Goal: Task Accomplishment & Management: Use online tool/utility

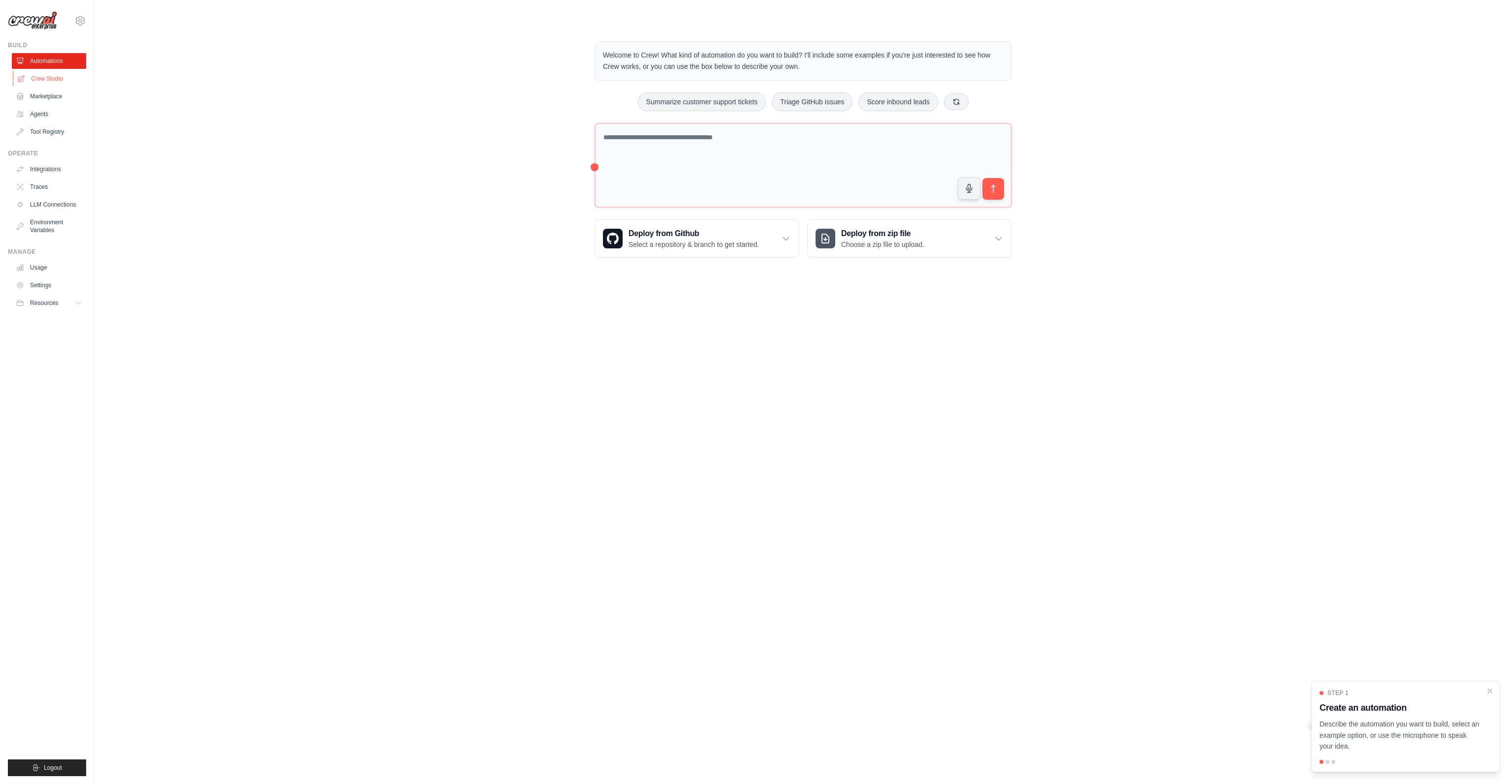
click at [39, 80] on link "Crew Studio" at bounding box center [50, 79] width 75 height 16
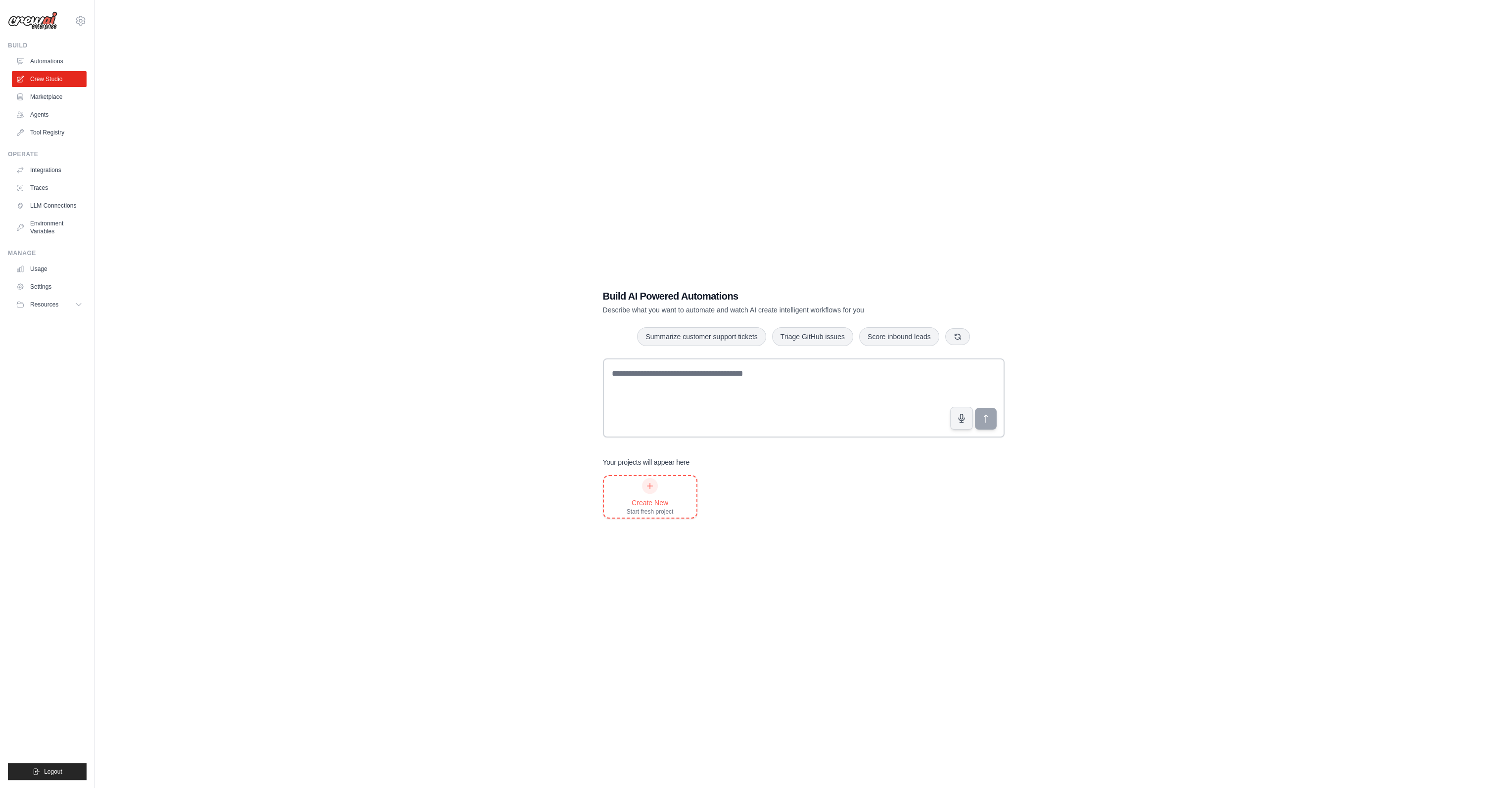
click at [668, 505] on div "Create New" at bounding box center [650, 502] width 47 height 10
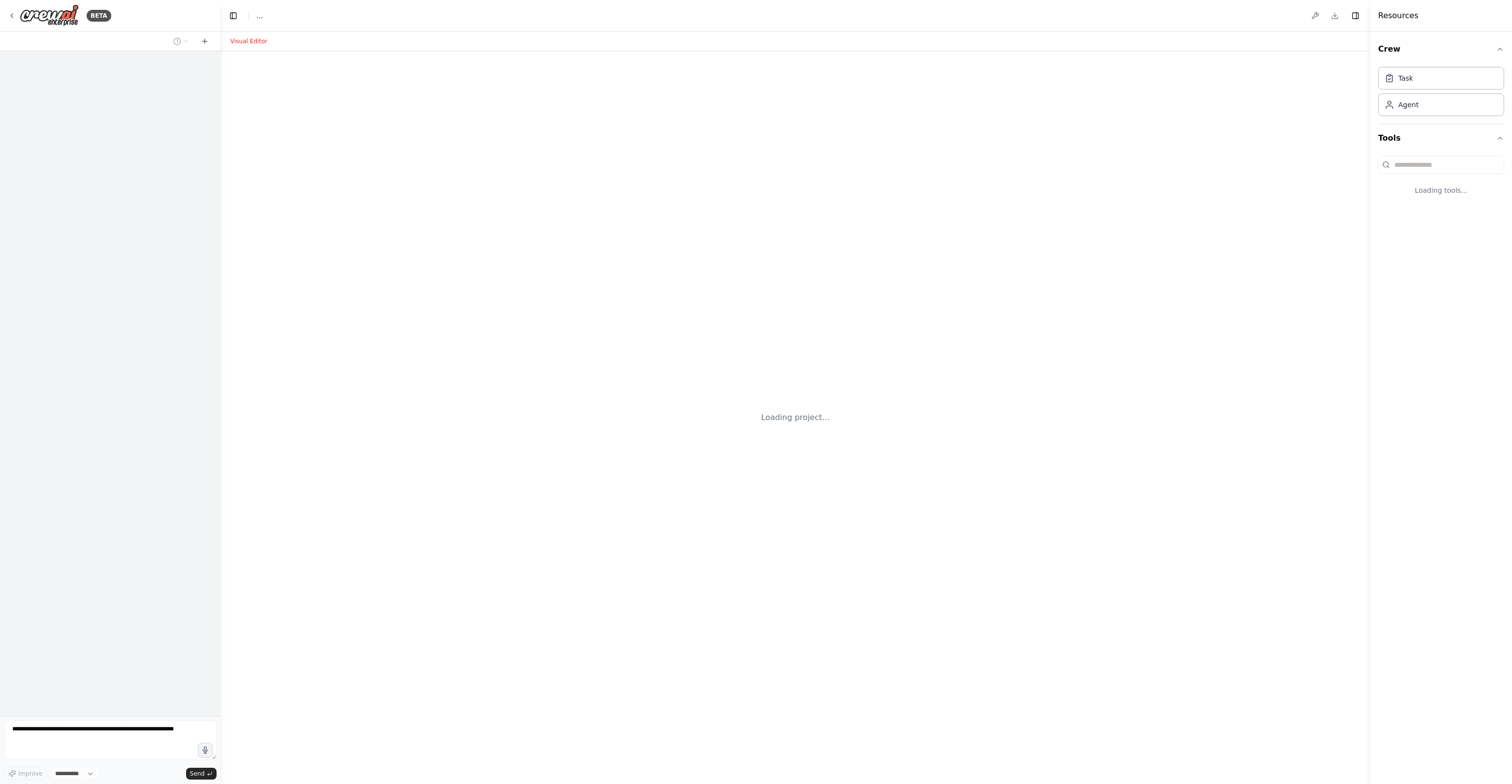
select select "****"
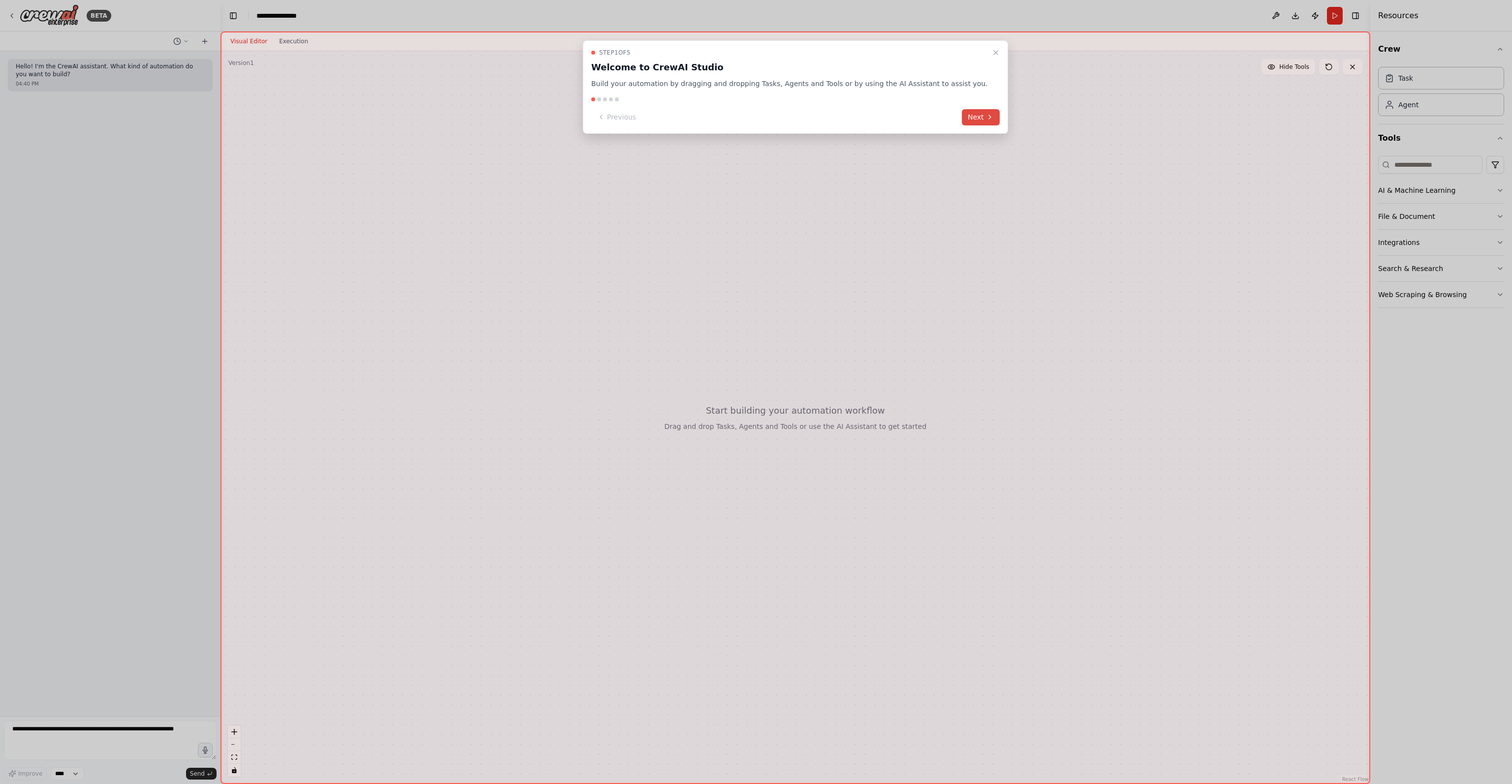
click at [962, 117] on button "Next" at bounding box center [981, 117] width 38 height 16
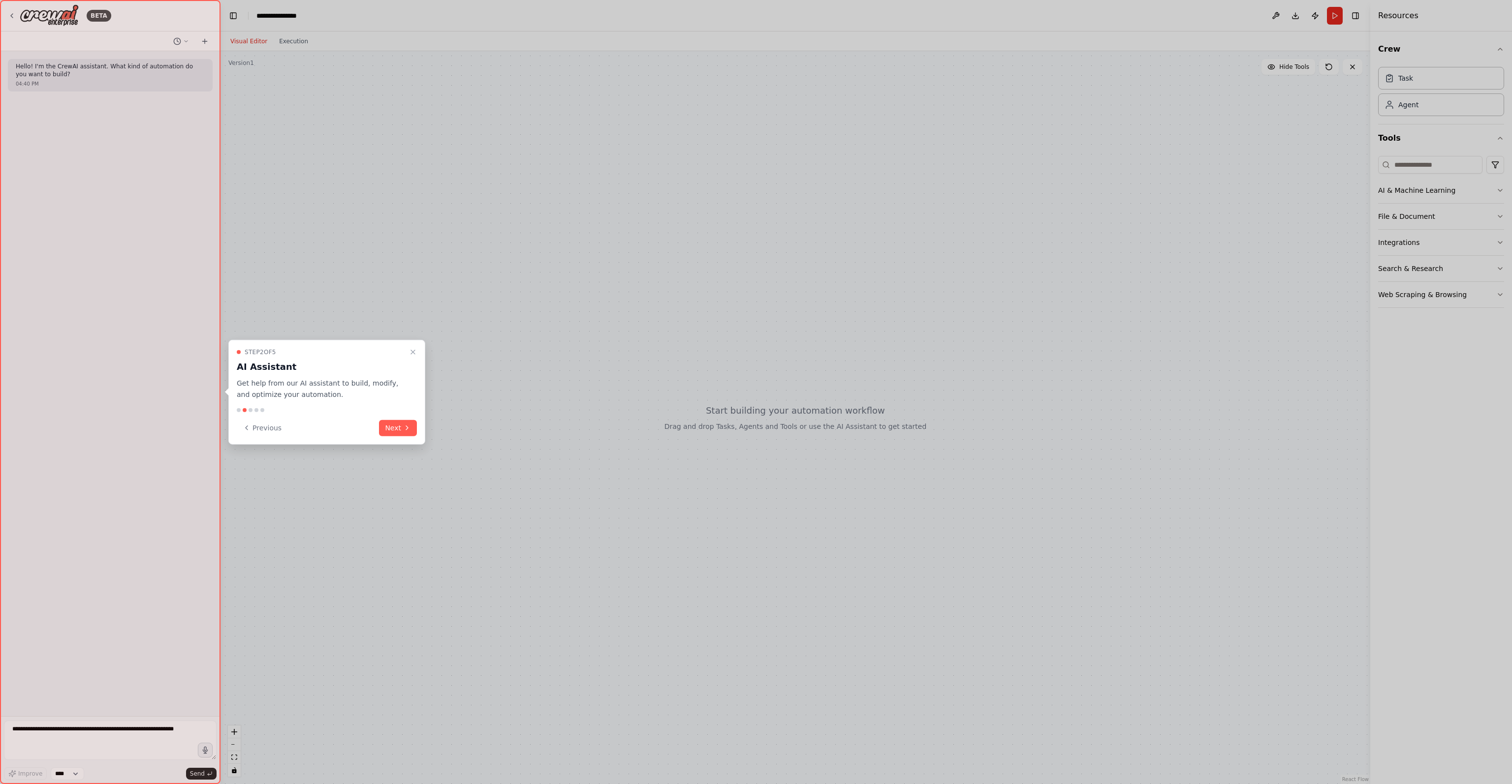
click at [410, 426] on icon at bounding box center [407, 428] width 8 height 8
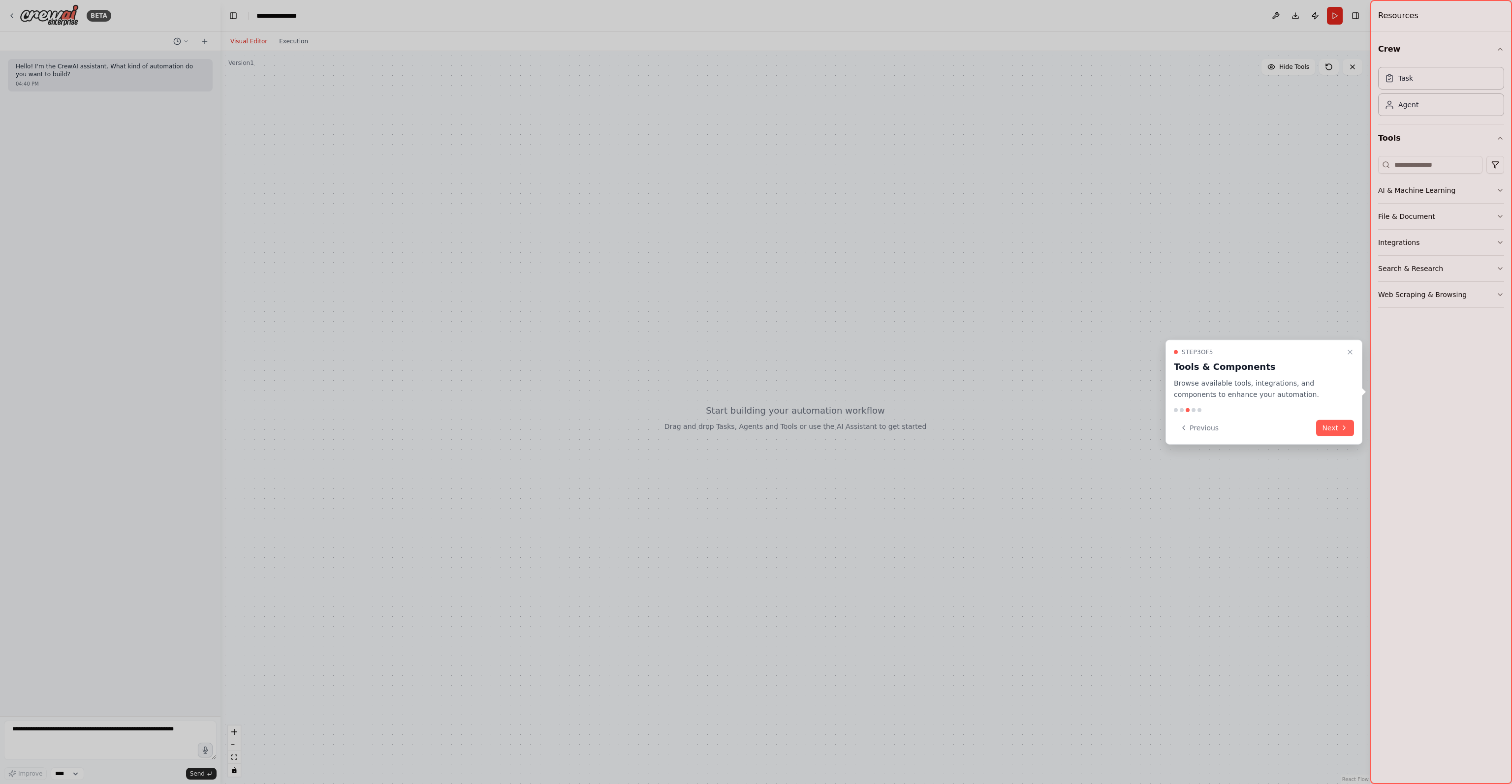
click at [1333, 428] on button "Next" at bounding box center [1335, 428] width 38 height 16
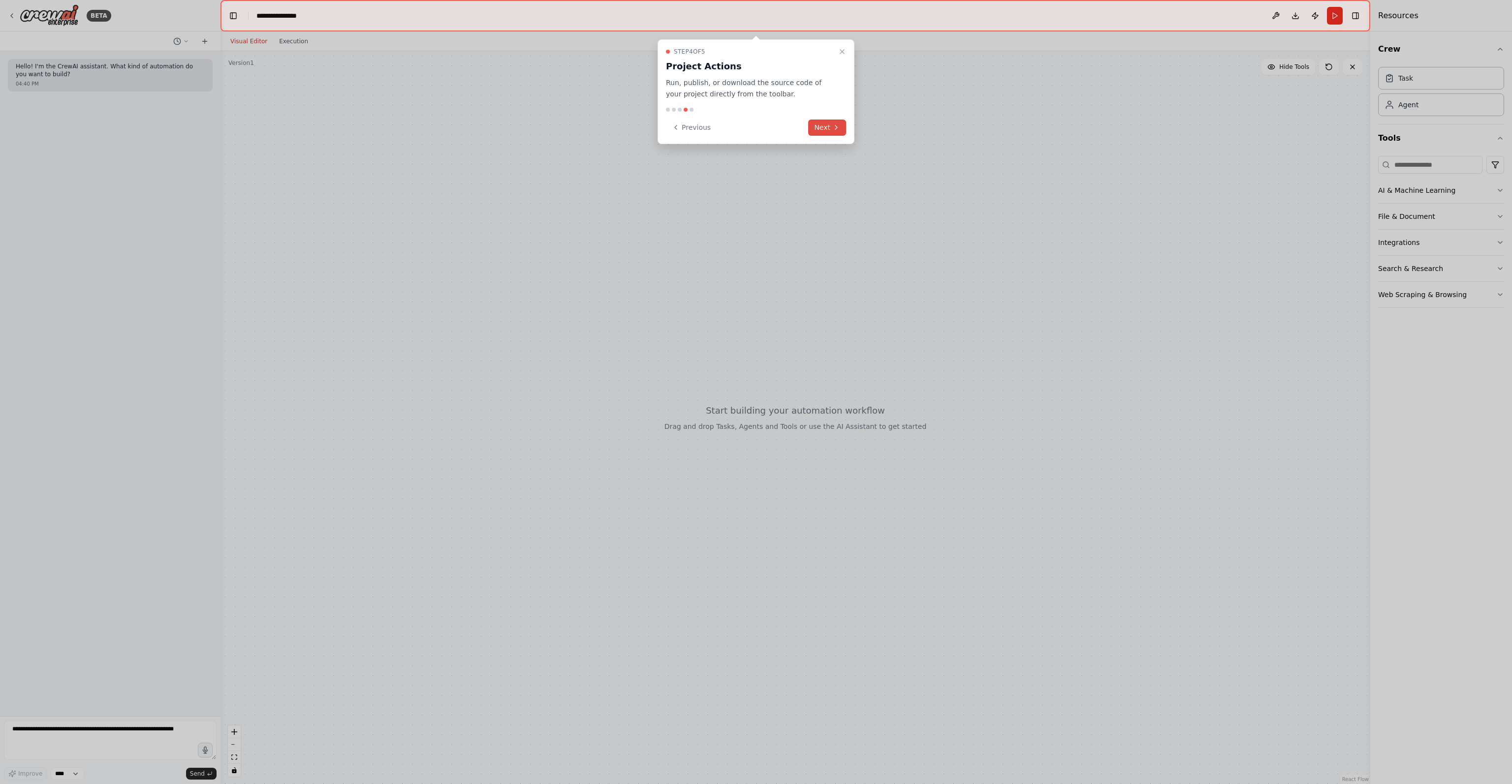
click at [831, 121] on button "Next" at bounding box center [828, 127] width 38 height 16
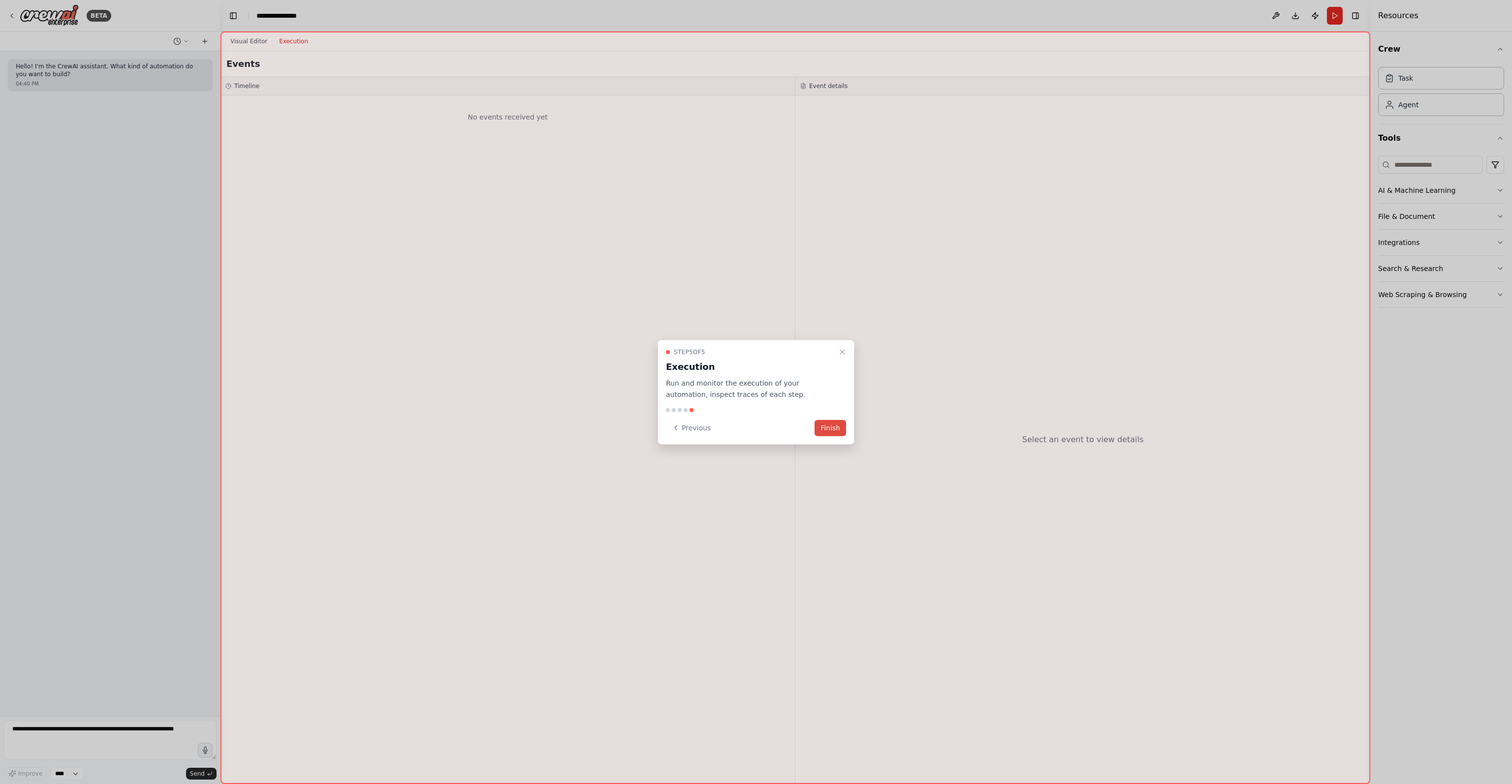
click at [831, 430] on button "Finish" at bounding box center [830, 428] width 31 height 16
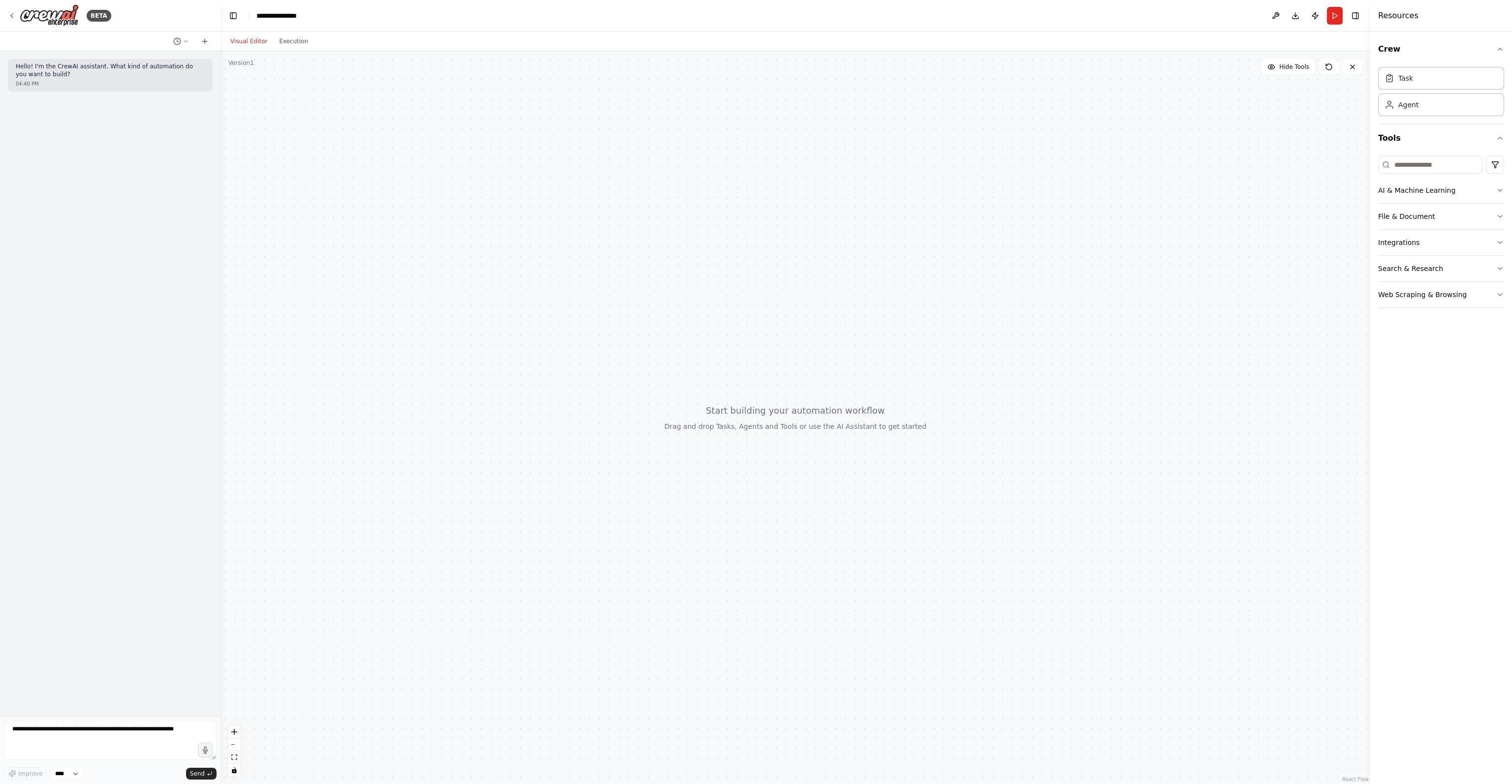
drag, startPoint x: 937, startPoint y: 271, endPoint x: 938, endPoint y: 278, distance: 7.1
click at [938, 278] on div at bounding box center [795, 417] width 1149 height 733
drag, startPoint x: 963, startPoint y: 173, endPoint x: 843, endPoint y: 180, distance: 120.2
click at [843, 180] on div "Role of the agent Goal of the agent" at bounding box center [874, 172] width 121 height 31
click at [790, 225] on icon at bounding box center [787, 228] width 12 height 12
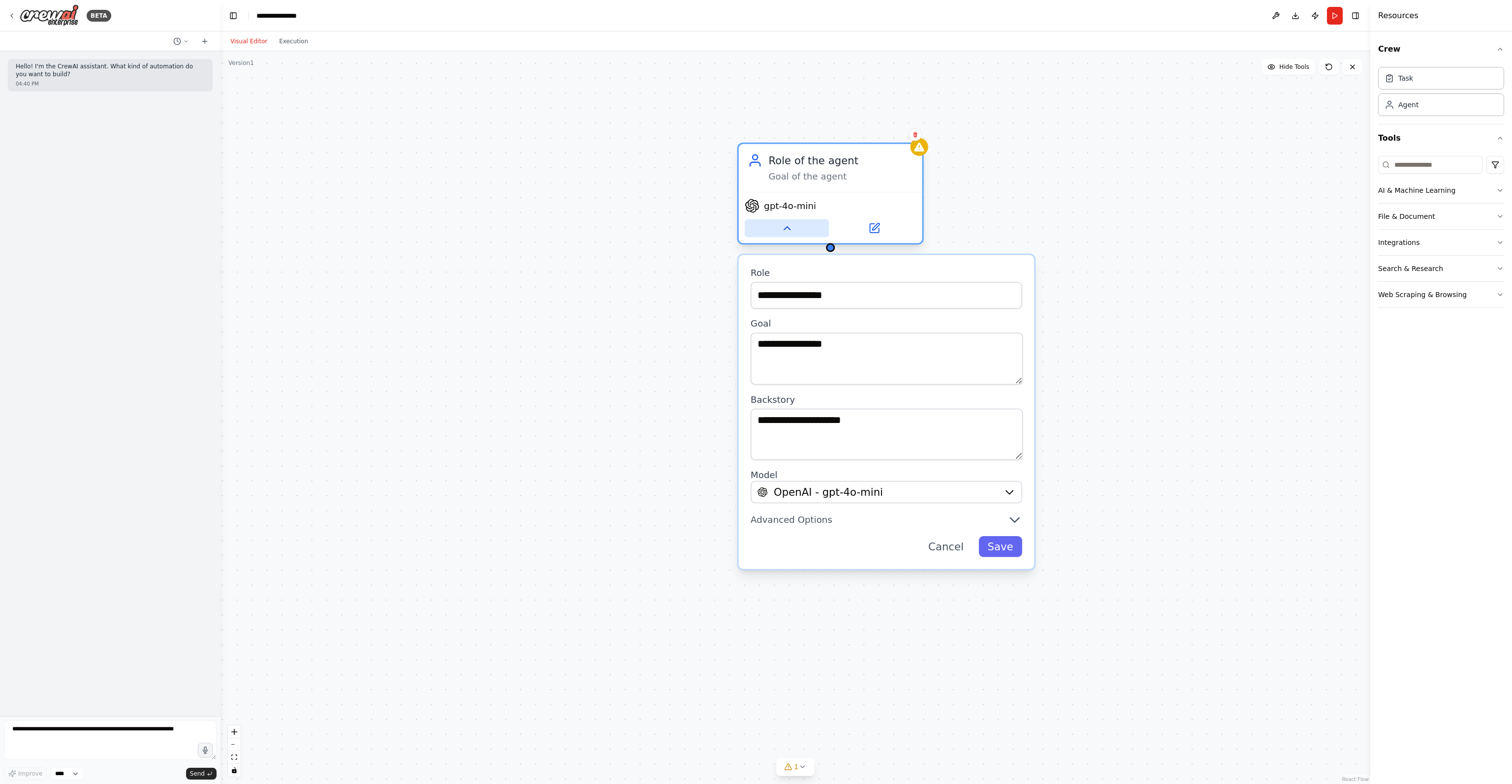
click at [790, 225] on icon at bounding box center [787, 228] width 12 height 12
click at [799, 294] on input "**********" at bounding box center [886, 295] width 272 height 27
click at [794, 350] on textarea "**********" at bounding box center [887, 359] width 272 height 52
click at [776, 415] on textarea "**********" at bounding box center [887, 434] width 272 height 52
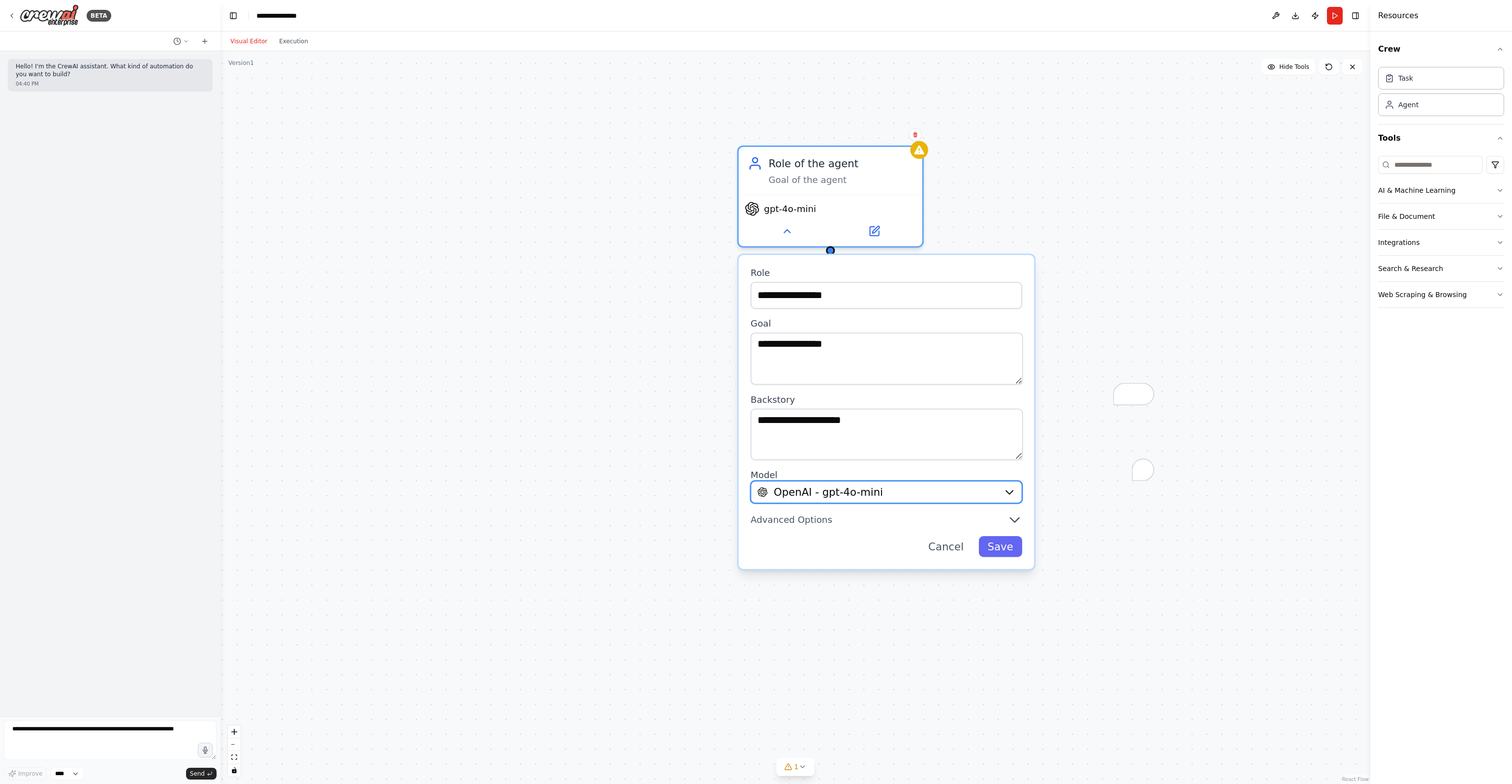
click at [835, 499] on button "OpenAI - gpt-4o-mini" at bounding box center [886, 493] width 272 height 23
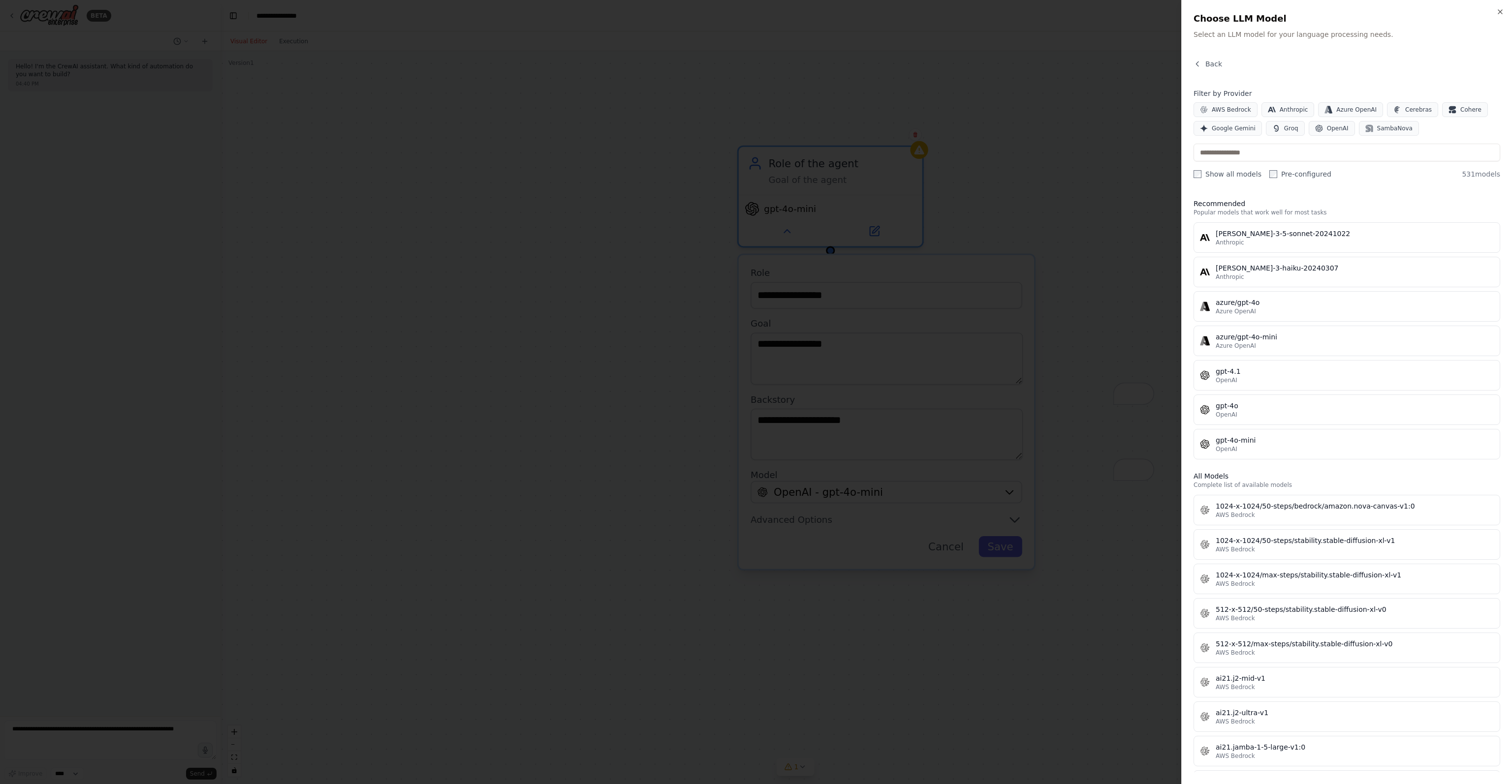
click at [1097, 189] on div at bounding box center [756, 392] width 1512 height 784
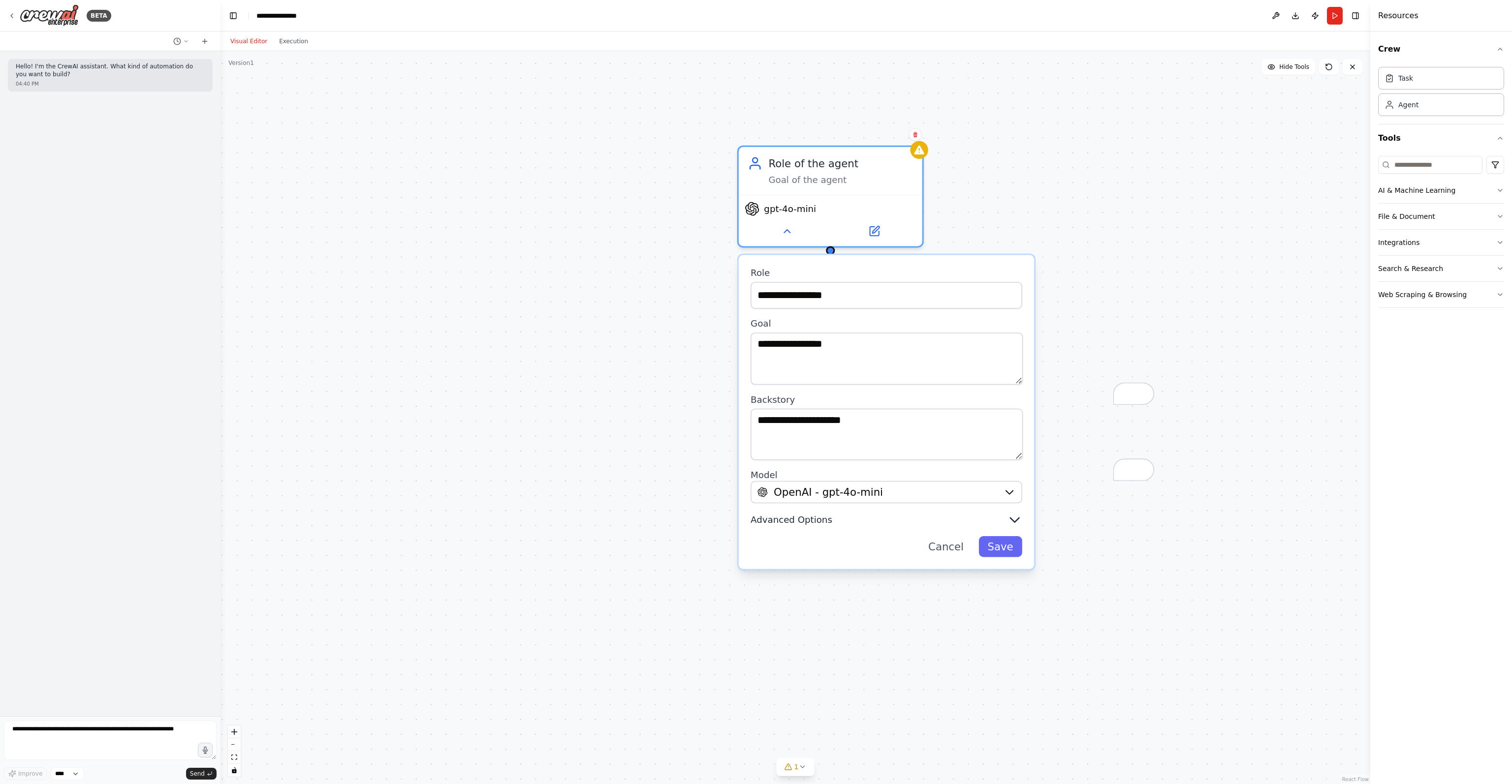
click at [913, 523] on button "Advanced Options" at bounding box center [886, 519] width 272 height 15
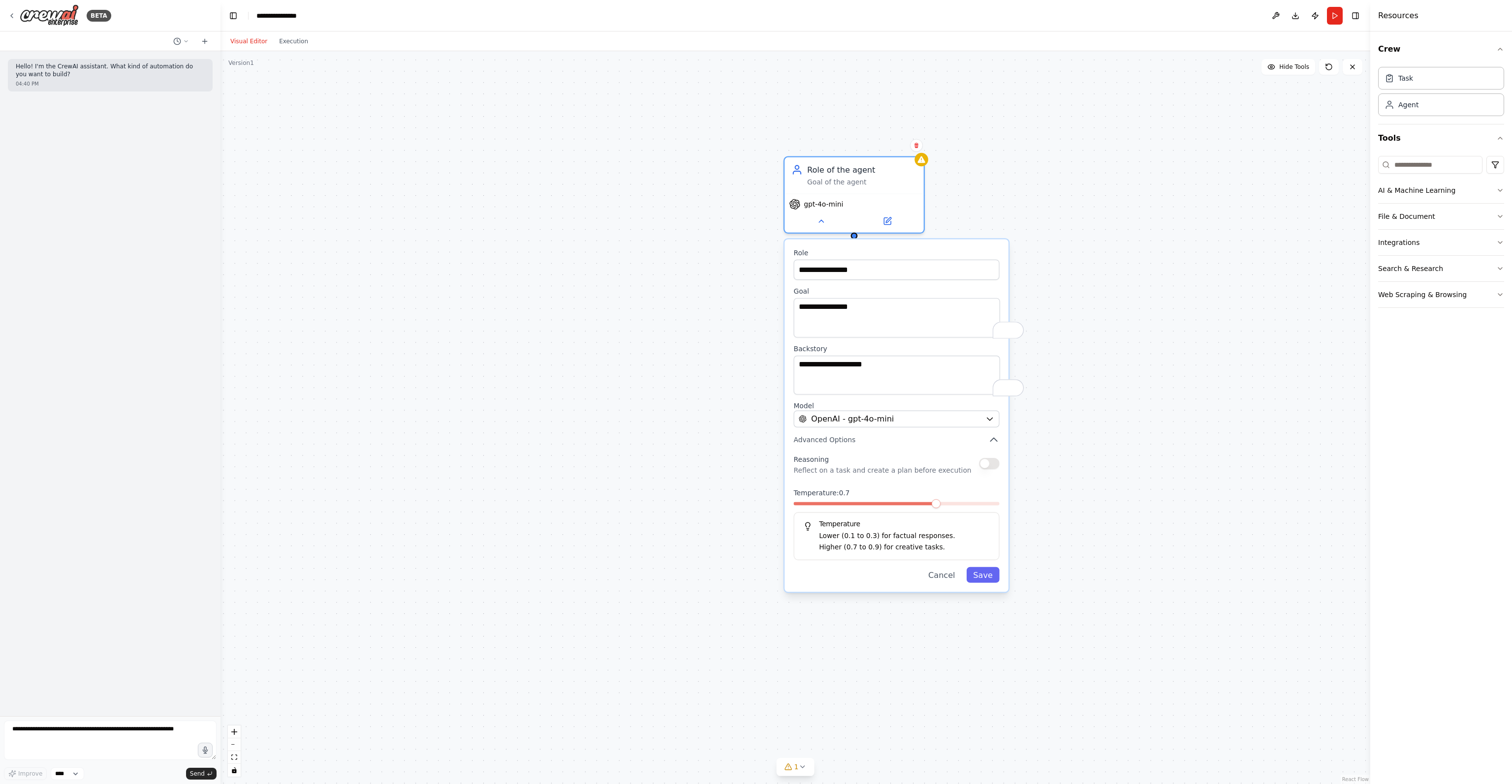
drag, startPoint x: 995, startPoint y: 396, endPoint x: 1018, endPoint y: 290, distance: 108.5
click at [1018, 290] on div "**********" at bounding box center [795, 417] width 1149 height 733
click at [836, 219] on button at bounding box center [821, 218] width 64 height 14
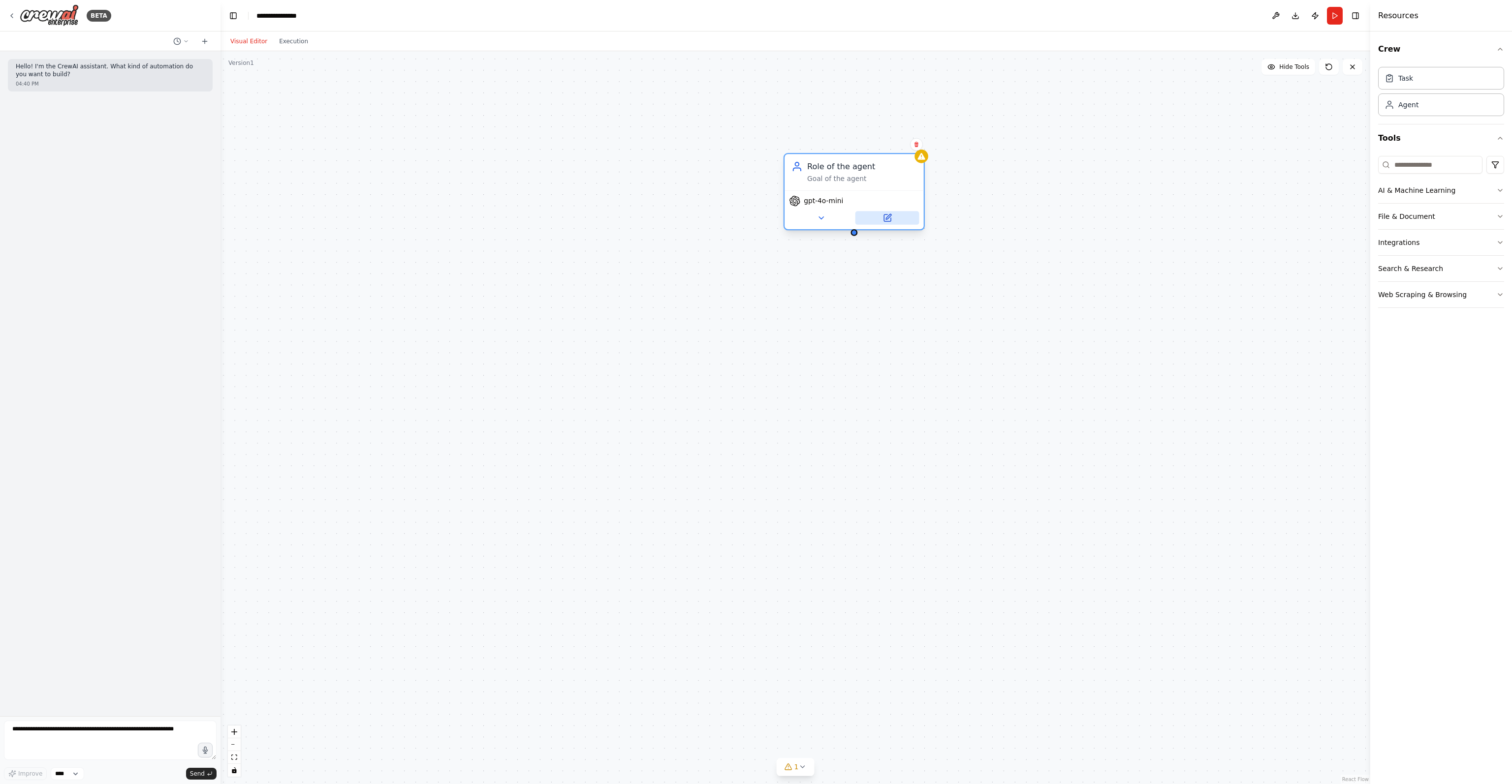
click at [886, 220] on icon at bounding box center [887, 218] width 7 height 7
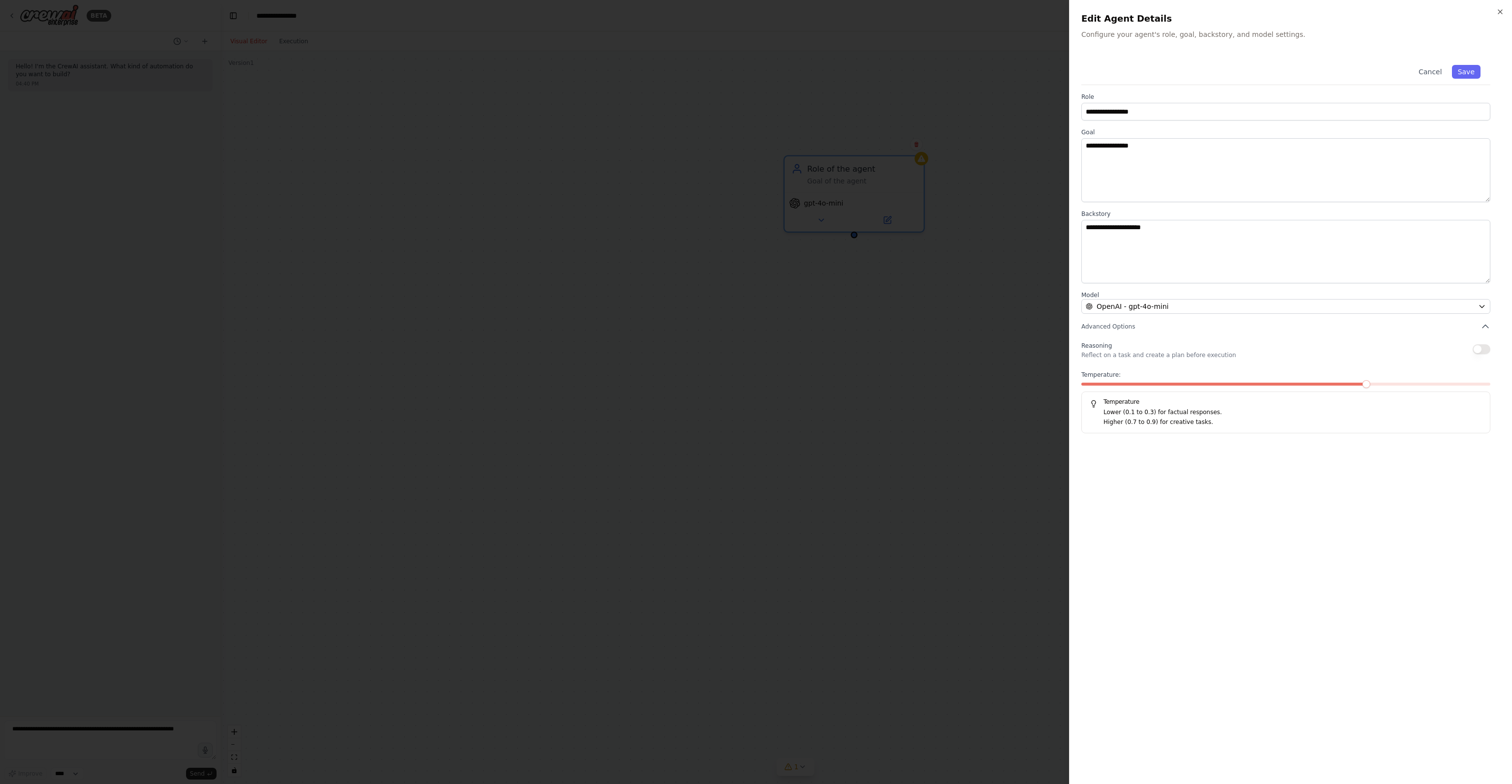
click at [974, 261] on div at bounding box center [756, 392] width 1512 height 784
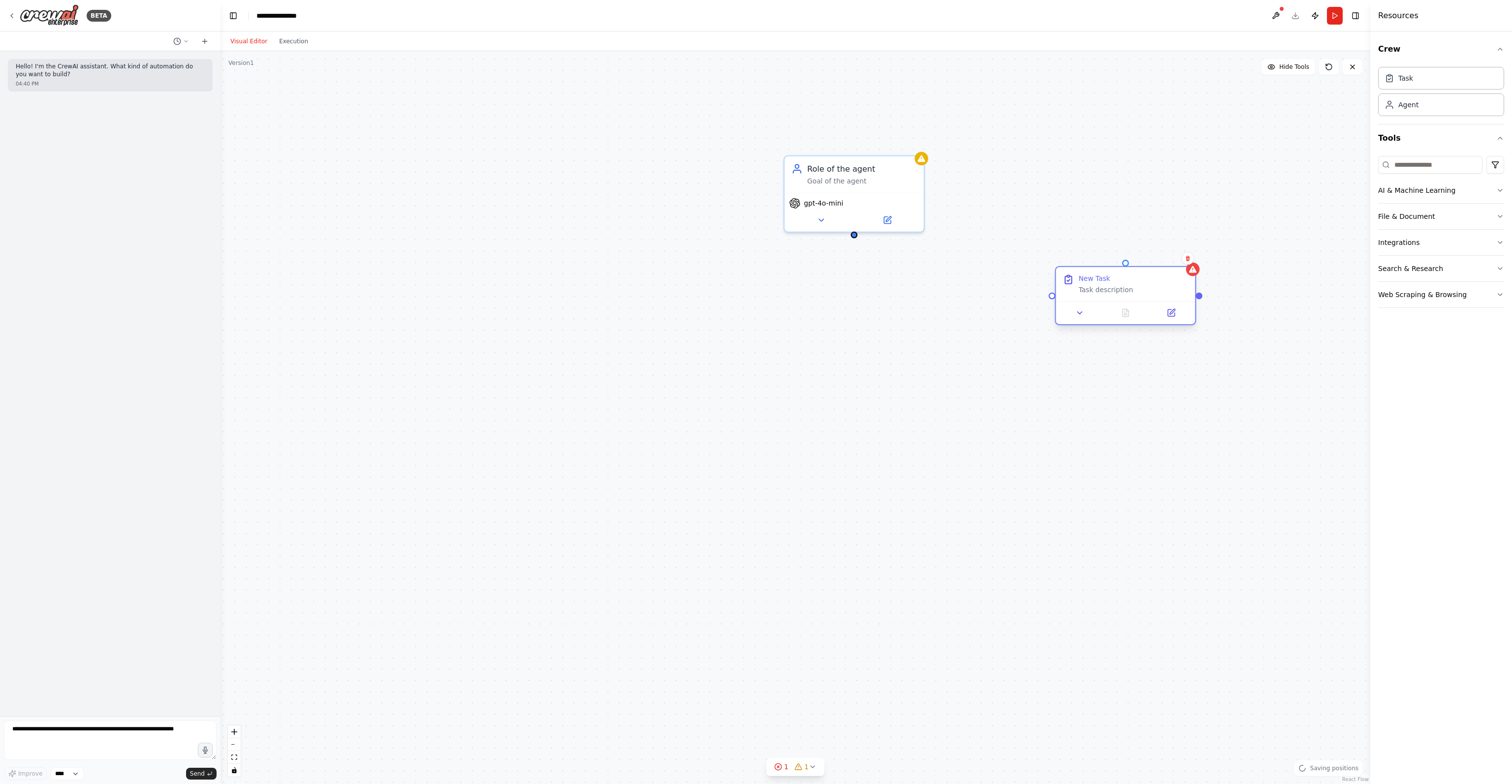
drag, startPoint x: 1319, startPoint y: 181, endPoint x: 1078, endPoint y: 298, distance: 267.9
click at [1078, 298] on div "New Task Task description" at bounding box center [1125, 284] width 140 height 34
drag, startPoint x: 1155, startPoint y: 286, endPoint x: 886, endPoint y: 282, distance: 269.0
click at [893, 286] on div "Task description" at bounding box center [885, 290] width 110 height 9
drag, startPoint x: 854, startPoint y: 232, endPoint x: 877, endPoint y: 265, distance: 40.2
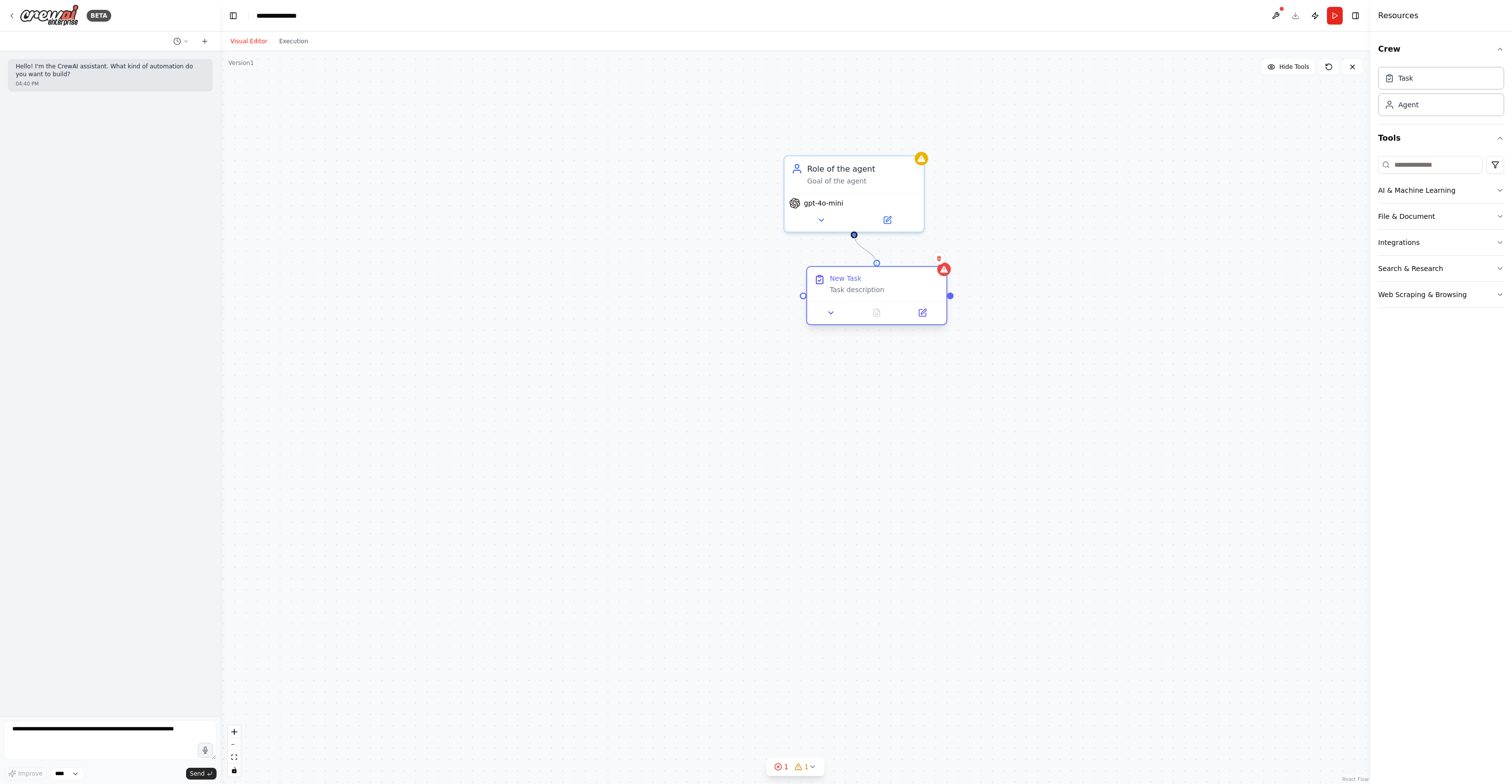
click at [877, 265] on div "Role of the agent Goal of the agent gpt-4o-mini New Task Task description" at bounding box center [810, 463] width 1320 height 842
drag, startPoint x: 890, startPoint y: 286, endPoint x: 861, endPoint y: 330, distance: 52.7
click at [861, 330] on div "New Task Task description" at bounding box center [854, 317] width 140 height 34
click at [1196, 325] on div ".deletable-edge-delete-btn { width: 20px; height: 20px; border: 0px solid #ffff…" at bounding box center [795, 417] width 1149 height 733
click at [812, 353] on div at bounding box center [854, 346] width 140 height 23
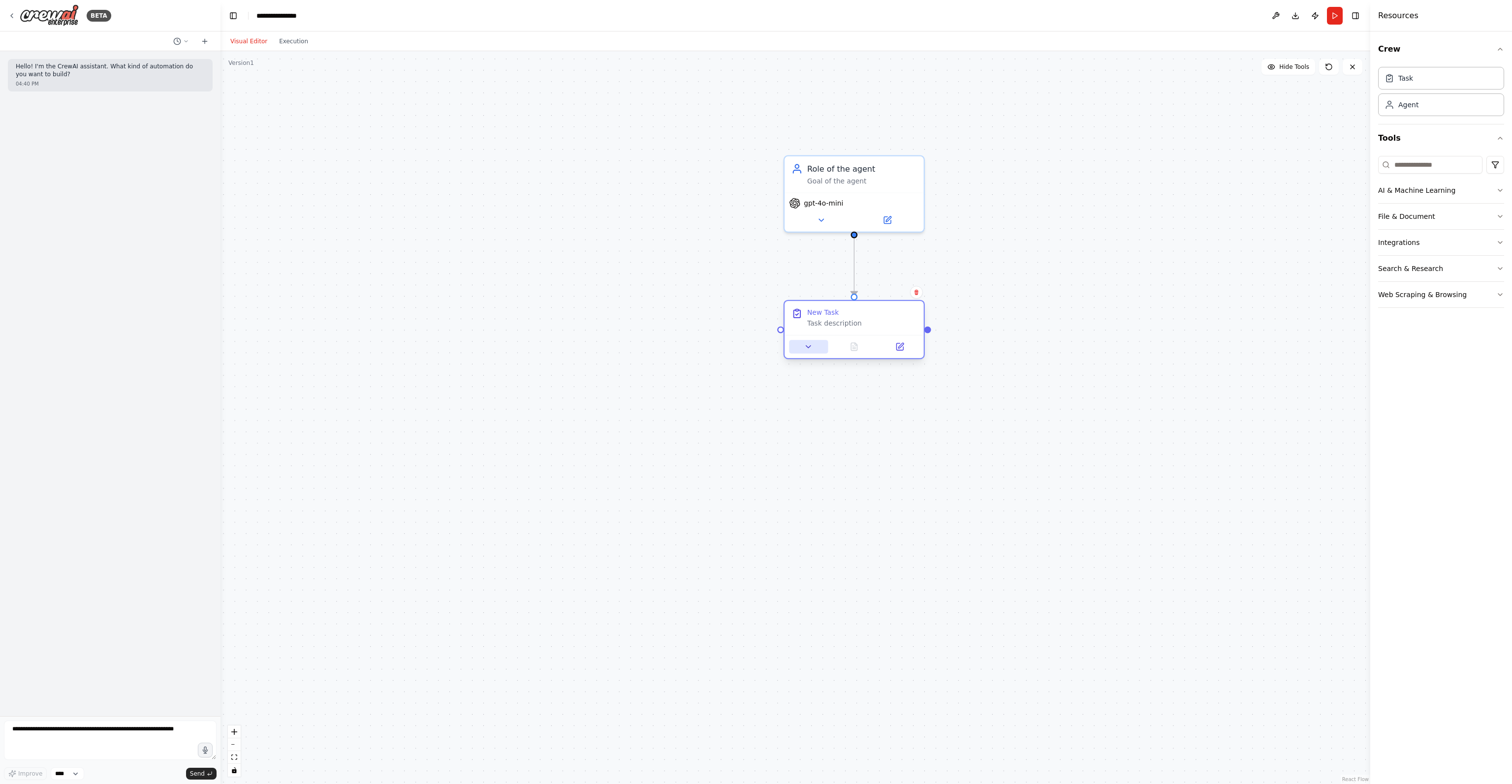
click at [809, 349] on icon at bounding box center [808, 347] width 9 height 9
drag, startPoint x: 1205, startPoint y: 220, endPoint x: 1154, endPoint y: 181, distance: 64.2
click at [1154, 181] on div "Role of the agent Goal of the agent" at bounding box center [1167, 184] width 110 height 23
click at [1402, 192] on button "AI & Machine Learning" at bounding box center [1441, 191] width 126 height 26
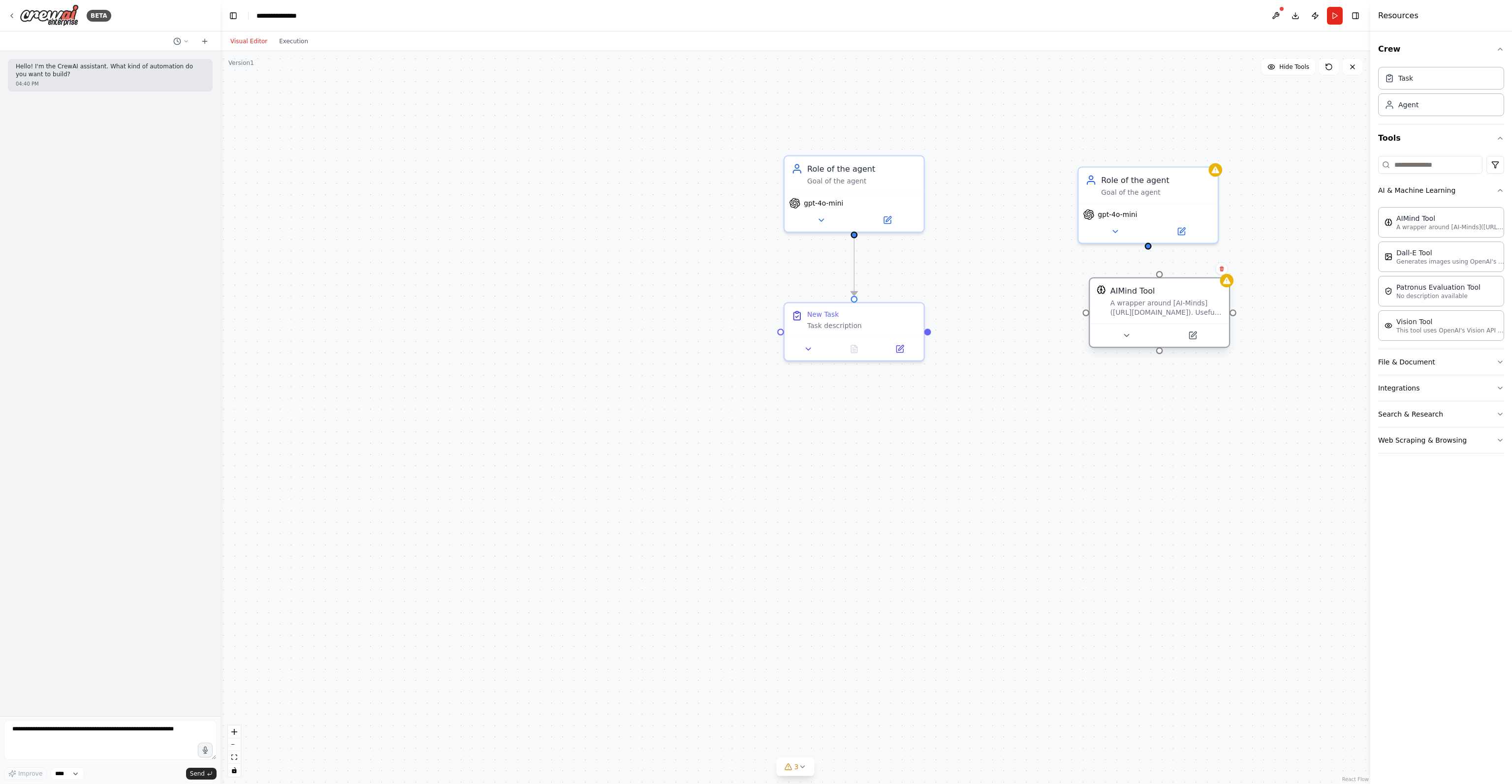
drag, startPoint x: 1228, startPoint y: 343, endPoint x: 1139, endPoint y: 316, distance: 93.0
click at [1139, 316] on div "A wrapper around [AI-Minds](https://mindsdb.com/minds). Useful for when you nee…" at bounding box center [1166, 307] width 112 height 18
drag, startPoint x: 1149, startPoint y: 245, endPoint x: 1157, endPoint y: 291, distance: 46.7
click at [1157, 291] on div "Role of the agent Goal of the agent gpt-4o-mini New Task Task description Role …" at bounding box center [810, 463] width 1320 height 842
drag, startPoint x: 1200, startPoint y: 306, endPoint x: 1188, endPoint y: 315, distance: 15.0
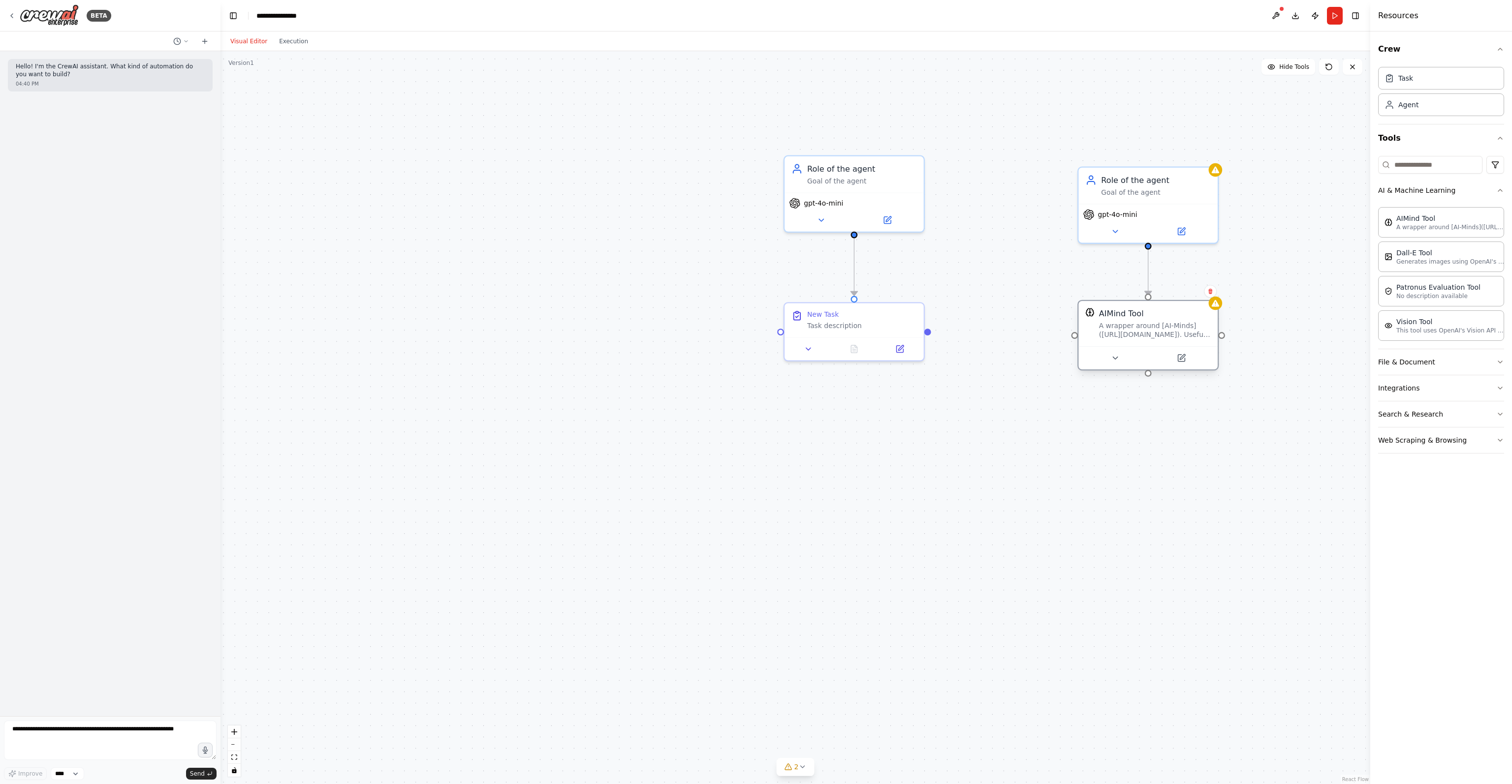
click at [1188, 315] on div "AIMind Tool" at bounding box center [1155, 313] width 112 height 11
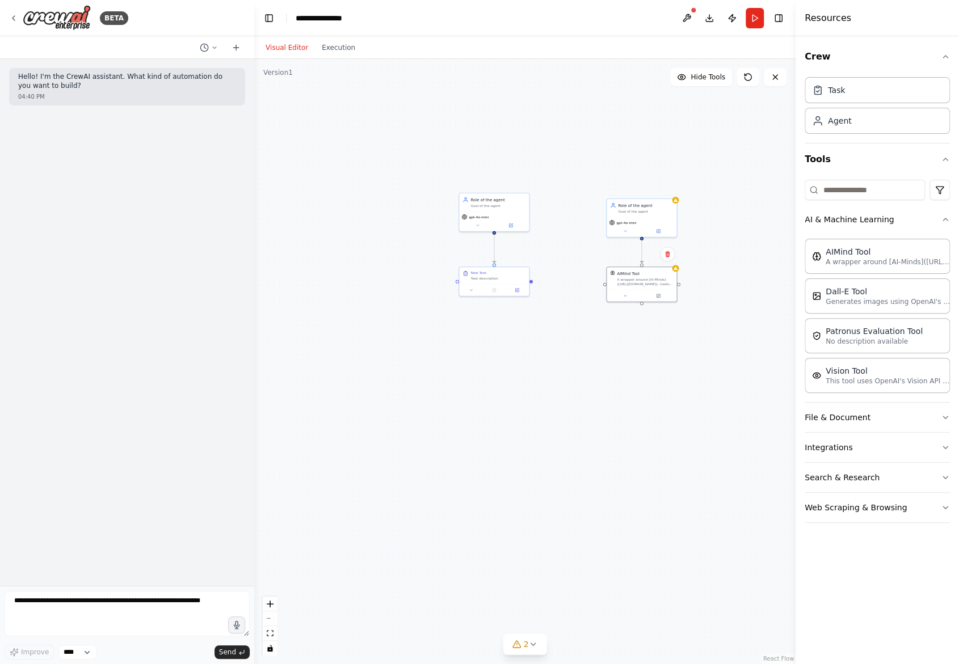
drag, startPoint x: 529, startPoint y: 207, endPoint x: 328, endPoint y: 233, distance: 203.1
click at [328, 233] on div ".deletable-edge-delete-btn { width: 20px; height: 20px; border: 0px solid #ffff…" at bounding box center [524, 361] width 541 height 605
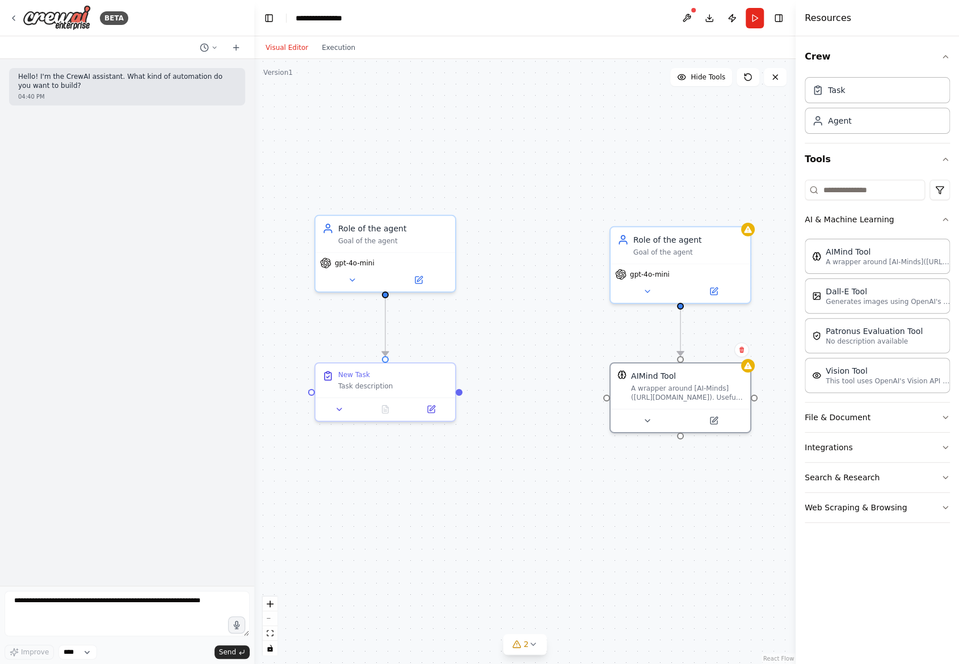
drag, startPoint x: 521, startPoint y: 155, endPoint x: 569, endPoint y: 207, distance: 70.3
click at [569, 207] on div ".deletable-edge-delete-btn { width: 20px; height: 20px; border: 0px solid #ffff…" at bounding box center [524, 361] width 541 height 605
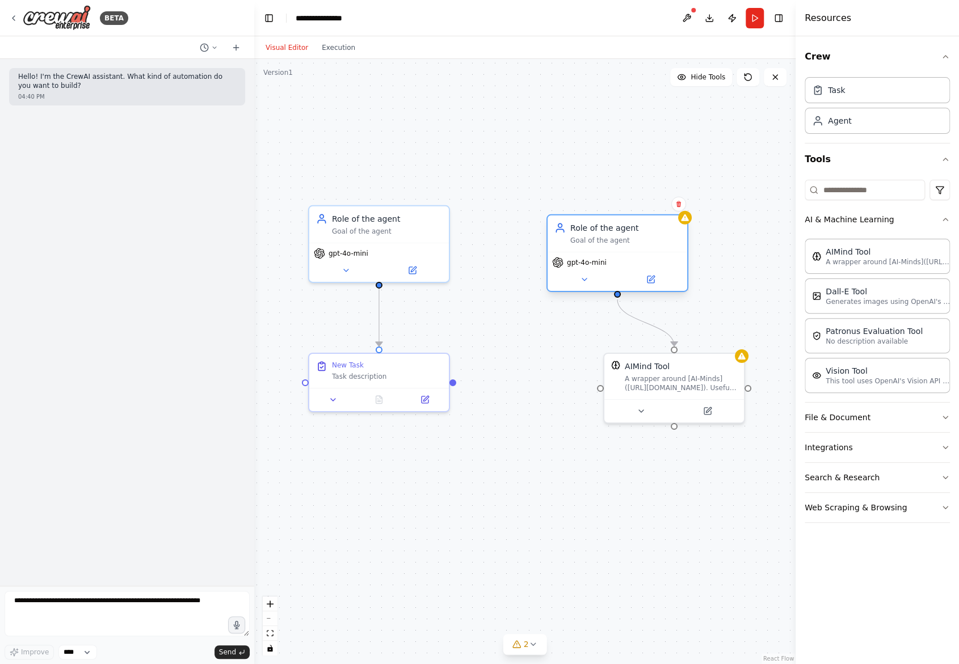
drag, startPoint x: 623, startPoint y: 237, endPoint x: 556, endPoint y: 238, distance: 67.0
click at [556, 238] on div "Role of the agent Goal of the agent" at bounding box center [617, 233] width 126 height 23
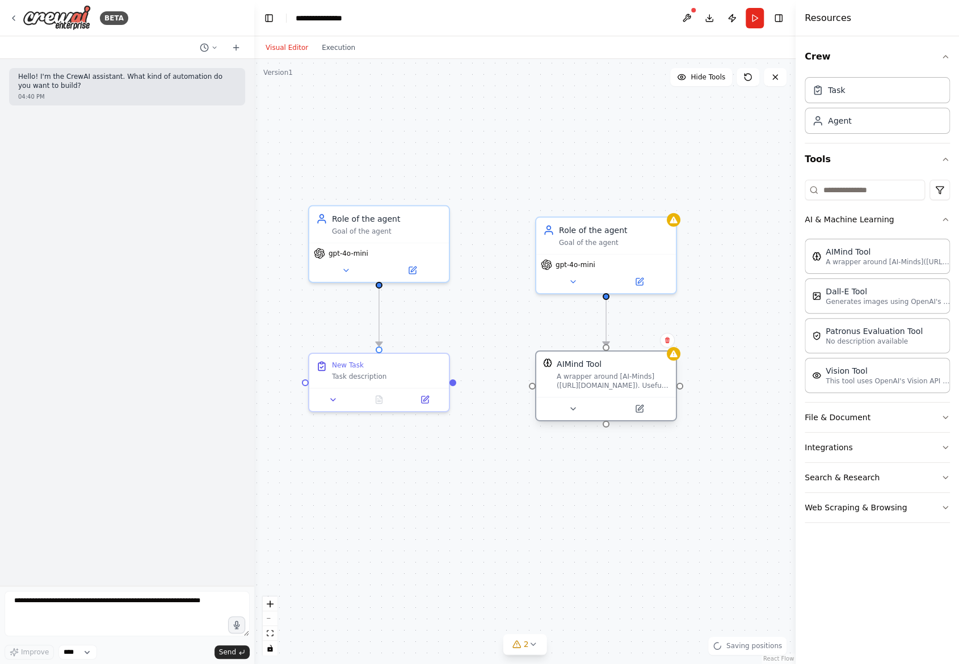
drag, startPoint x: 666, startPoint y: 371, endPoint x: 597, endPoint y: 373, distance: 68.7
click at [597, 373] on div "AIMind Tool A wrapper around [AI-Minds](https://mindsdb.com/minds). Useful for …" at bounding box center [613, 375] width 112 height 32
click at [878, 413] on button "File & Document" at bounding box center [877, 418] width 145 height 30
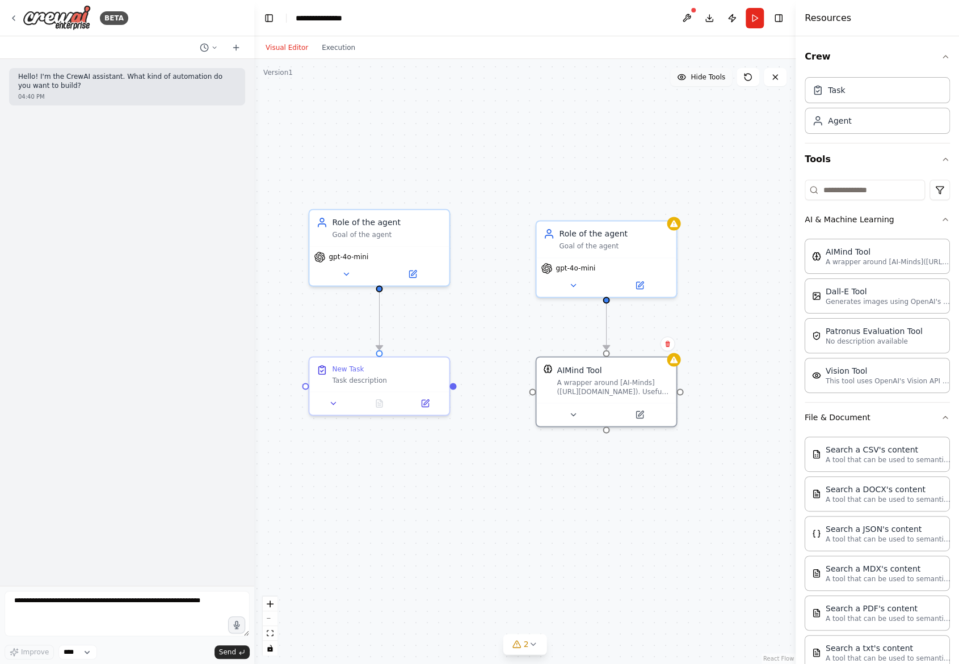
click at [708, 73] on span "Hide Tools" at bounding box center [708, 77] width 35 height 9
click at [708, 73] on span "Show Tools" at bounding box center [706, 77] width 37 height 9
click at [719, 214] on div ".deletable-edge-delete-btn { width: 20px; height: 20px; border: 0px solid #ffff…" at bounding box center [524, 361] width 541 height 605
click at [686, 16] on button at bounding box center [686, 18] width 18 height 20
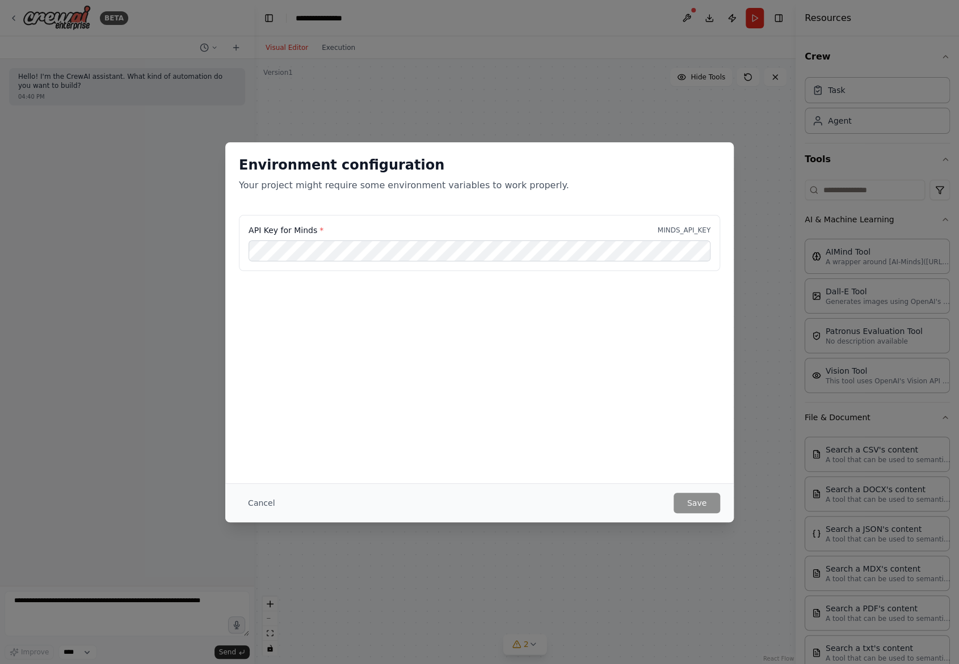
click at [512, 134] on div "Environment configuration Your project might require some environment variables…" at bounding box center [479, 332] width 959 height 664
click at [253, 506] on button "Cancel" at bounding box center [261, 503] width 45 height 20
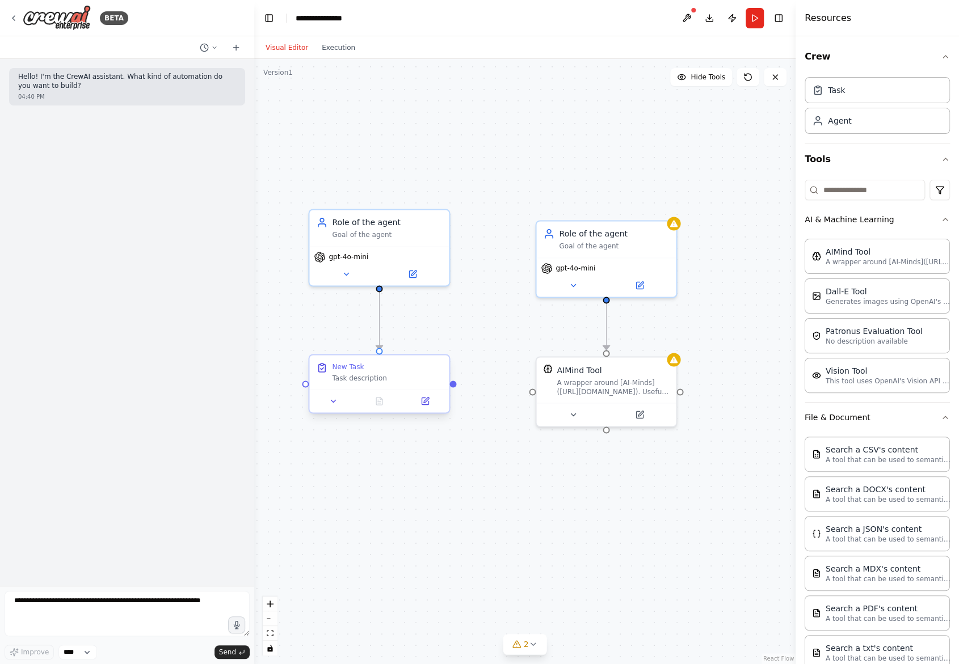
click at [359, 382] on div "Task description" at bounding box center [387, 377] width 110 height 9
click at [333, 400] on icon at bounding box center [333, 401] width 5 height 2
click at [73, 78] on p "Hello! I'm the CrewAI assistant. What kind of automation do you want to build?" at bounding box center [127, 82] width 218 height 18
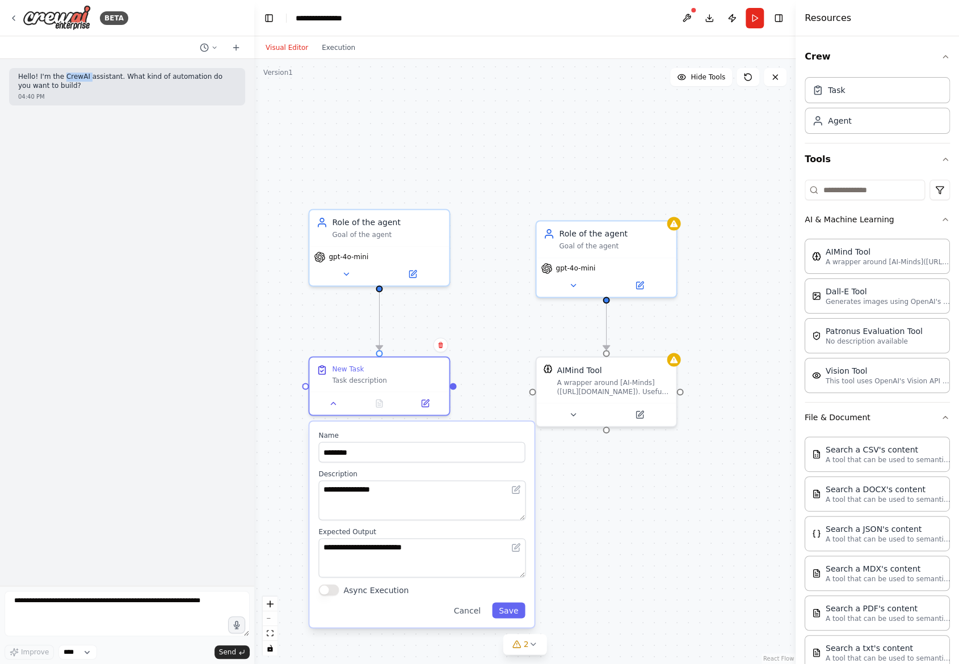
click at [73, 78] on p "Hello! I'm the CrewAI assistant. What kind of automation do you want to build?" at bounding box center [127, 82] width 218 height 18
click at [137, 230] on div "Hello! I'm the CrewAI assistant. What kind of automation do you want to build? …" at bounding box center [127, 322] width 254 height 527
click at [727, 19] on button "Publish" at bounding box center [732, 18] width 18 height 20
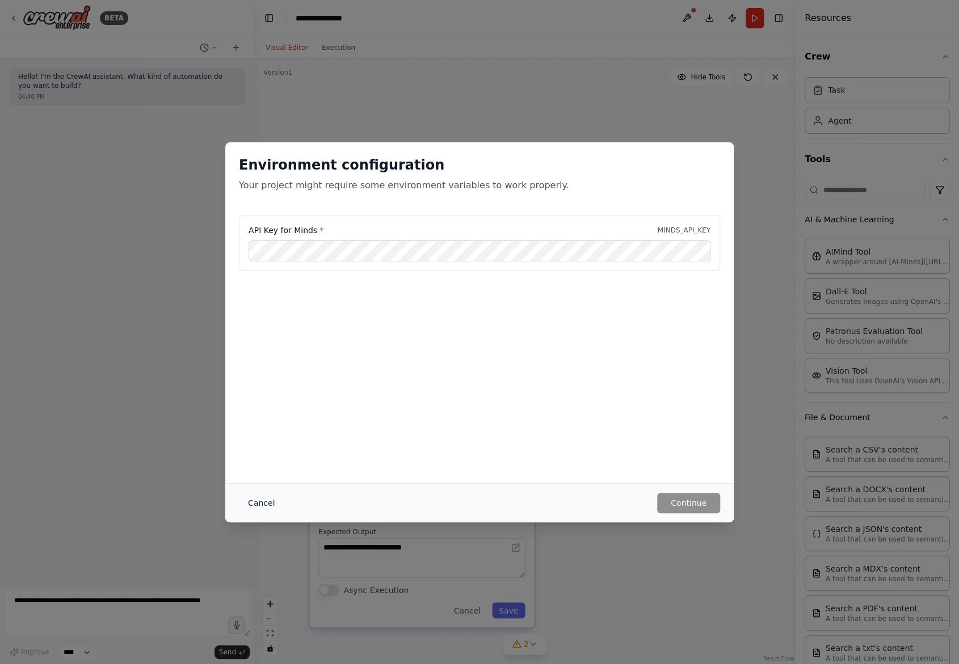
click at [271, 497] on button "Cancel" at bounding box center [261, 503] width 45 height 20
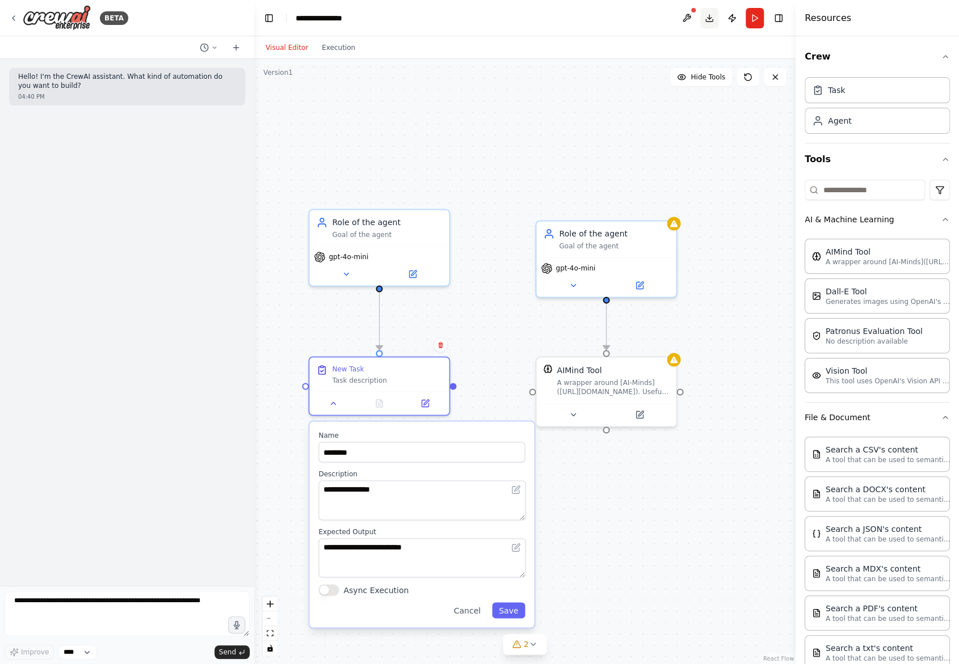
click at [710, 16] on button "Download" at bounding box center [709, 18] width 18 height 20
click at [196, 173] on div "Hello! I'm the CrewAI assistant. What kind of automation do you want to build? …" at bounding box center [127, 322] width 254 height 527
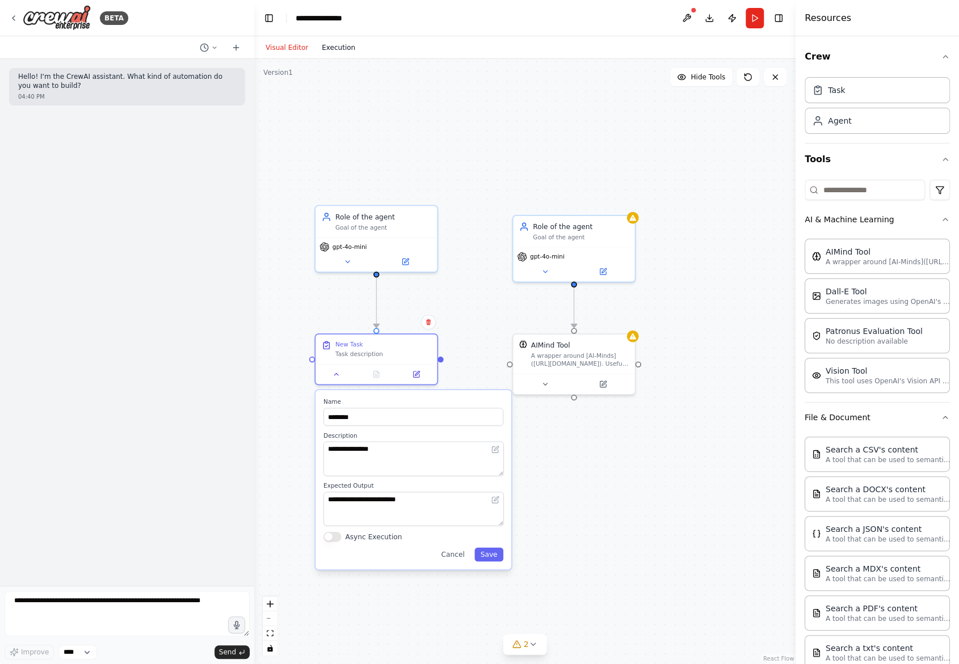
click at [329, 53] on button "Execution" at bounding box center [338, 48] width 47 height 14
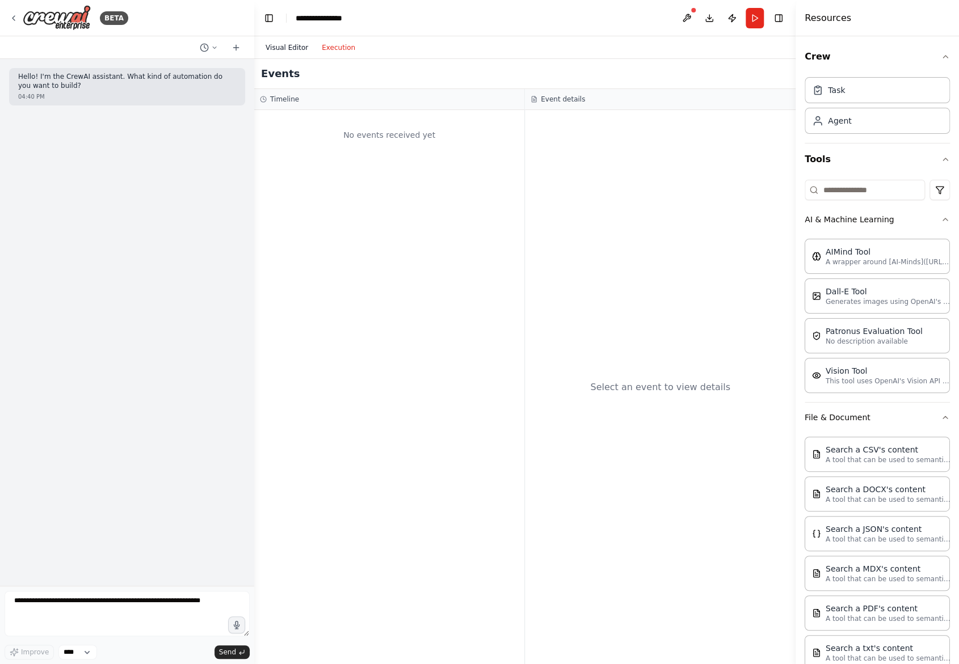
click at [282, 48] on button "Visual Editor" at bounding box center [287, 48] width 56 height 14
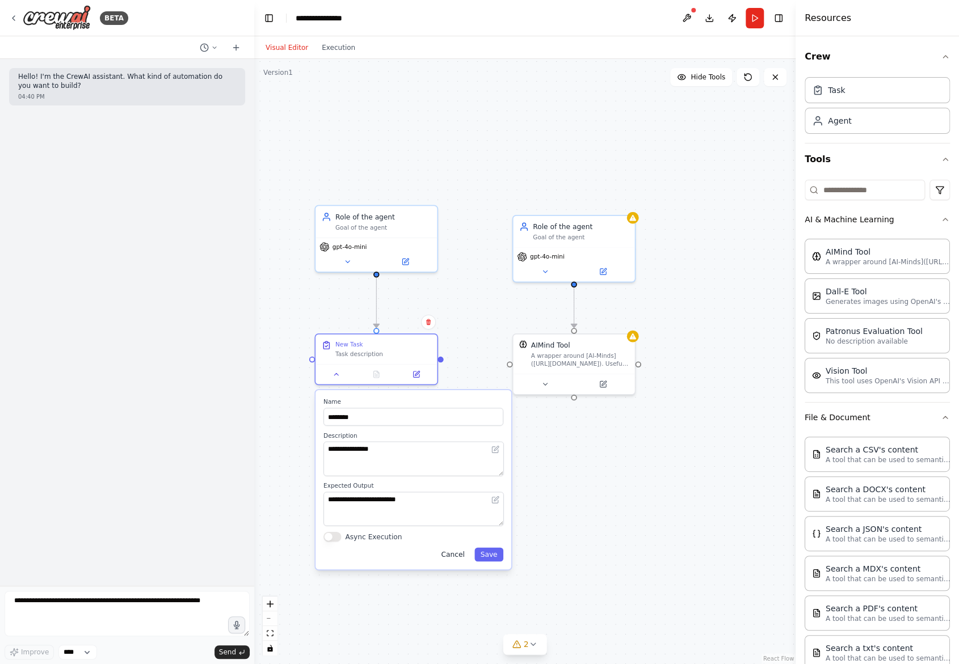
click at [456, 552] on button "Cancel" at bounding box center [452, 555] width 35 height 14
click at [458, 553] on button "Cancel" at bounding box center [452, 555] width 35 height 14
click at [780, 15] on button "Toggle Right Sidebar" at bounding box center [779, 18] width 16 height 16
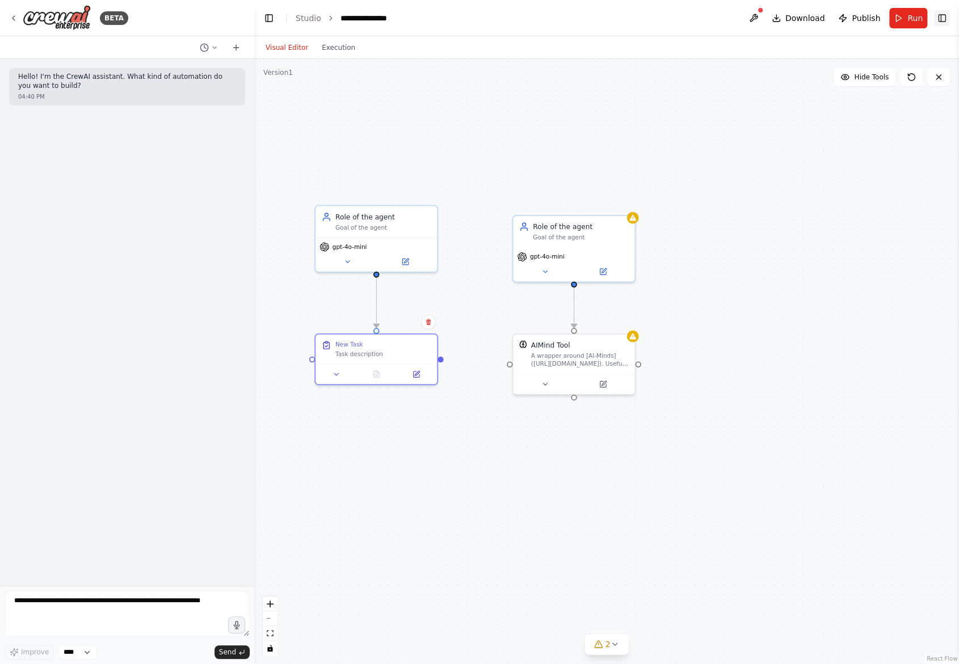
click at [942, 19] on button "Toggle Right Sidebar" at bounding box center [942, 18] width 16 height 16
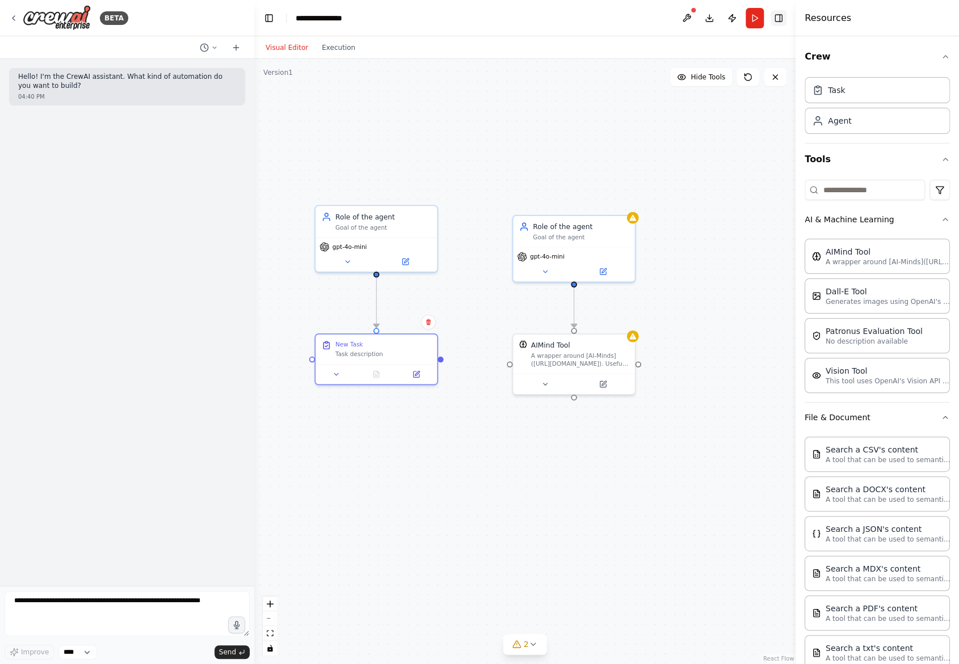
click at [777, 20] on button "Toggle Right Sidebar" at bounding box center [779, 18] width 16 height 16
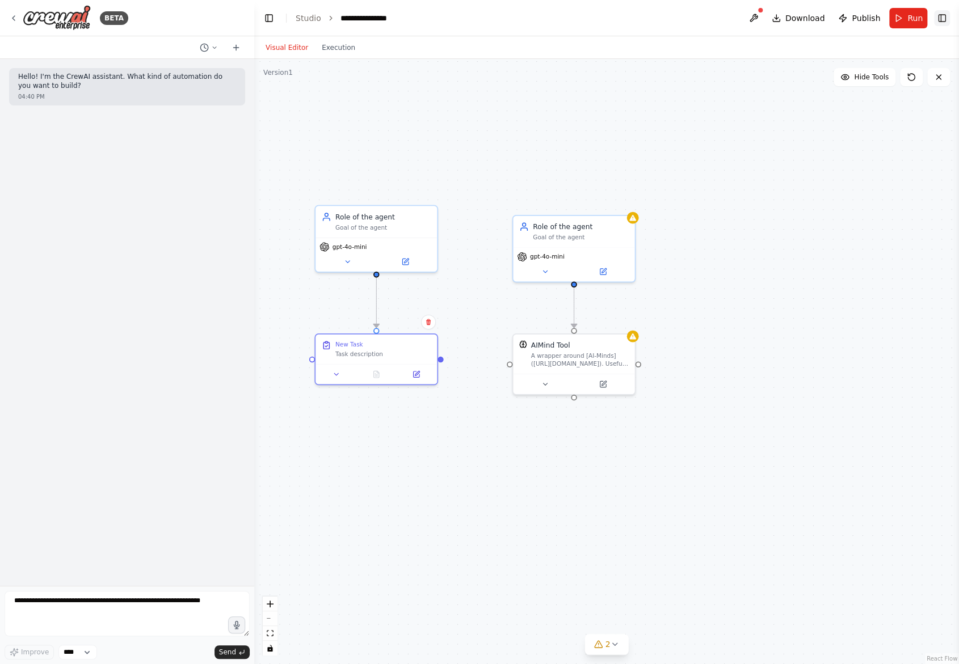
click at [939, 21] on button "Toggle Right Sidebar" at bounding box center [942, 18] width 16 height 16
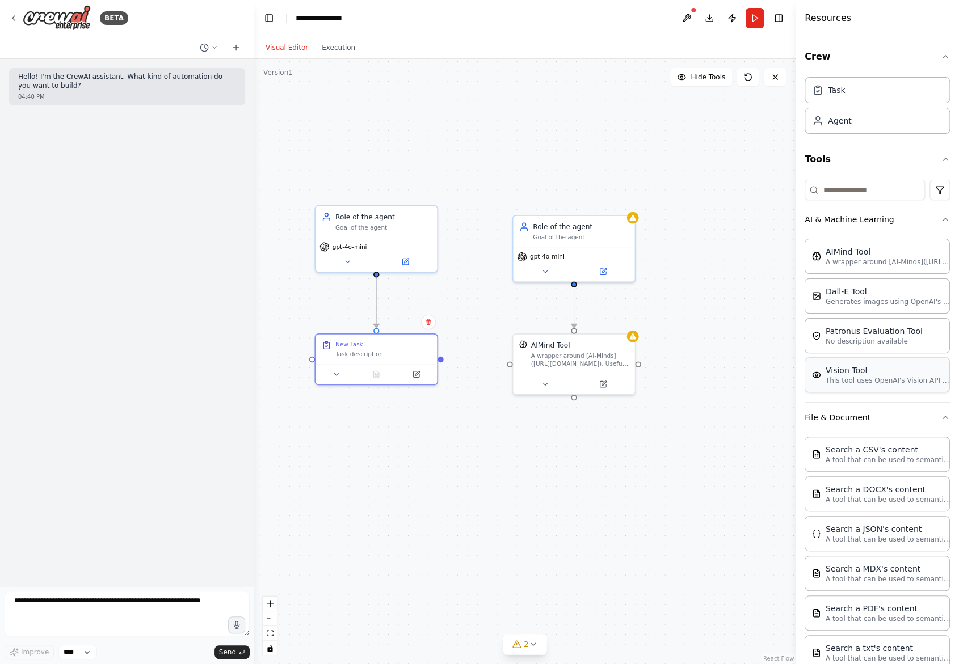
scroll to position [160, 0]
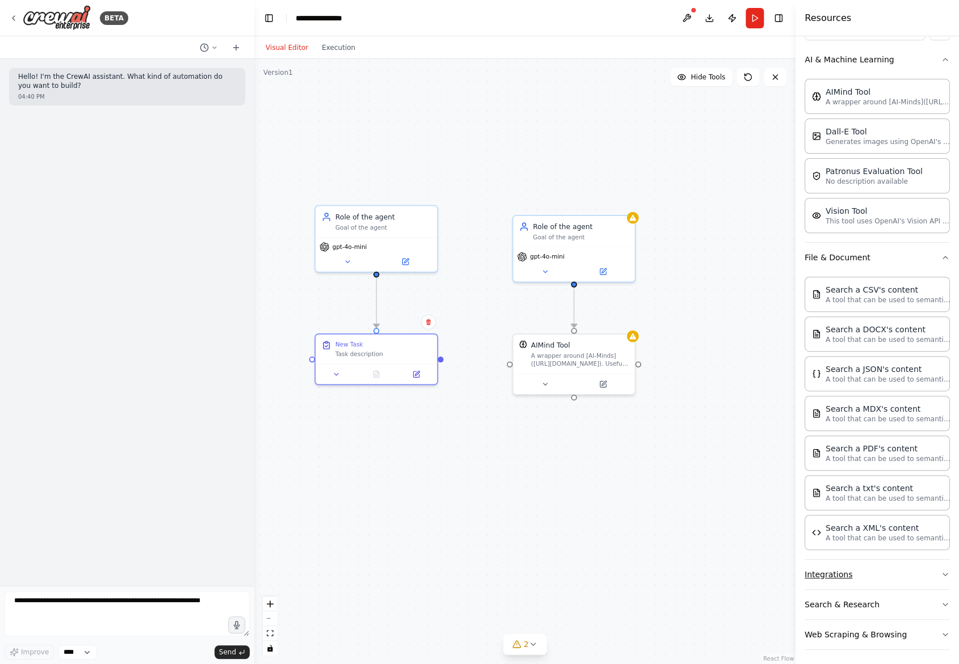
click at [867, 575] on button "Integrations" at bounding box center [877, 575] width 145 height 30
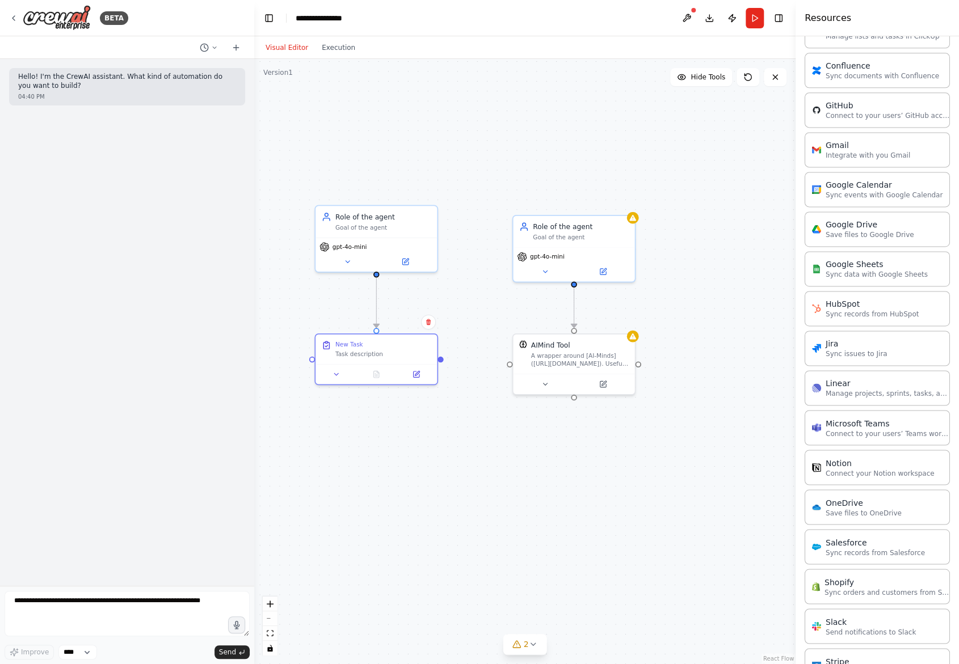
scroll to position [727, 0]
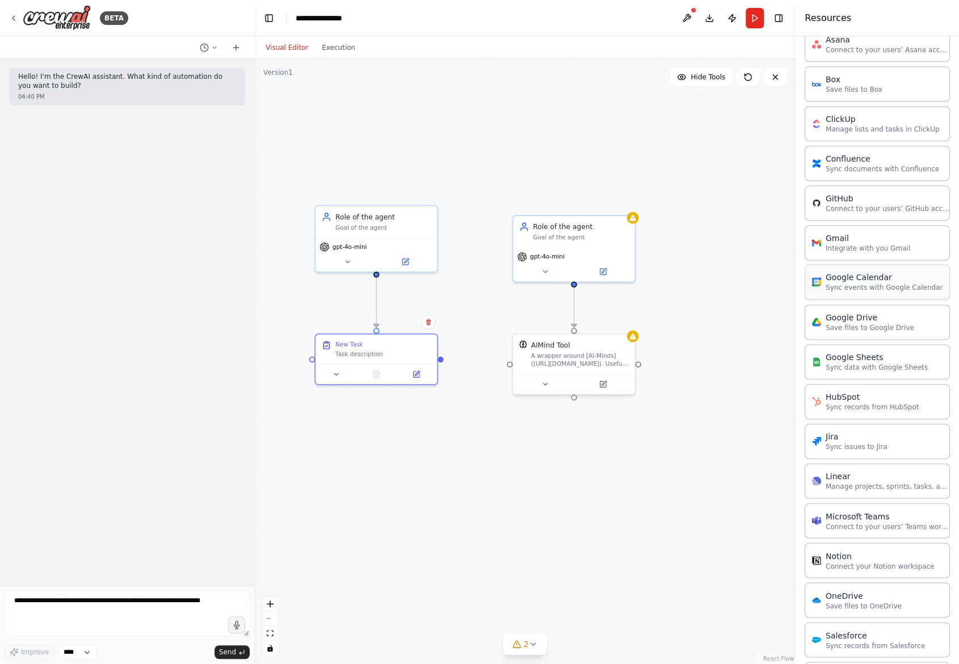
click at [867, 276] on div "Google Calendar" at bounding box center [884, 277] width 117 height 11
drag, startPoint x: 774, startPoint y: 280, endPoint x: 537, endPoint y: 524, distance: 340.3
click at [666, 427] on div "Google Calendar 0 of 12 Sync events with Google Calendar" at bounding box center [721, 413] width 110 height 28
drag, startPoint x: 580, startPoint y: 511, endPoint x: 566, endPoint y: 444, distance: 67.9
click at [566, 444] on div "Google Calendar" at bounding box center [558, 442] width 58 height 10
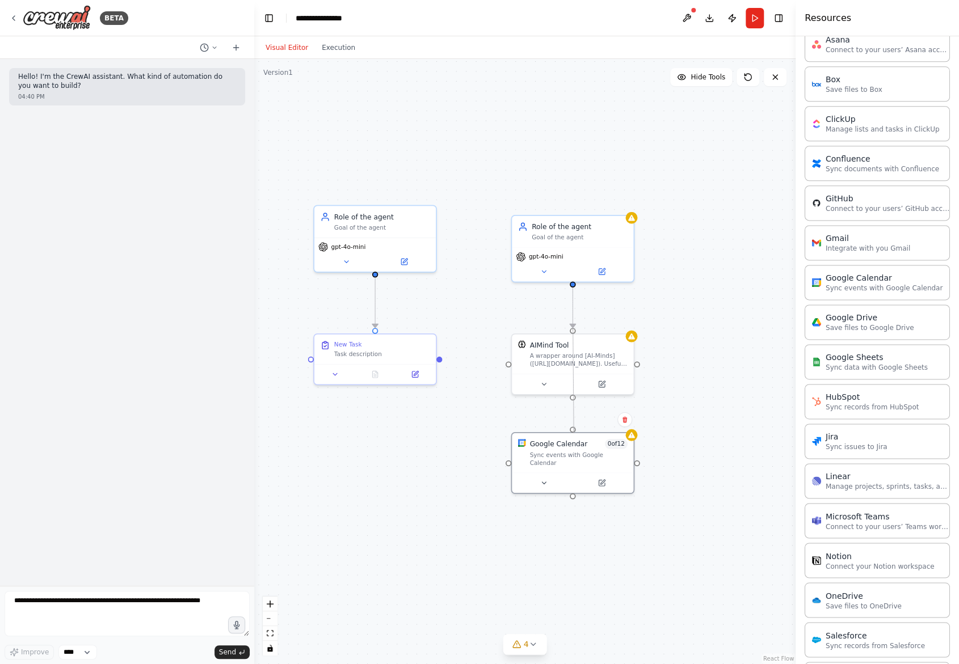
drag, startPoint x: 573, startPoint y: 398, endPoint x: 574, endPoint y: 426, distance: 27.8
click at [574, 426] on div ".deletable-edge-delete-btn { width: 20px; height: 20px; border: 0px solid #ffff…" at bounding box center [524, 361] width 541 height 605
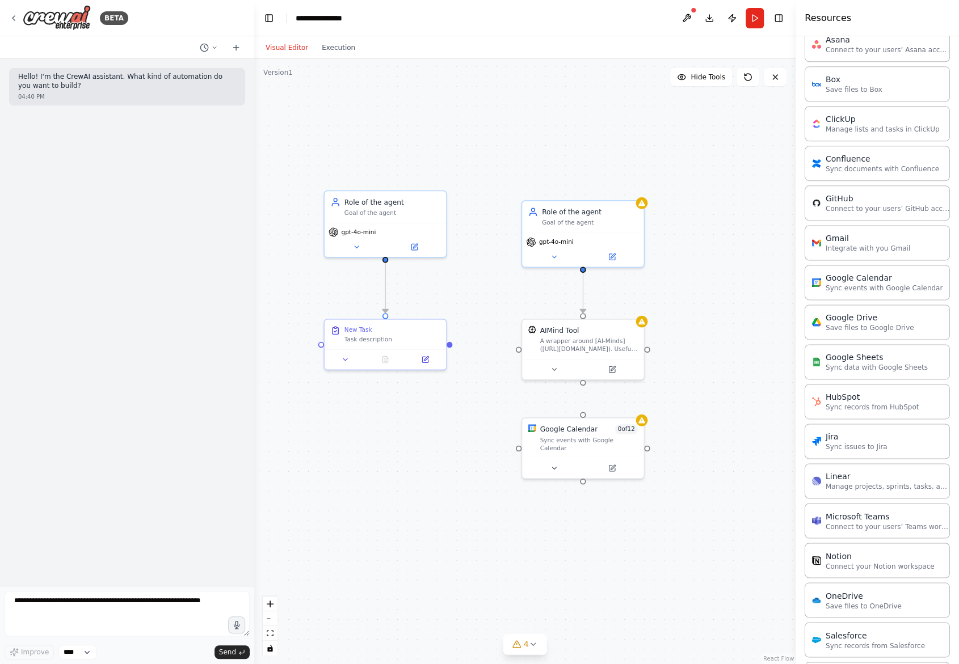
drag, startPoint x: 571, startPoint y: 401, endPoint x: 582, endPoint y: 386, distance: 17.9
click at [582, 386] on div ".deletable-edge-delete-btn { width: 20px; height: 20px; border: 0px solid #ffff…" at bounding box center [524, 361] width 541 height 605
drag, startPoint x: 584, startPoint y: 383, endPoint x: 584, endPoint y: 408, distance: 25.0
click at [584, 408] on div ".deletable-edge-delete-btn { width: 20px; height: 20px; border: 0px solid #ffff…" at bounding box center [524, 361] width 541 height 605
drag, startPoint x: 596, startPoint y: 444, endPoint x: 503, endPoint y: 456, distance: 93.7
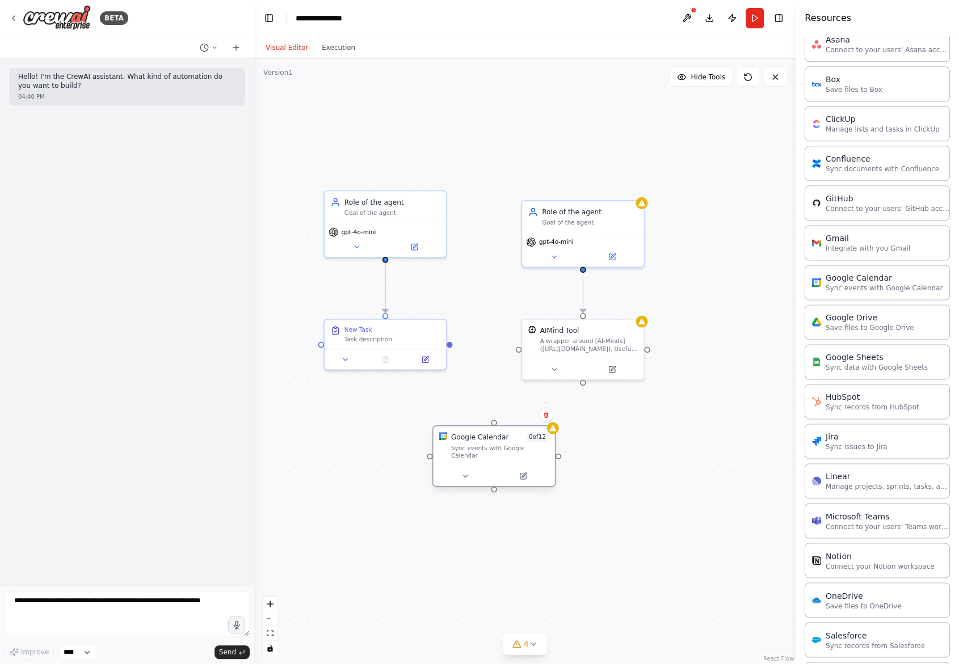
click at [504, 455] on div "Google Calendar 0 of 12 Sync events with Google Calendar" at bounding box center [493, 447] width 121 height 40
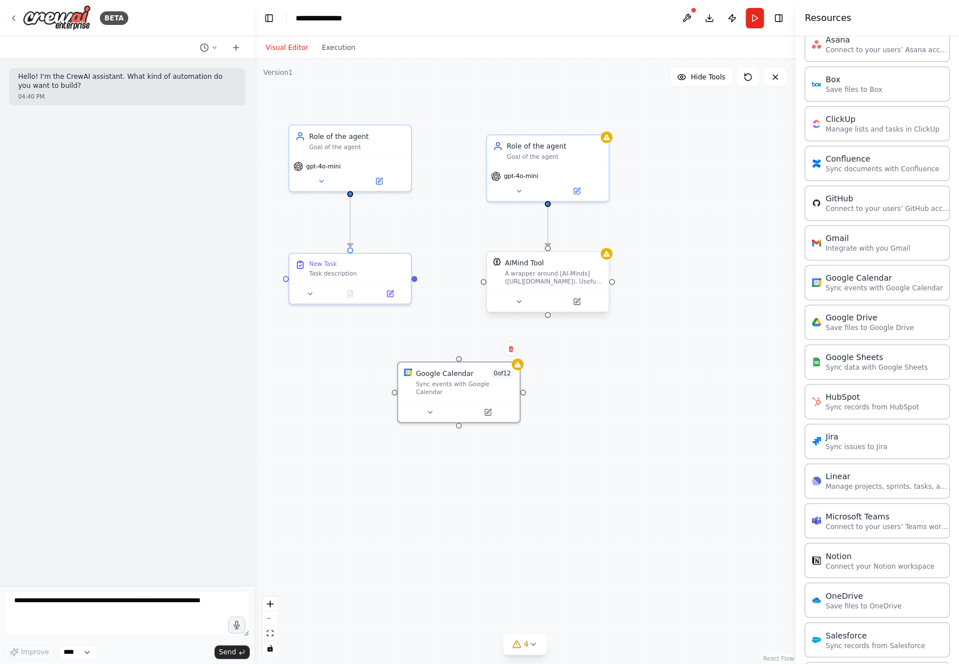
drag, startPoint x: 584, startPoint y: 385, endPoint x: 552, endPoint y: 325, distance: 68.3
click at [552, 325] on div ".deletable-edge-delete-btn { width: 20px; height: 20px; border: 0px solid #ffff…" at bounding box center [524, 361] width 541 height 605
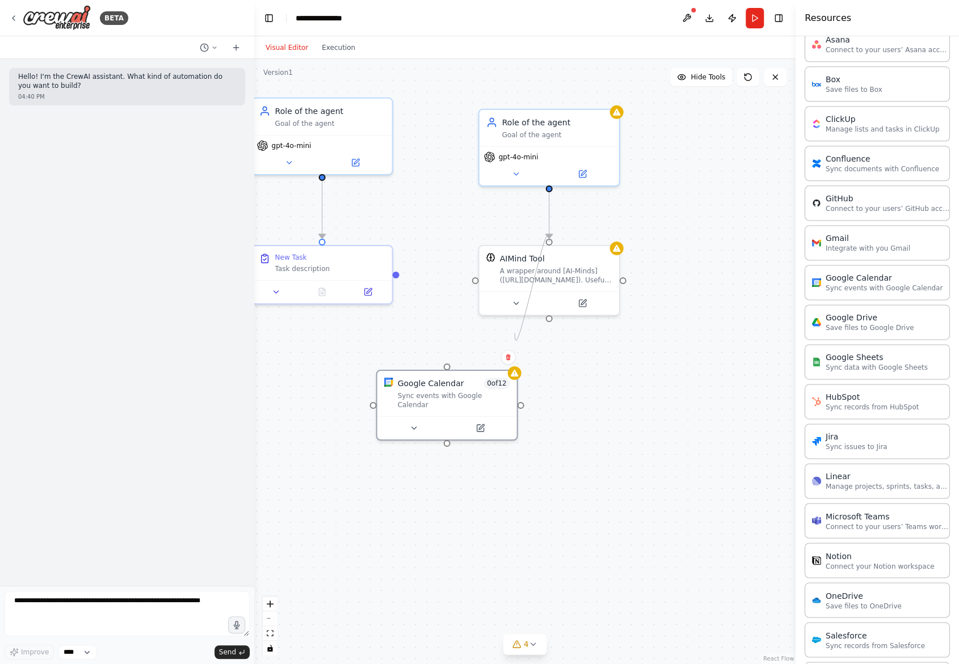
drag, startPoint x: 547, startPoint y: 318, endPoint x: 515, endPoint y: 333, distance: 35.5
click at [515, 333] on div ".deletable-edge-delete-btn { width: 20px; height: 20px; border: 0px solid #ffff…" at bounding box center [524, 361] width 541 height 605
drag, startPoint x: 550, startPoint y: 317, endPoint x: 548, endPoint y: 352, distance: 35.8
click at [548, 352] on div ".deletable-edge-delete-btn { width: 20px; height: 20px; border: 0px solid #ffff…" at bounding box center [524, 361] width 541 height 605
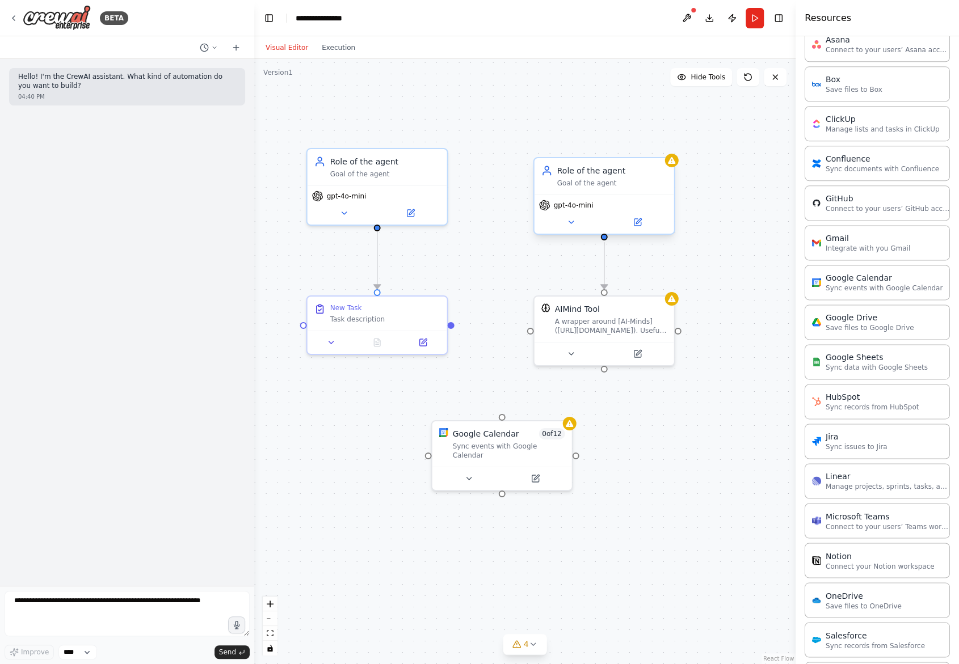
drag, startPoint x: 548, startPoint y: 190, endPoint x: 608, endPoint y: 234, distance: 75.0
click at [608, 234] on div ".deletable-edge-delete-btn { width: 20px; height: 20px; border: 0px solid #ffff…" at bounding box center [524, 361] width 541 height 605
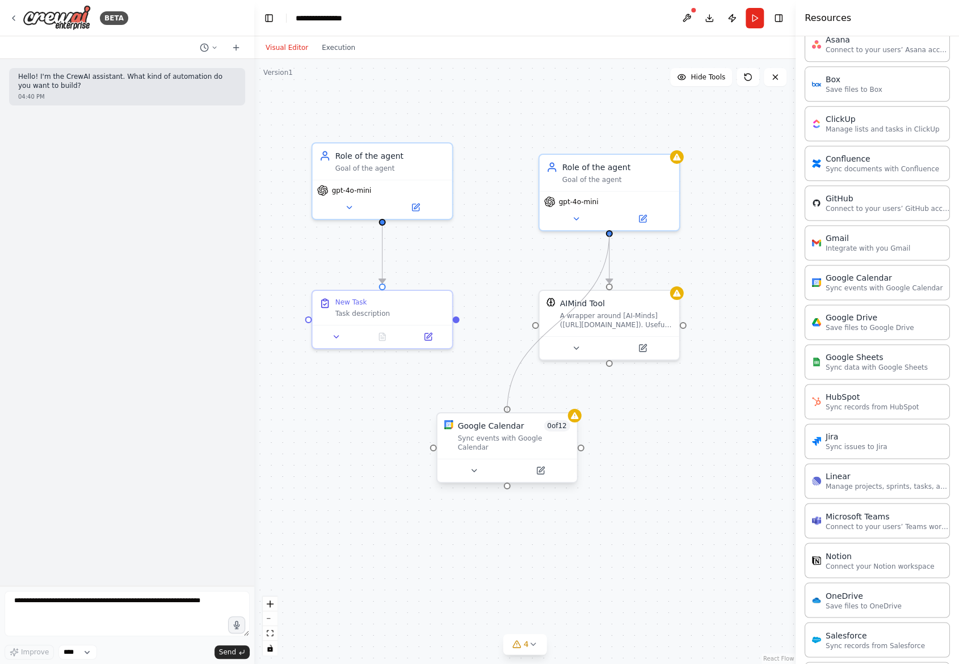
drag, startPoint x: 608, startPoint y: 234, endPoint x: 506, endPoint y: 410, distance: 203.7
click at [505, 441] on div "Sync events with Google Calendar" at bounding box center [514, 443] width 112 height 18
click at [475, 466] on icon at bounding box center [473, 470] width 9 height 9
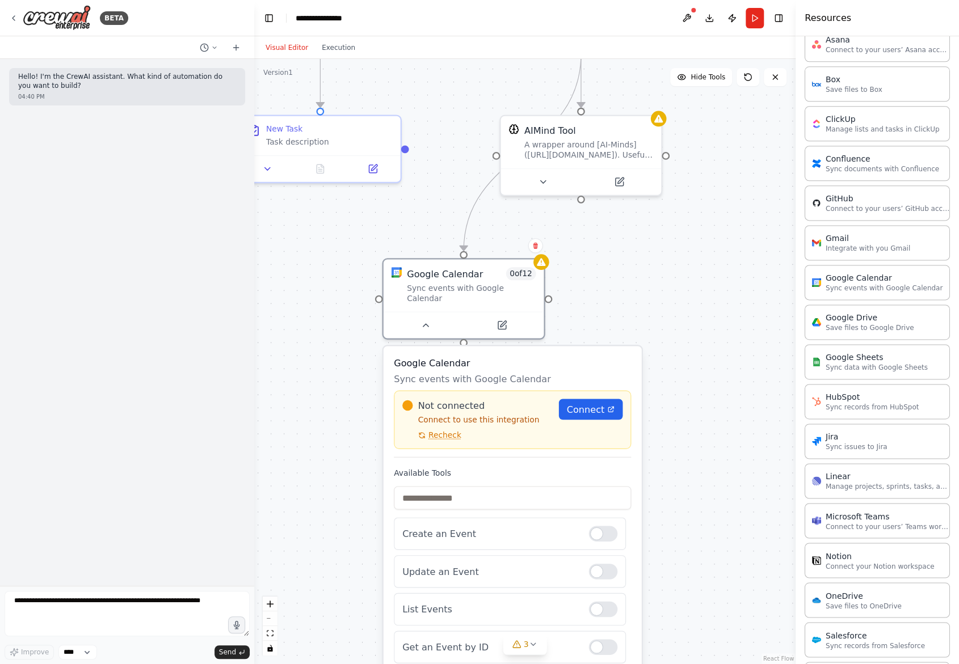
drag, startPoint x: 596, startPoint y: 447, endPoint x: 599, endPoint y: 315, distance: 131.7
click at [599, 315] on div ".deletable-edge-delete-btn { width: 20px; height: 20px; border: 0px solid #ffff…" at bounding box center [524, 361] width 541 height 605
click at [579, 410] on div "Not connected Connect to use this integration Recheck Connect" at bounding box center [512, 420] width 220 height 42
click at [604, 403] on span "Connect" at bounding box center [585, 409] width 37 height 13
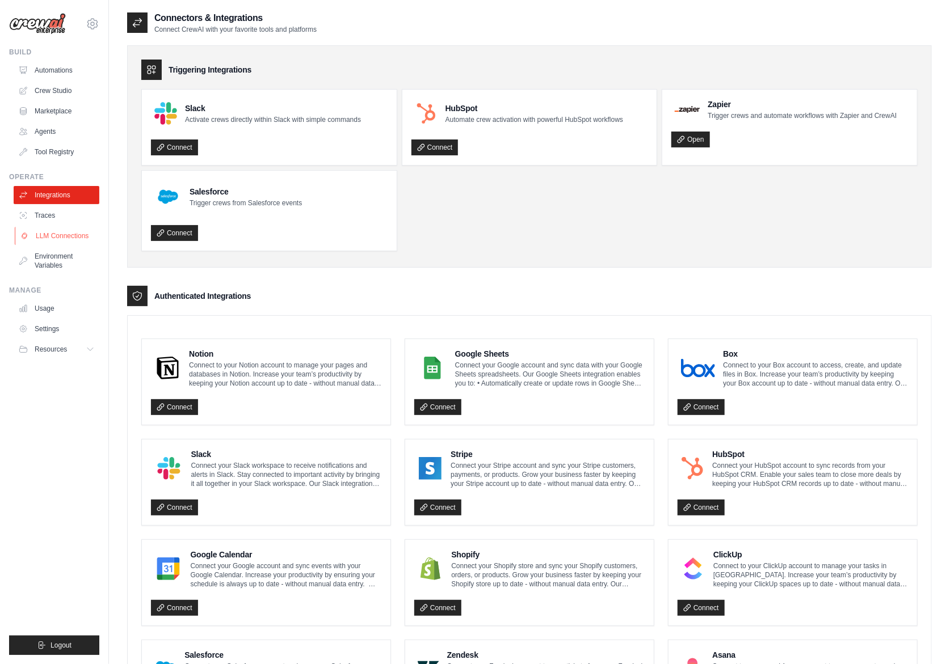
click at [69, 233] on link "LLM Connections" at bounding box center [58, 236] width 86 height 18
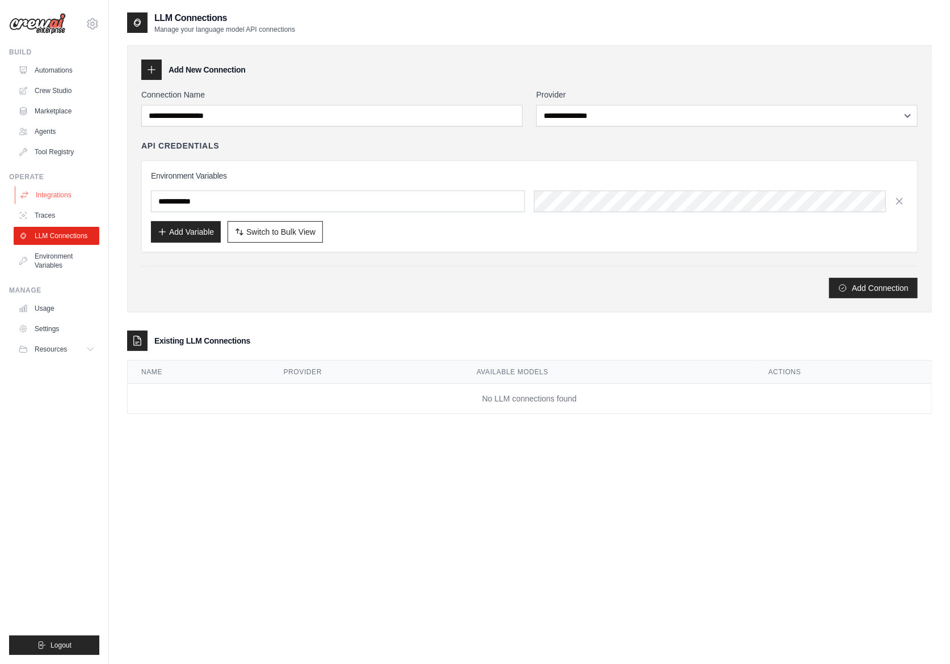
click at [62, 198] on link "Integrations" at bounding box center [58, 195] width 86 height 18
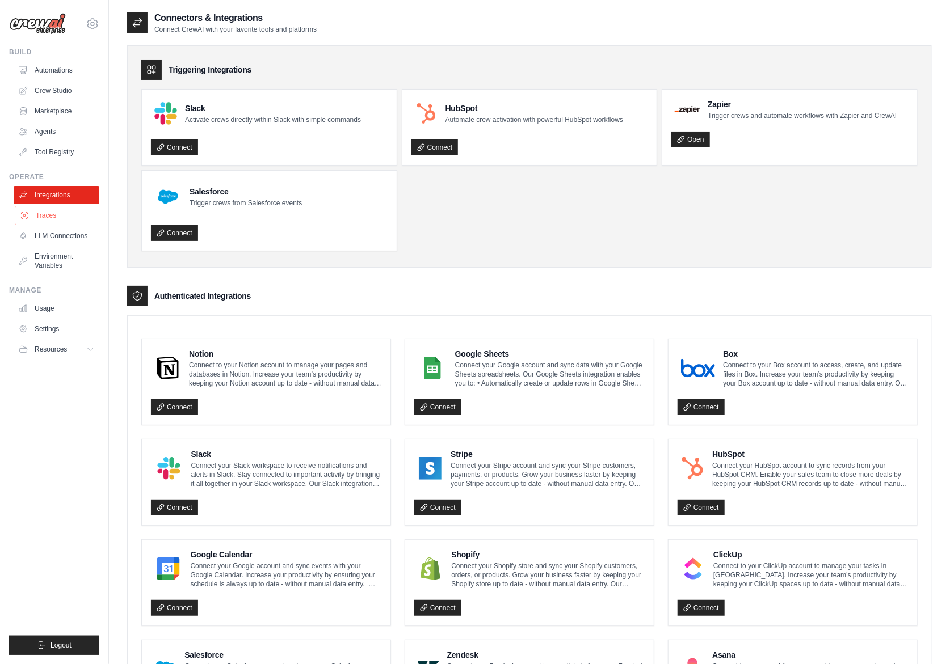
click at [53, 214] on link "Traces" at bounding box center [58, 216] width 86 height 18
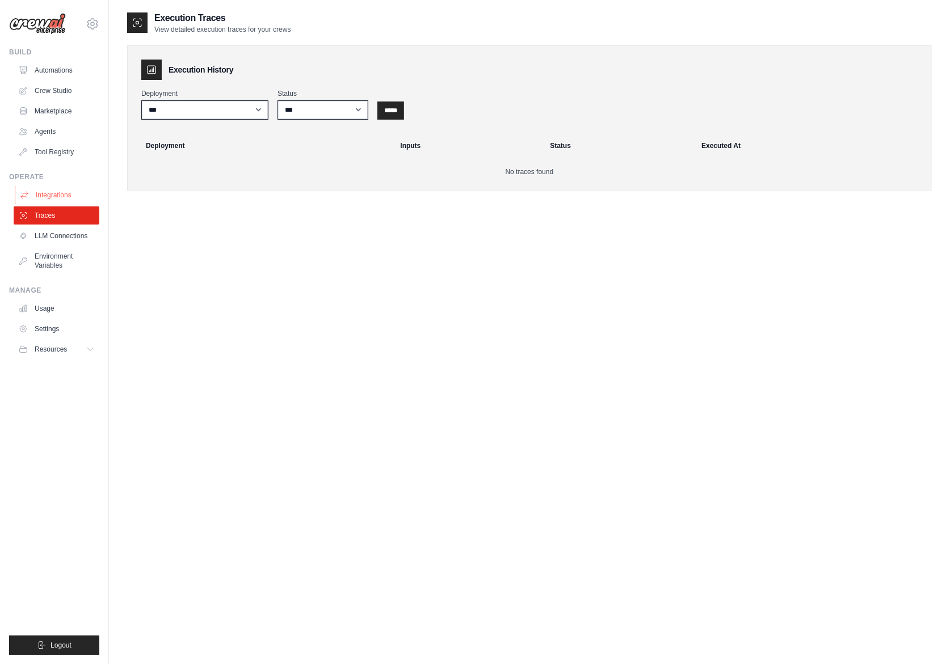
click at [62, 191] on link "Integrations" at bounding box center [58, 195] width 86 height 18
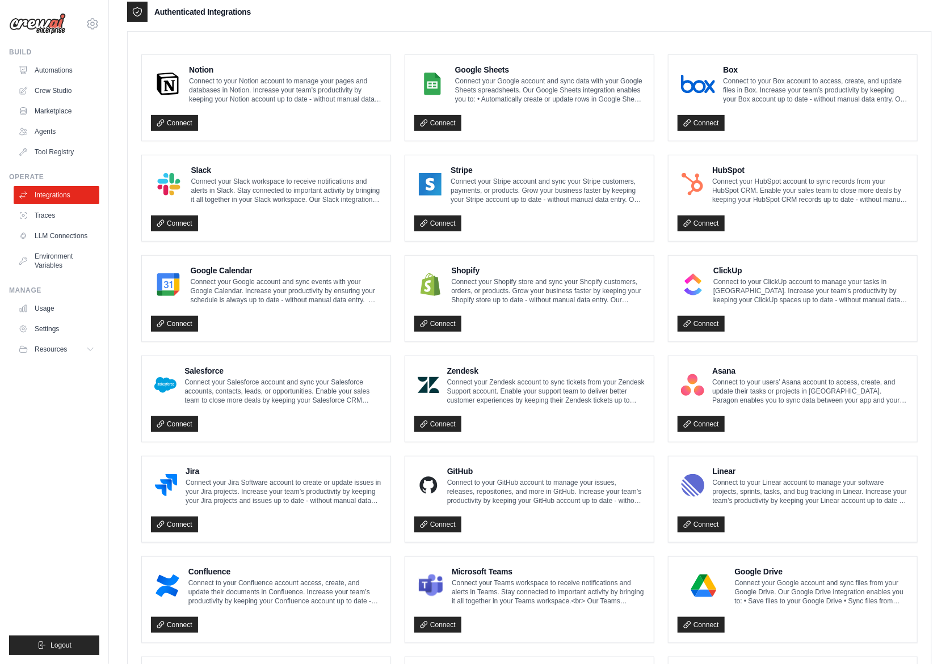
scroll to position [283, 0]
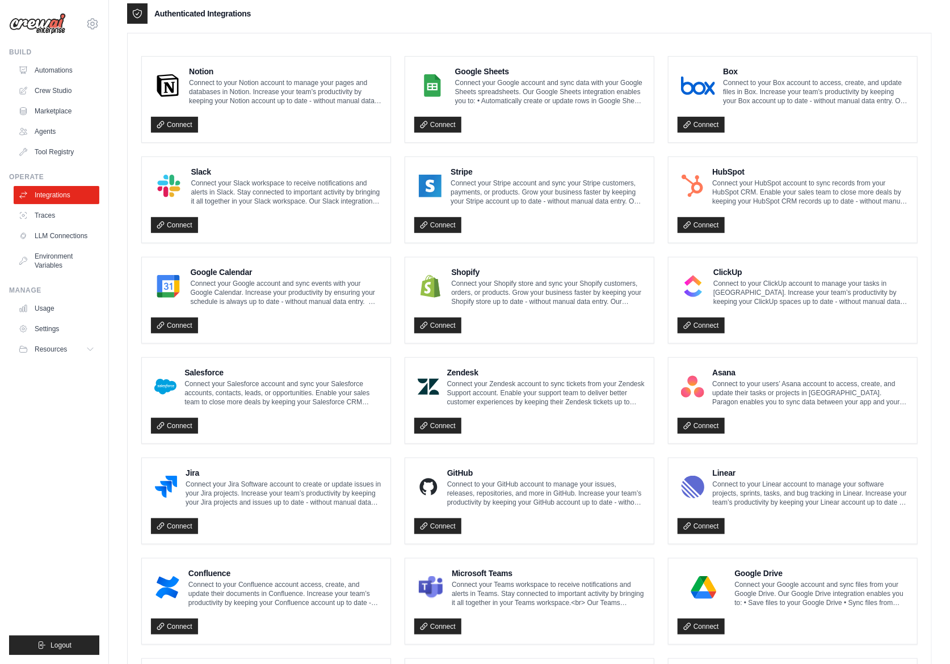
click at [201, 294] on p "Connect your Google account and sync events with your Google Calendar. Increase…" at bounding box center [285, 292] width 191 height 27
click at [182, 322] on link "Connect" at bounding box center [174, 326] width 47 height 16
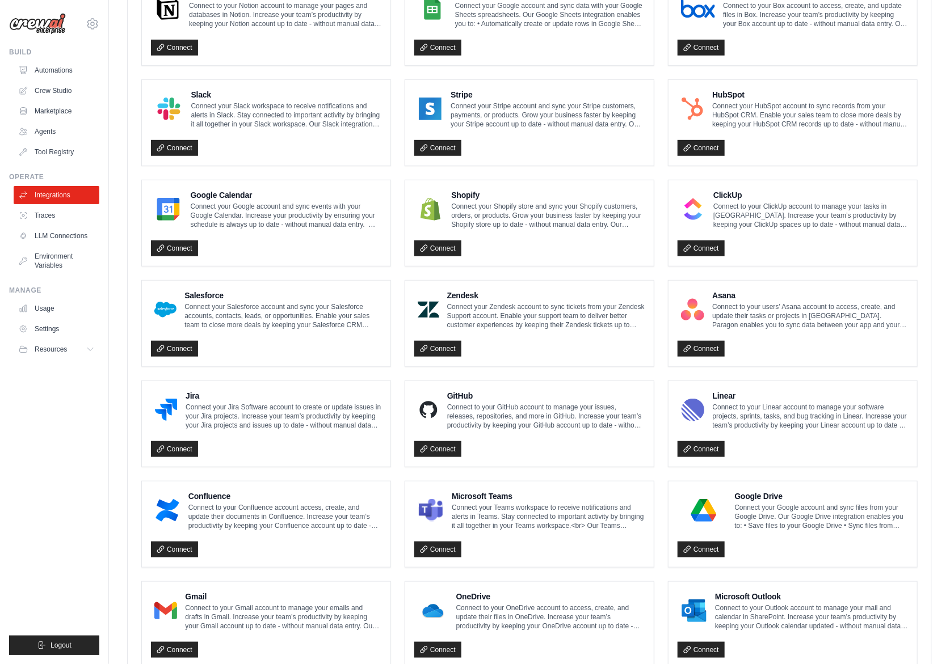
scroll to position [396, 0]
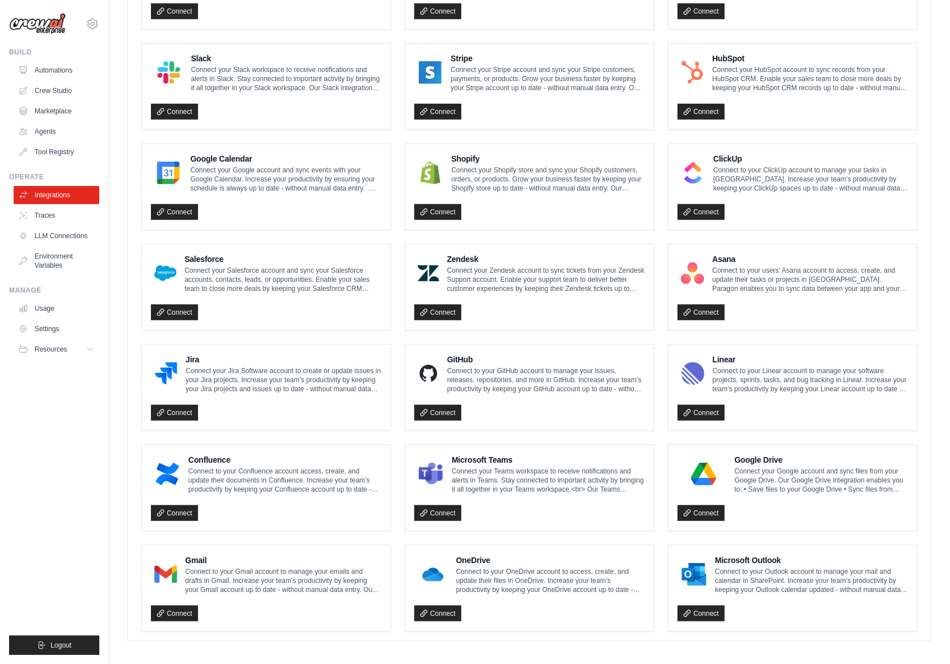
click at [243, 583] on p "Connect to your Gmail account to manage your emails and drafts in Gmail. Increa…" at bounding box center [283, 580] width 196 height 27
click at [163, 610] on icon at bounding box center [161, 614] width 8 height 8
click at [711, 510] on link "Connect" at bounding box center [700, 514] width 47 height 16
click at [61, 108] on link "Marketplace" at bounding box center [58, 111] width 86 height 18
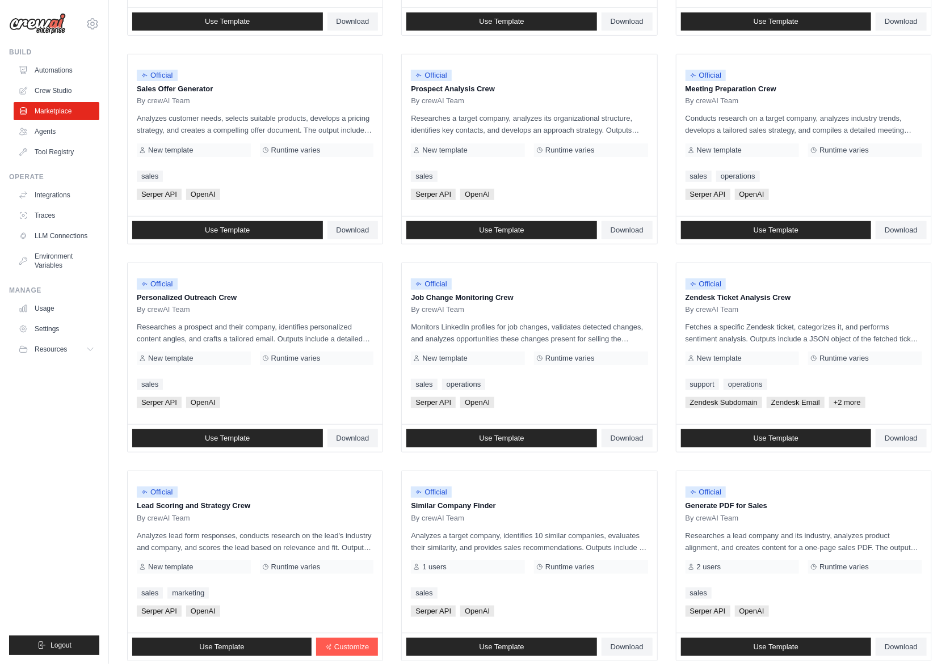
scroll to position [385, 0]
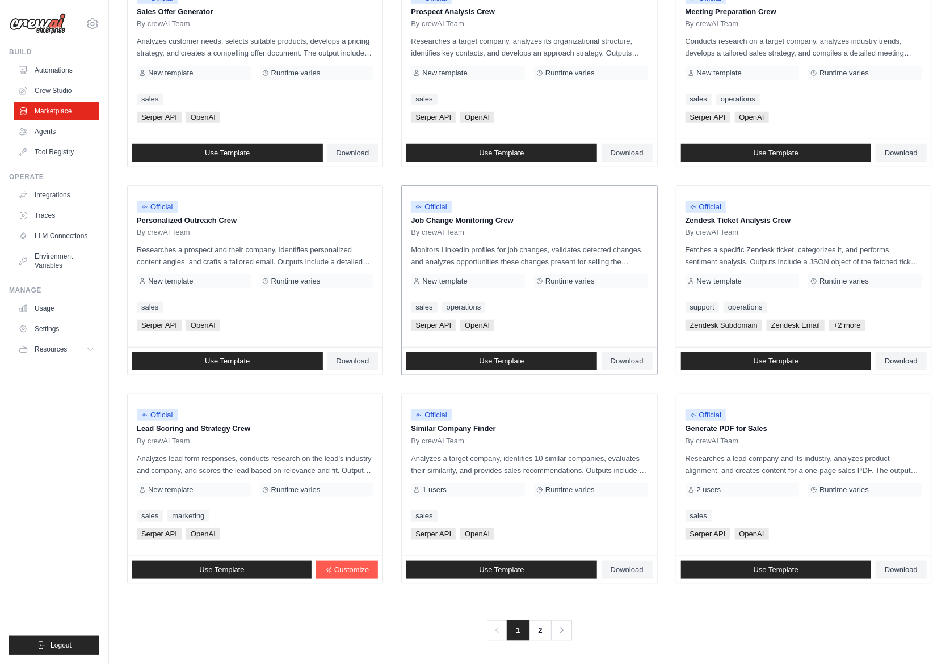
drag, startPoint x: 469, startPoint y: 222, endPoint x: 545, endPoint y: 224, distance: 75.5
click at [545, 224] on p "Job Change Monitoring Crew" at bounding box center [529, 220] width 237 height 11
click at [541, 250] on p "Monitors LinkedIn profiles for job changes, validates detected changes, and ana…" at bounding box center [529, 256] width 237 height 24
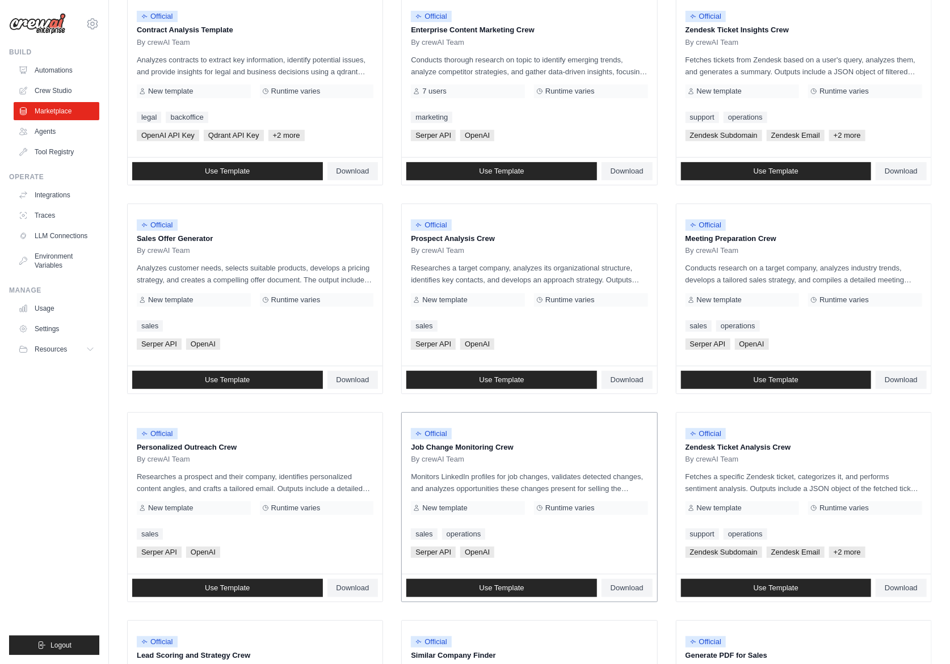
scroll to position [0, 0]
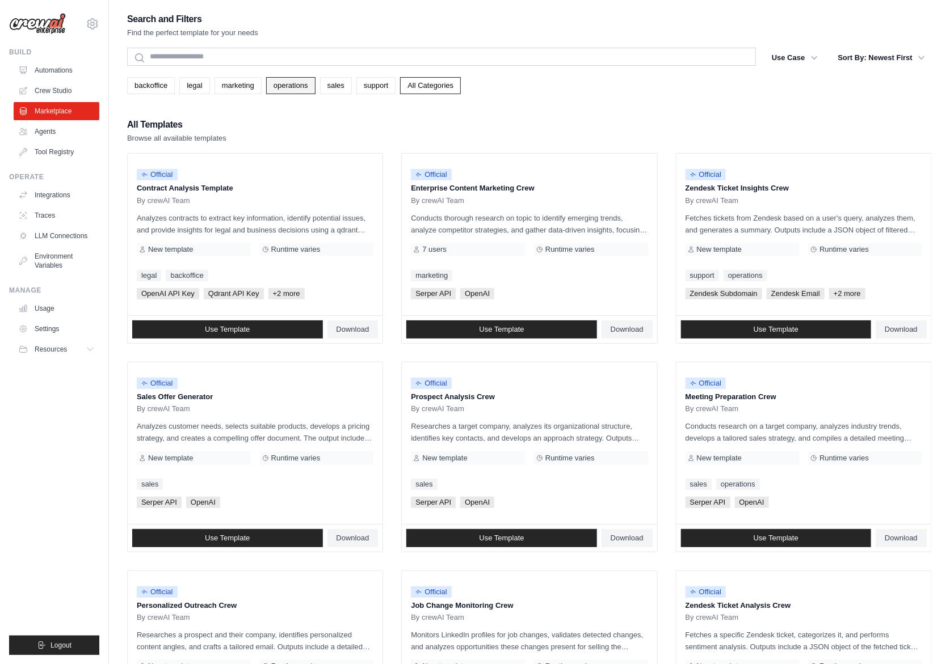
click at [298, 86] on link "operations" at bounding box center [290, 85] width 49 height 17
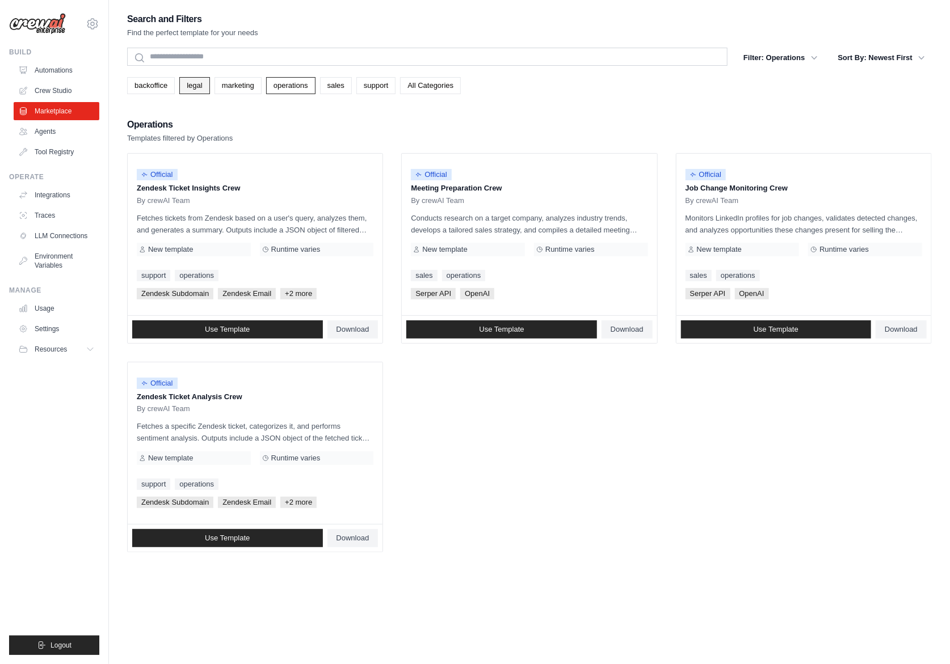
click at [204, 82] on link "legal" at bounding box center [194, 85] width 30 height 17
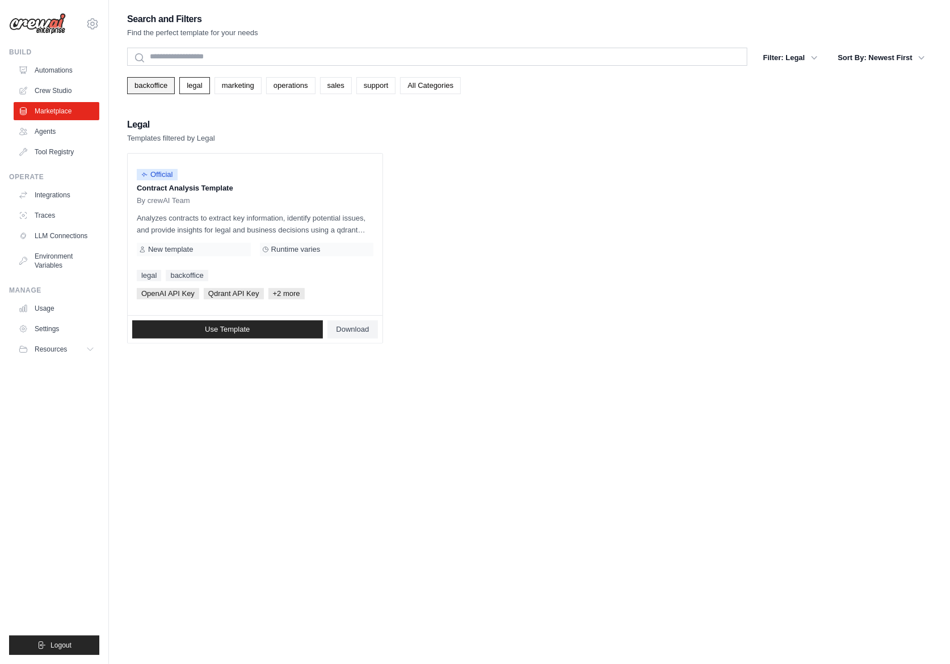
click at [157, 85] on link "backoffice" at bounding box center [151, 85] width 48 height 17
click at [291, 89] on link "operations" at bounding box center [290, 85] width 49 height 17
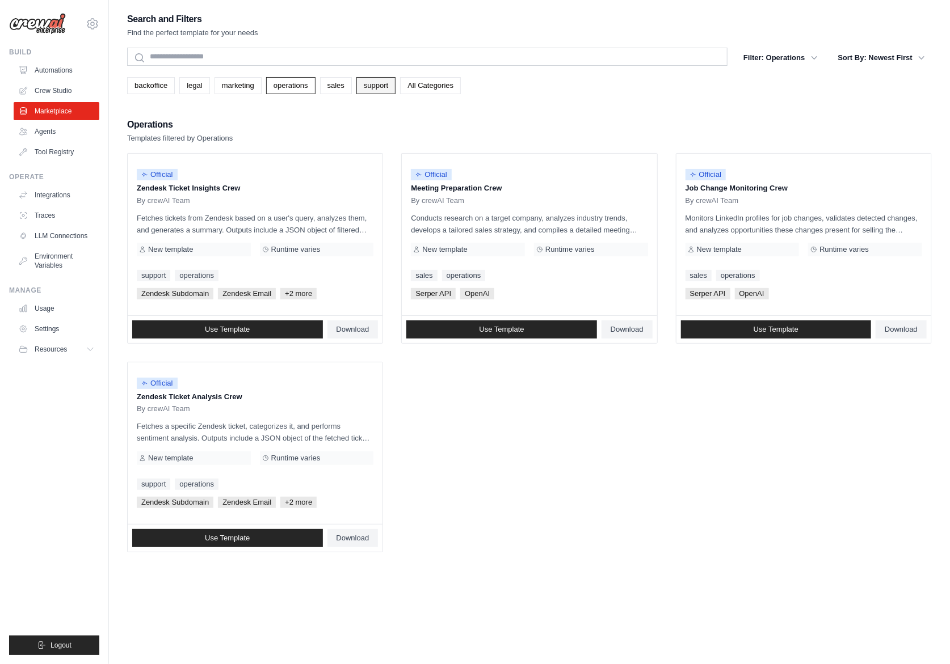
click at [386, 85] on link "support" at bounding box center [375, 85] width 39 height 17
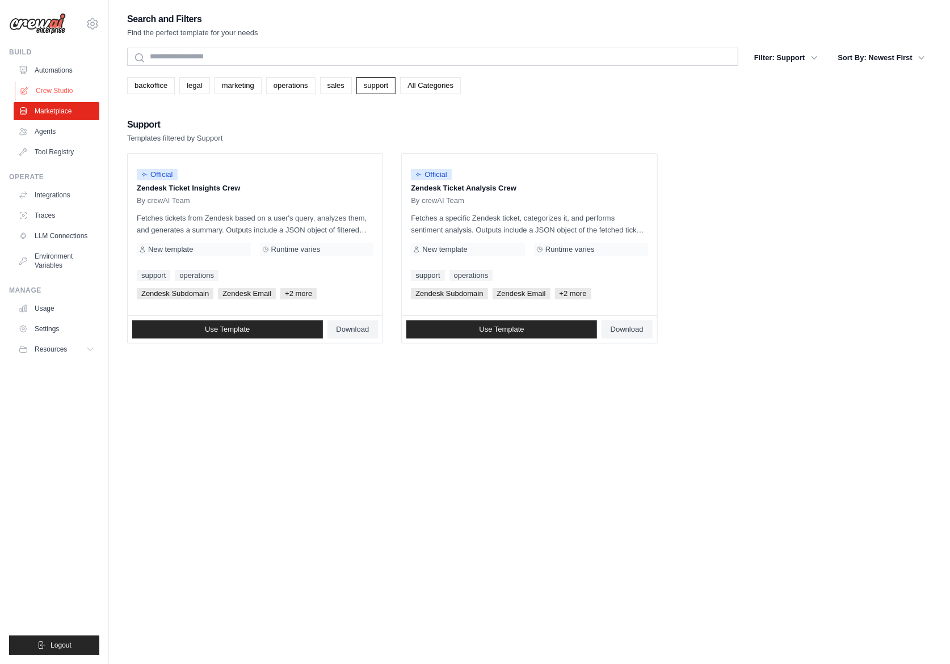
click at [50, 92] on link "Crew Studio" at bounding box center [58, 91] width 86 height 18
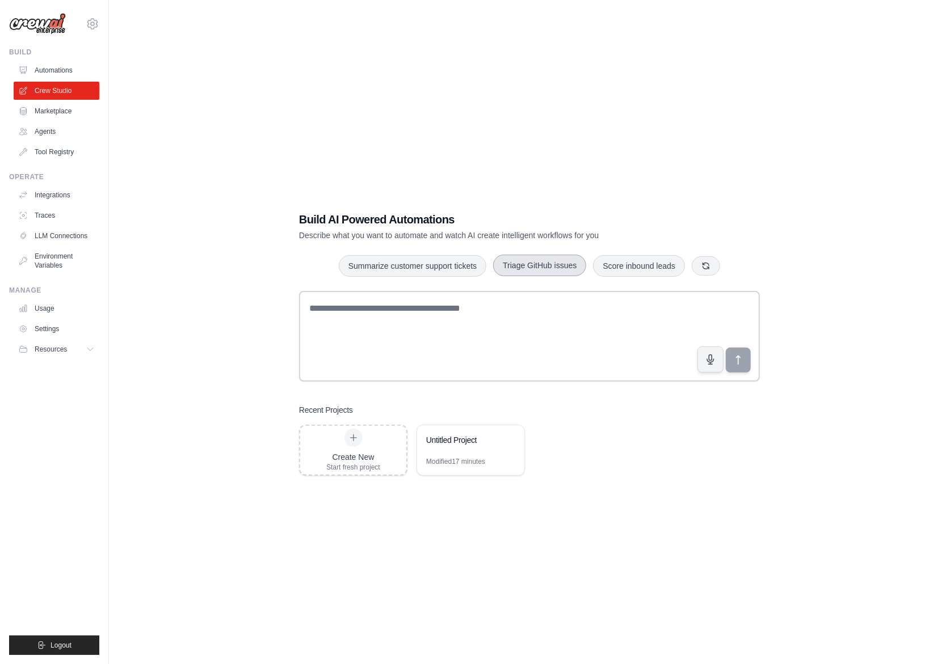
click at [570, 271] on button "Triage GitHub issues" at bounding box center [539, 266] width 93 height 22
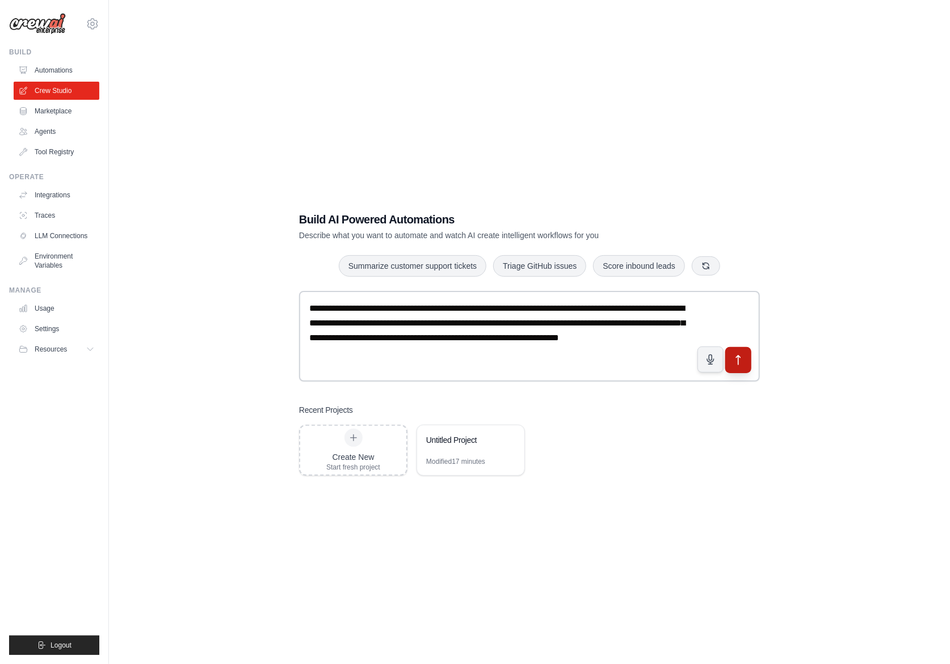
click at [740, 368] on button "submit" at bounding box center [738, 360] width 26 height 26
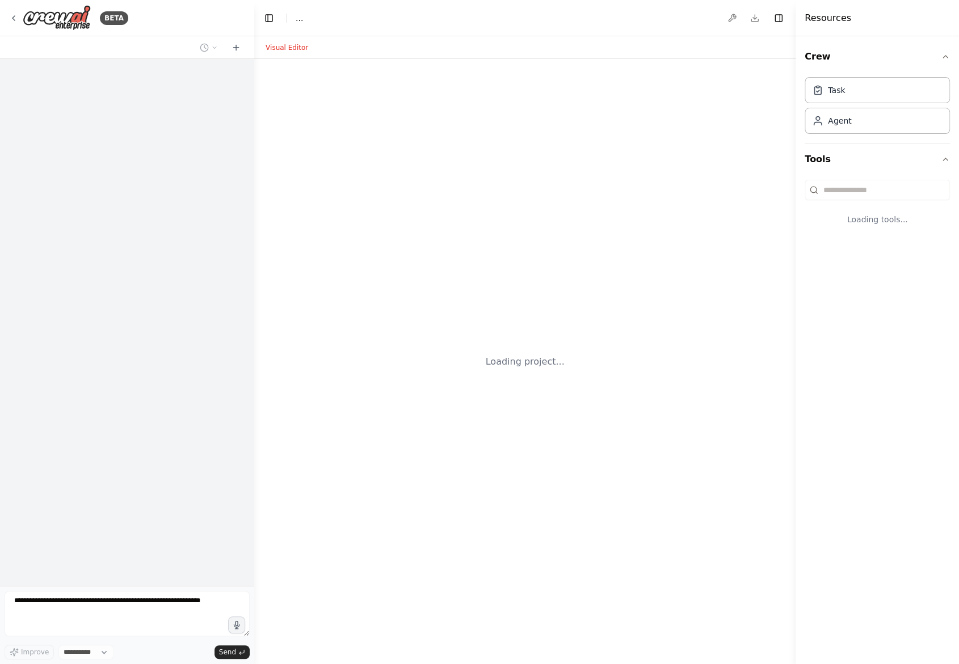
select select "****"
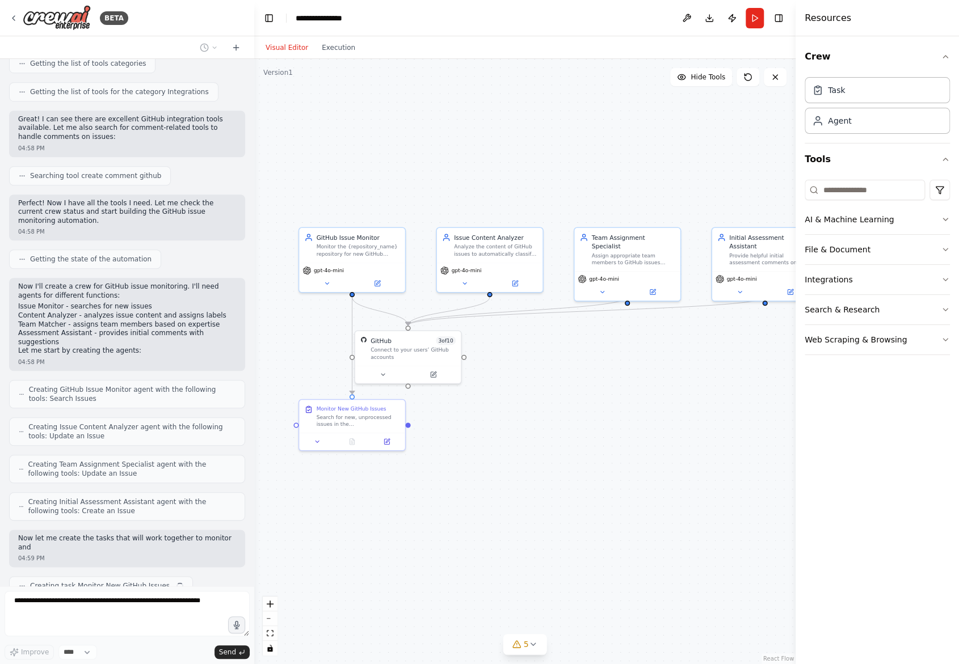
scroll to position [445, 0]
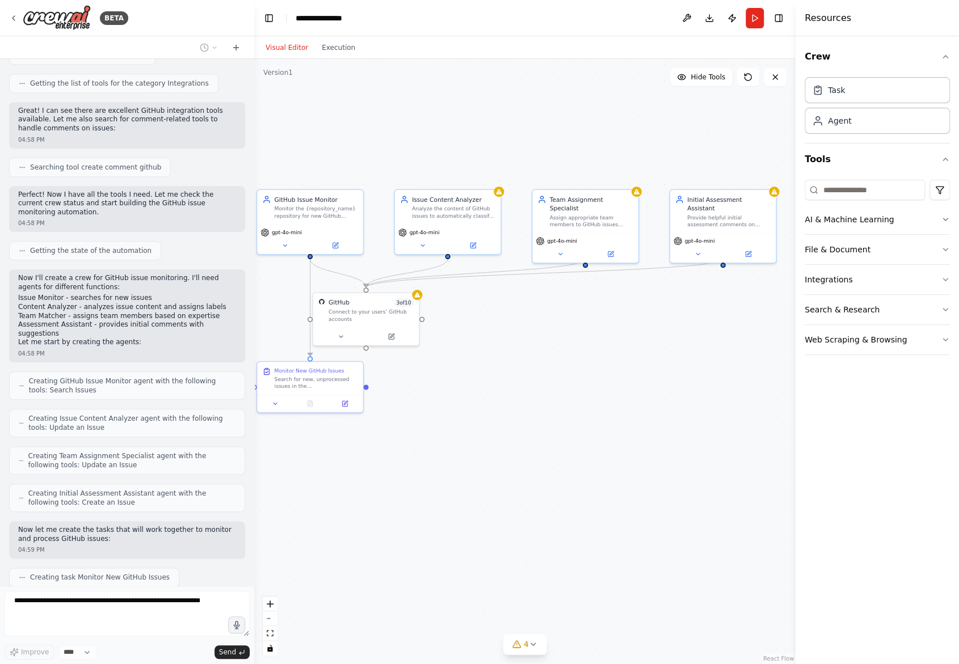
drag, startPoint x: 682, startPoint y: 357, endPoint x: 542, endPoint y: 364, distance: 139.7
click at [542, 364] on div ".deletable-edge-delete-btn { width: 20px; height: 20px; border: 0px solid #ffff…" at bounding box center [524, 361] width 541 height 605
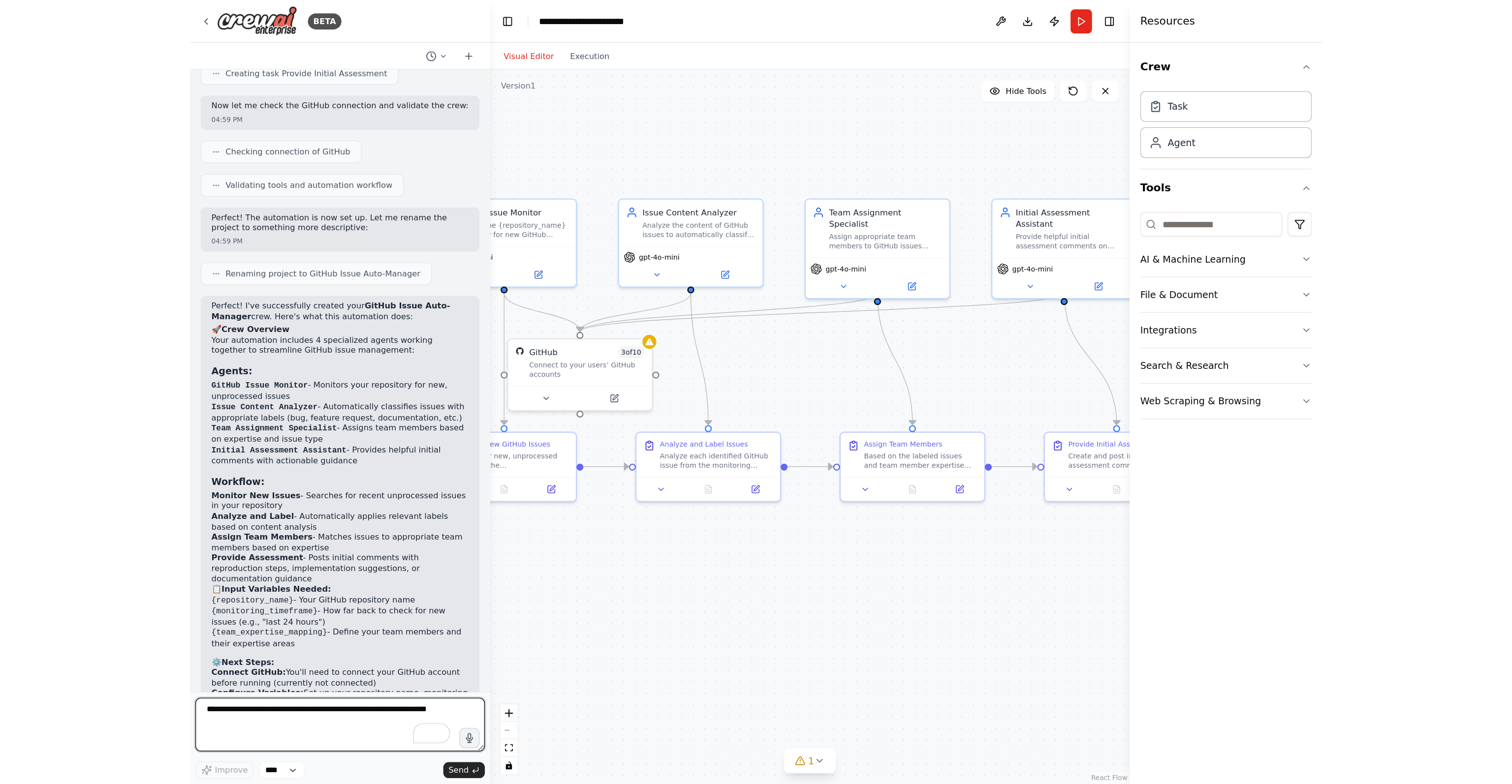
scroll to position [936, 0]
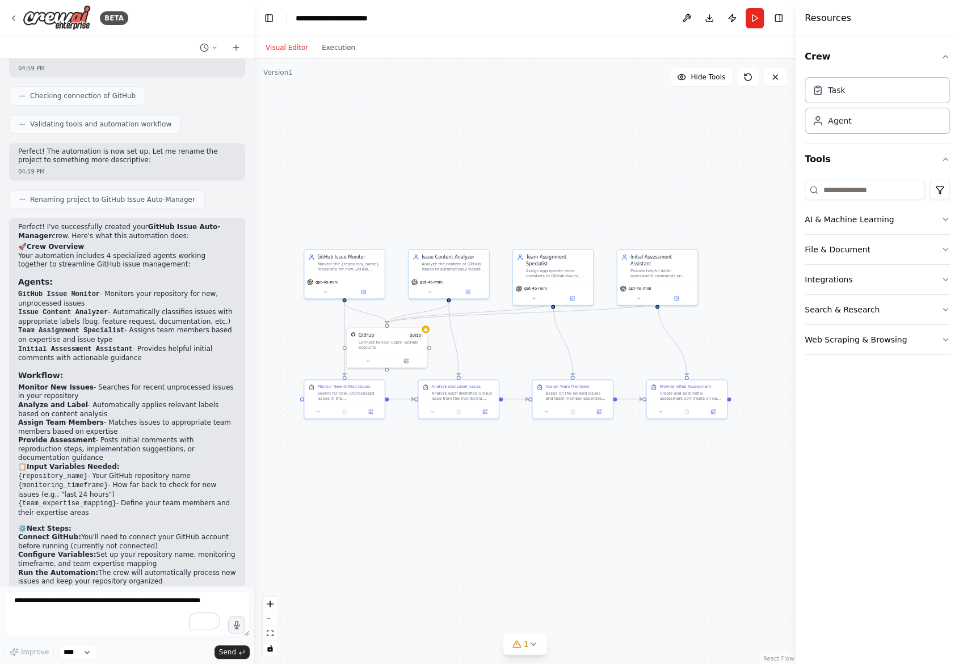
drag, startPoint x: 567, startPoint y: 466, endPoint x: 590, endPoint y: 466, distance: 22.7
click at [590, 466] on div ".deletable-edge-delete-btn { width: 20px; height: 20px; border: 0px solid #ffff…" at bounding box center [524, 361] width 541 height 605
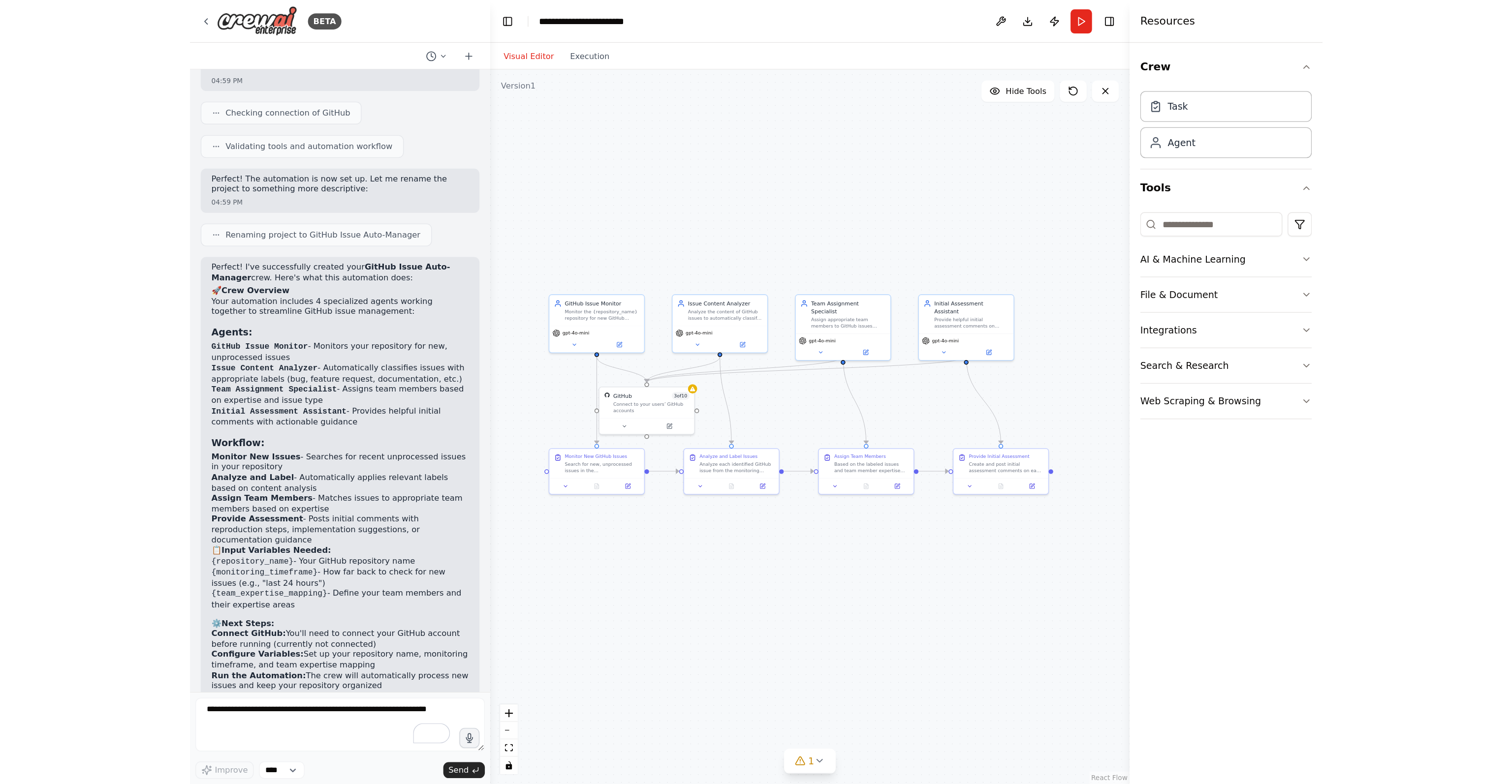
scroll to position [728, 0]
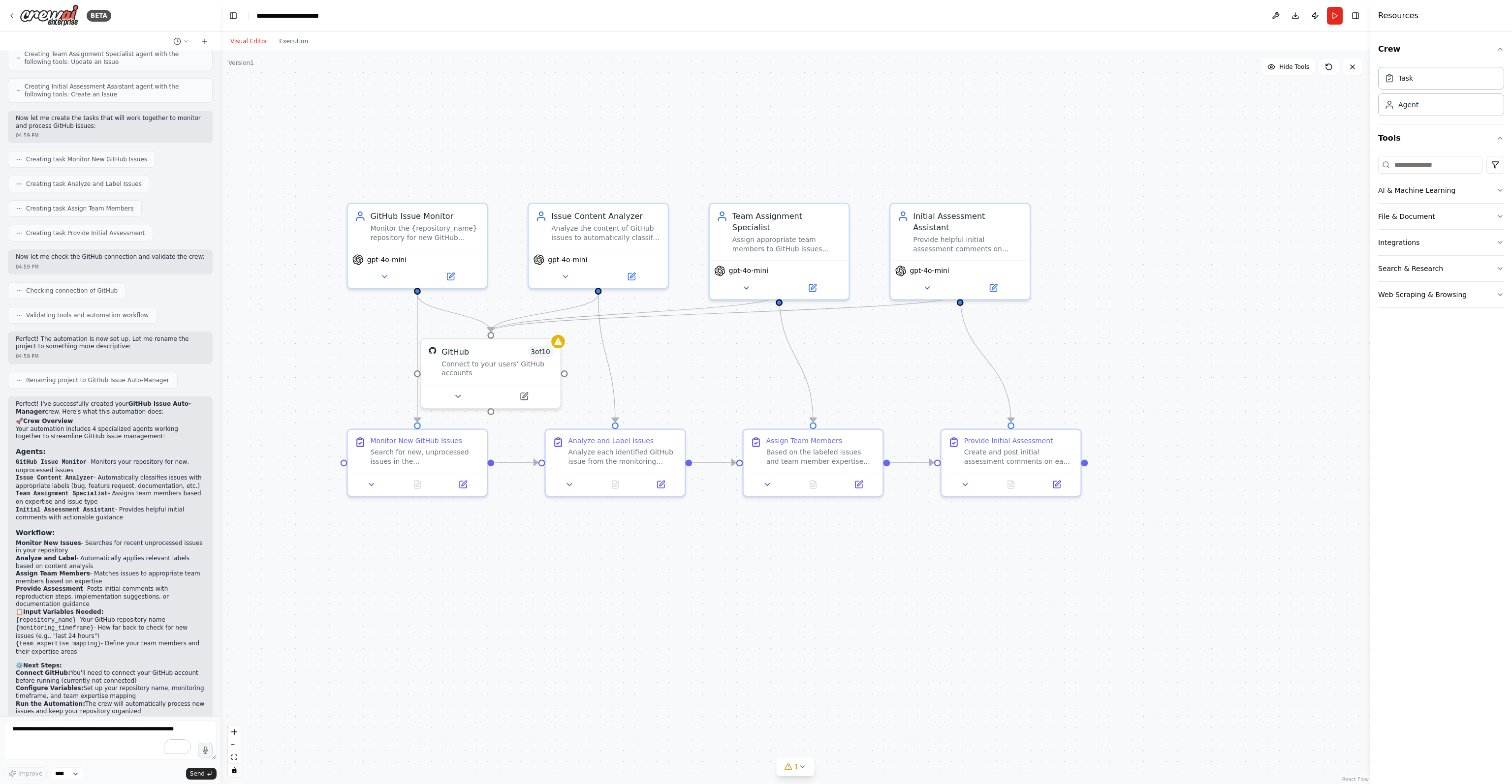
drag, startPoint x: 632, startPoint y: 389, endPoint x: 1191, endPoint y: 578, distance: 590.1
click at [831, 576] on div ".deletable-edge-delete-btn { width: 20px; height: 20px; border: 0px solid #ffff…" at bounding box center [795, 417] width 1149 height 733
drag, startPoint x: 502, startPoint y: 389, endPoint x: 717, endPoint y: 386, distance: 215.0
click at [717, 386] on div at bounding box center [700, 394] width 140 height 23
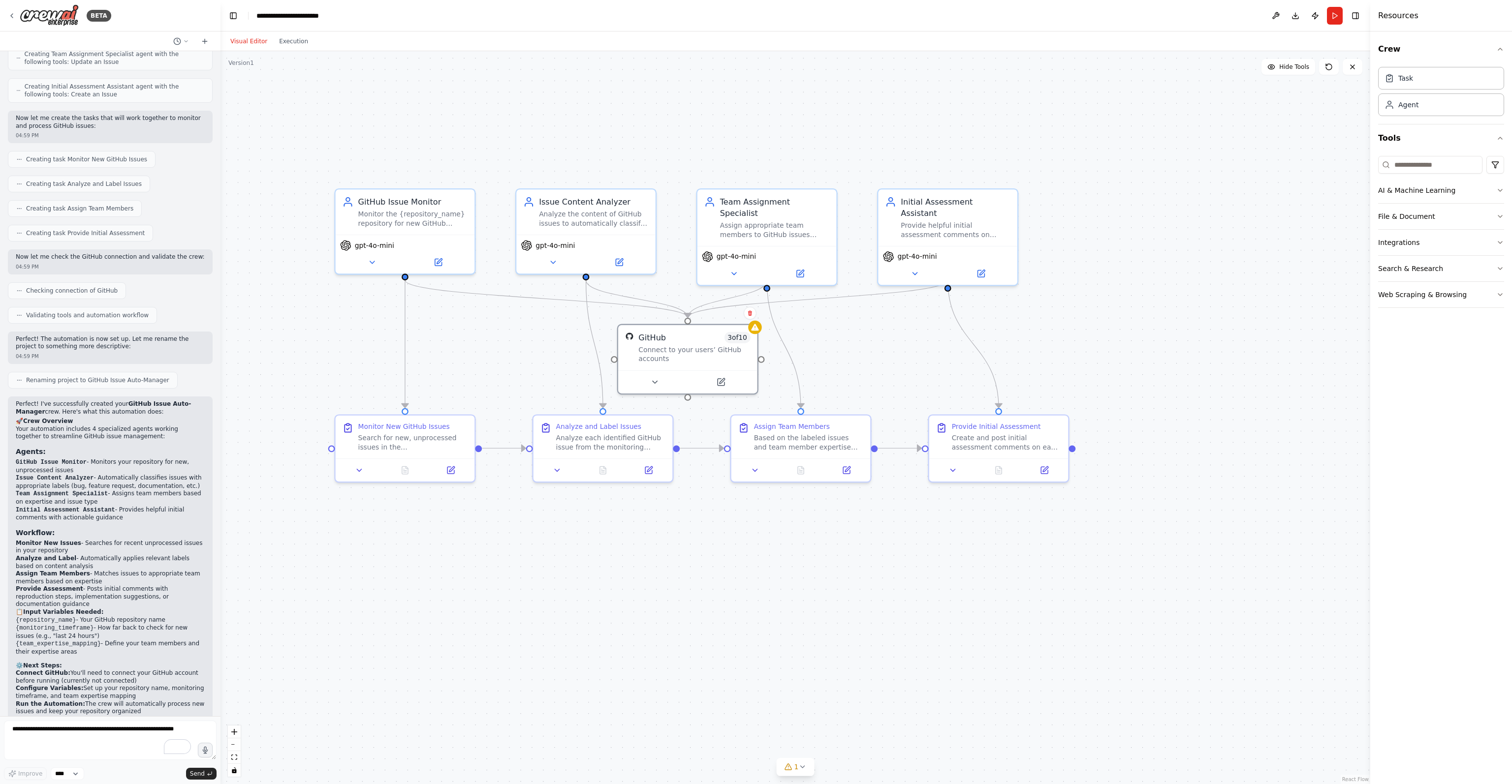
drag, startPoint x: 294, startPoint y: 386, endPoint x: 282, endPoint y: 371, distance: 19.2
click at [282, 371] on div ".deletable-edge-delete-btn { width: 20px; height: 20px; border: 0px solid #ffff…" at bounding box center [795, 417] width 1149 height 733
click at [370, 258] on icon at bounding box center [372, 260] width 9 height 9
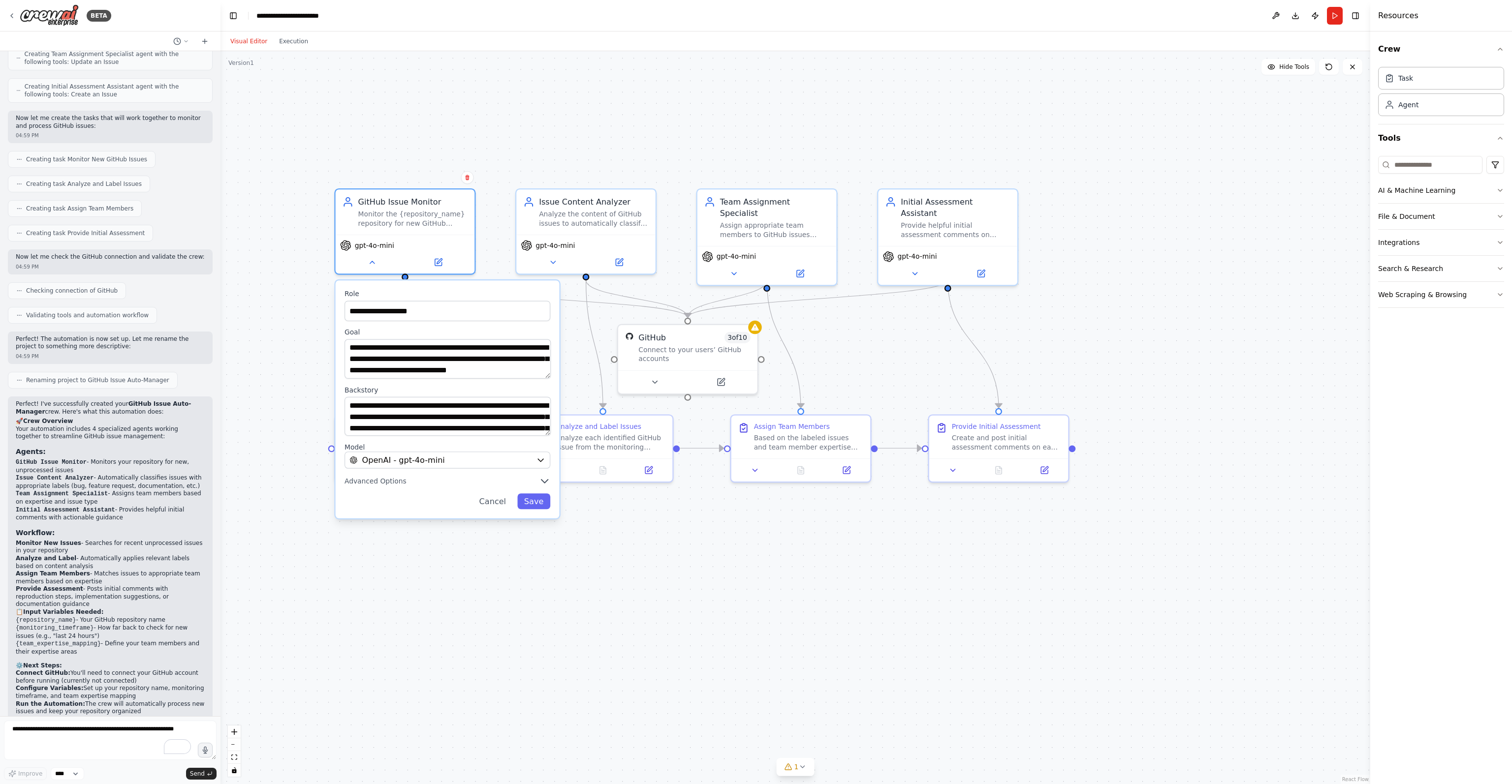
click at [348, 392] on label "Backstory" at bounding box center [447, 389] width 206 height 9
click at [386, 480] on span "Advanced Options" at bounding box center [375, 481] width 62 height 9
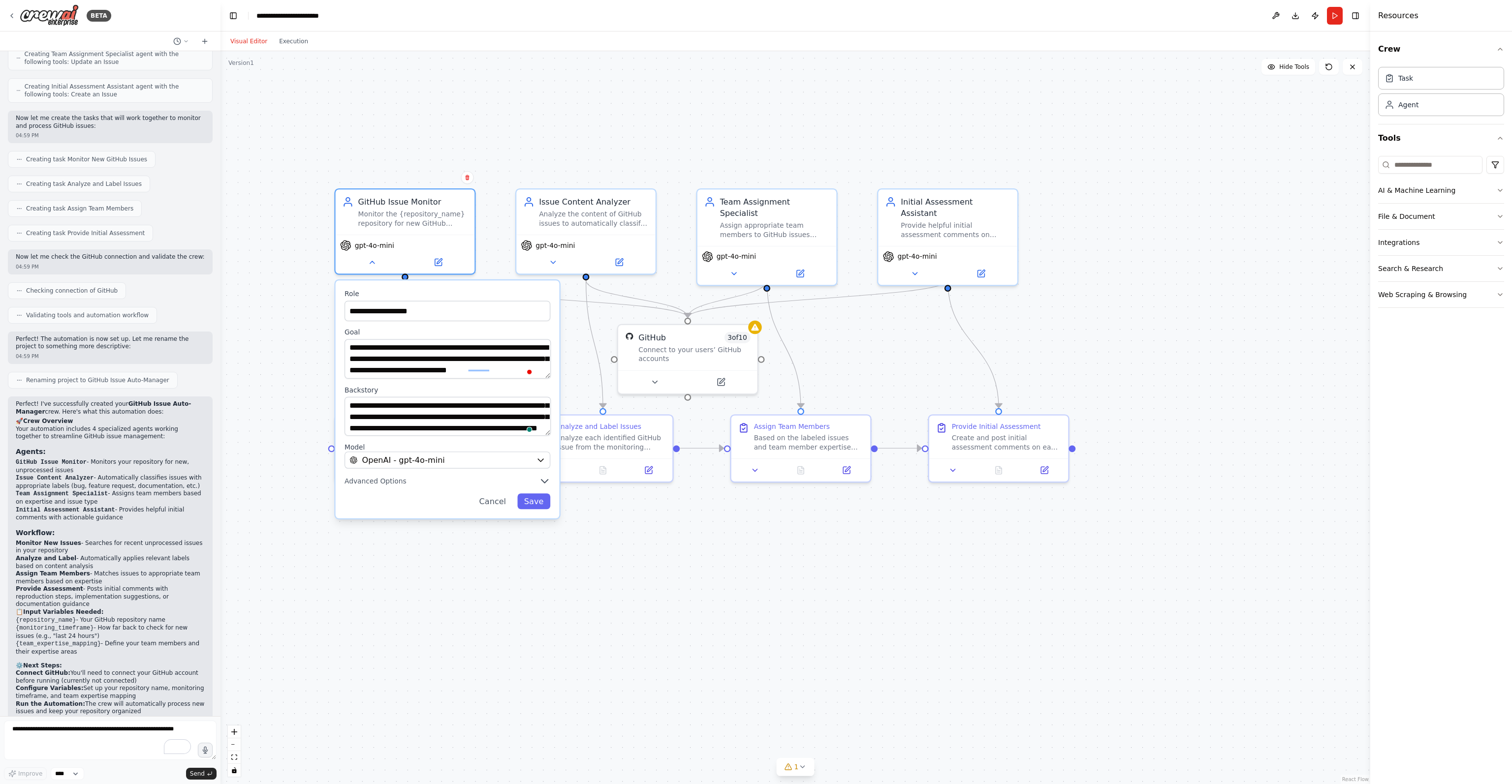
click at [352, 550] on div "**********" at bounding box center [795, 417] width 1149 height 733
click at [494, 501] on button "Cancel" at bounding box center [493, 501] width 41 height 16
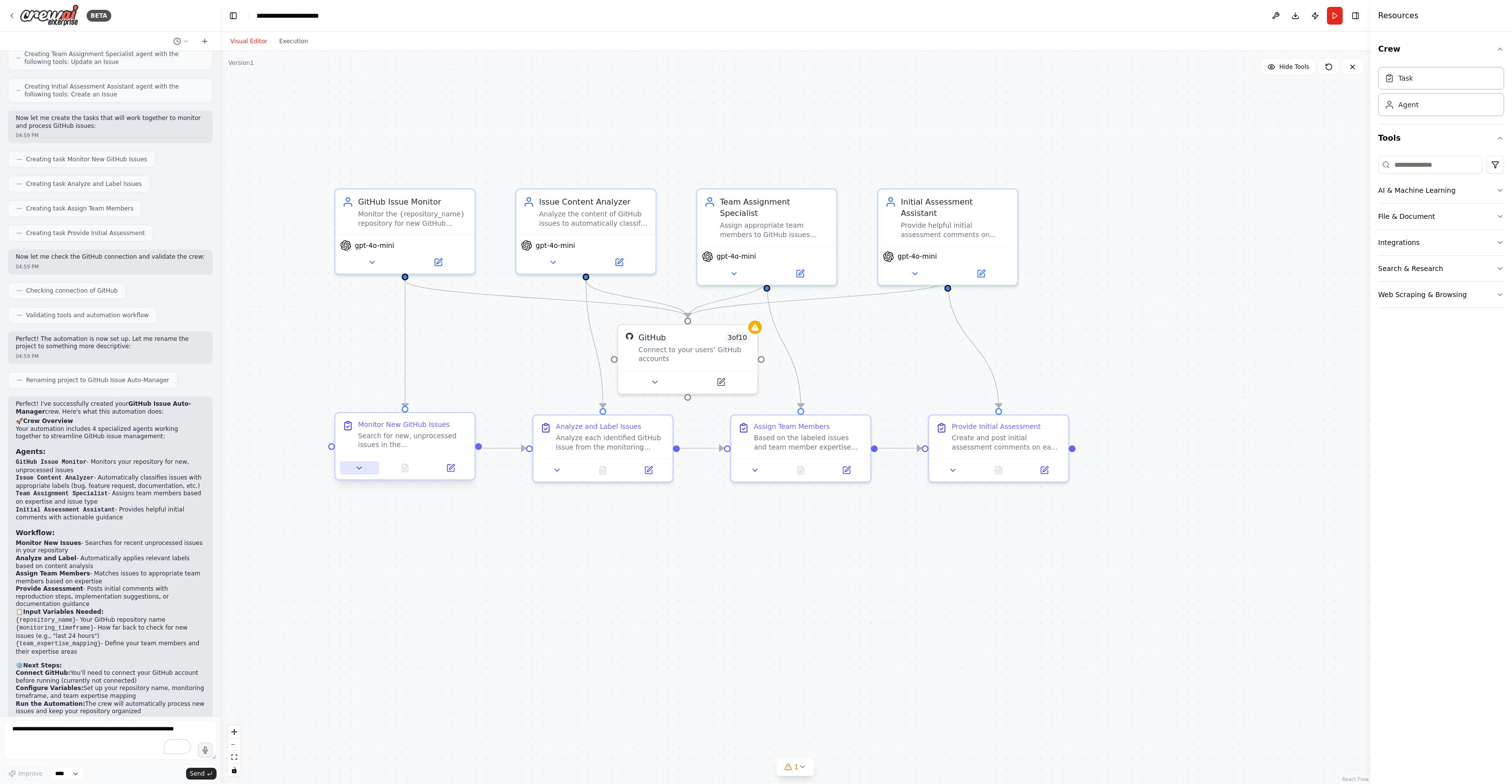
click at [357, 467] on icon at bounding box center [359, 467] width 4 height 3
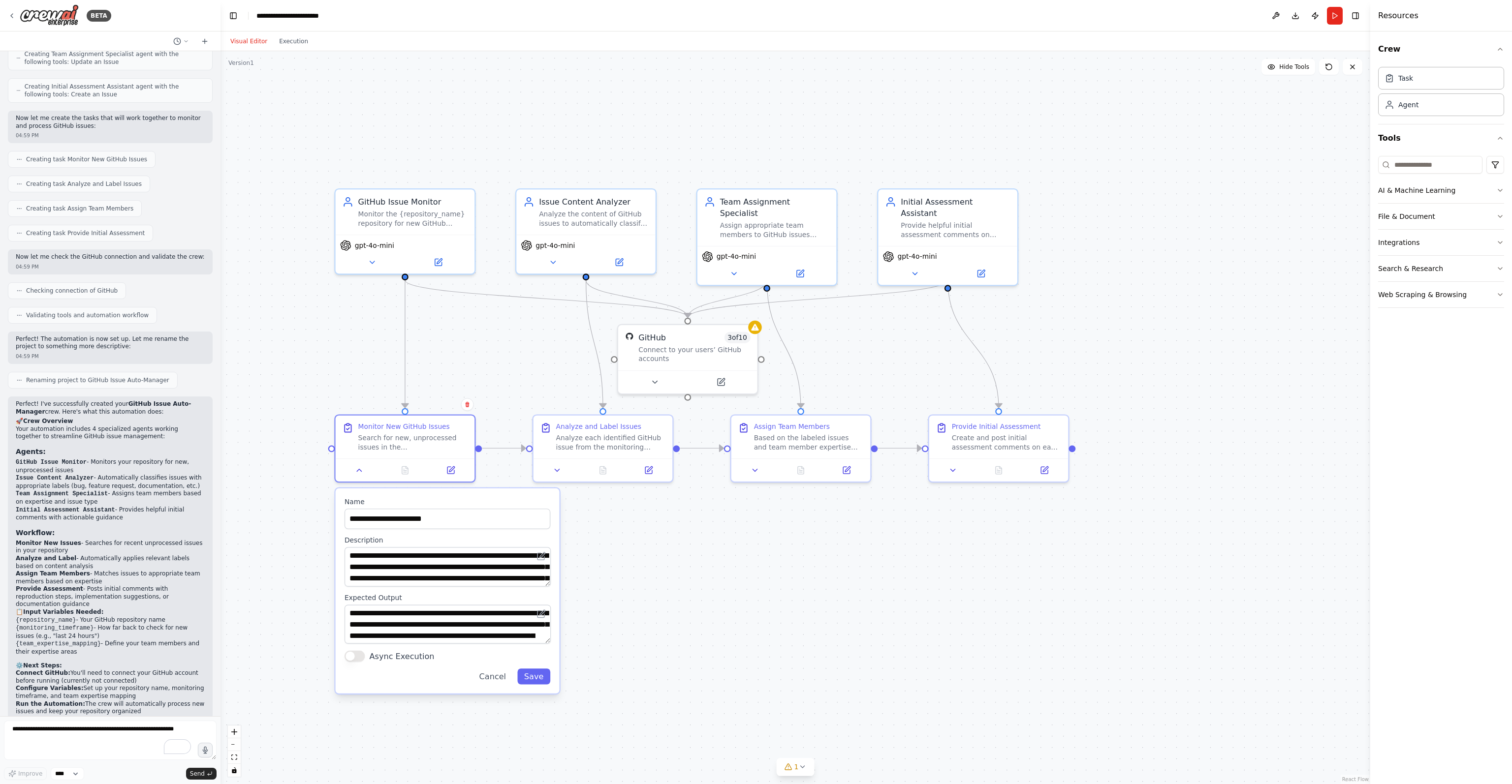
click at [546, 576] on textarea "**********" at bounding box center [448, 566] width 206 height 39
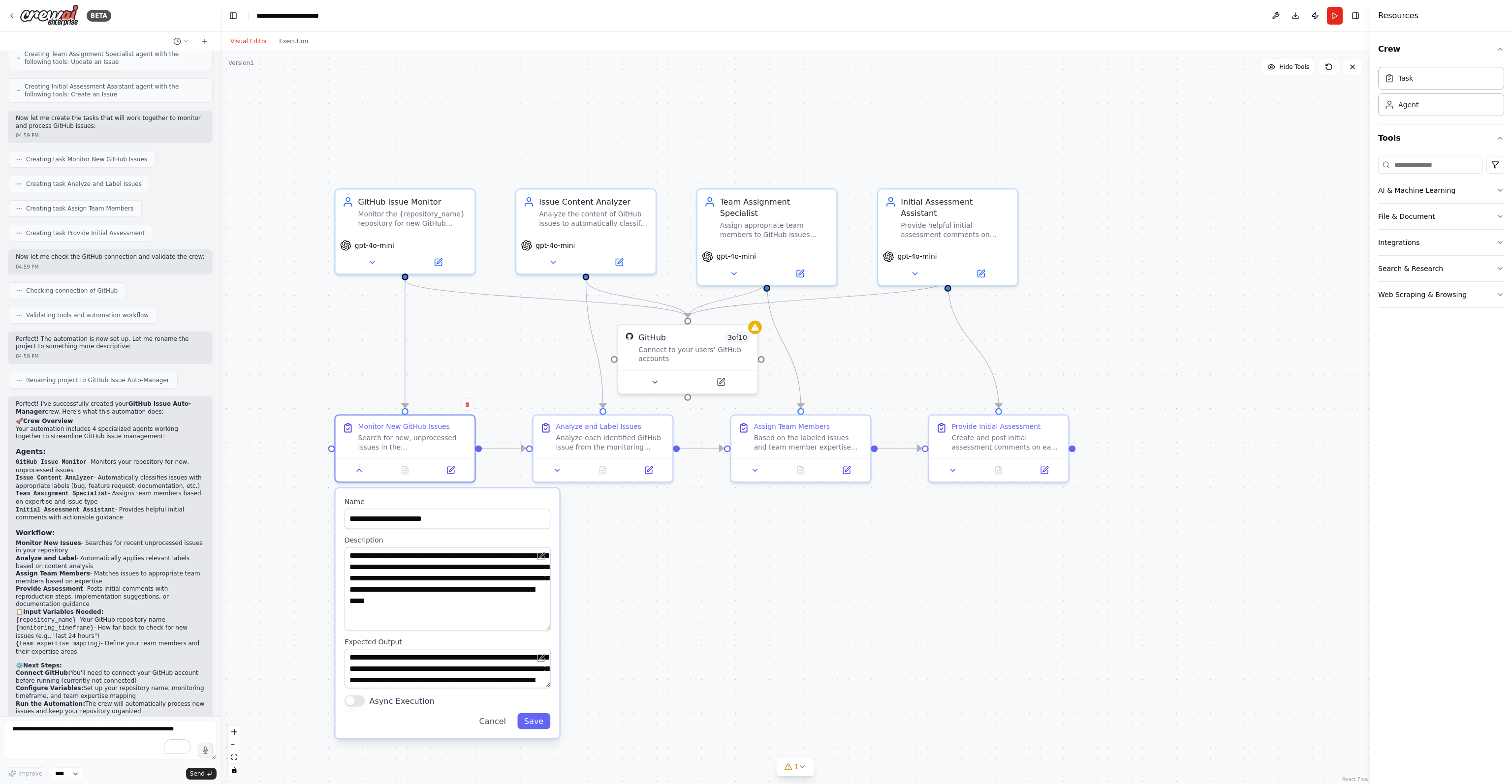
drag, startPoint x: 547, startPoint y: 582, endPoint x: 545, endPoint y: 626, distance: 44.0
click at [545, 576] on textarea "**********" at bounding box center [448, 589] width 206 height 83
drag, startPoint x: 546, startPoint y: 685, endPoint x: 543, endPoint y: 709, distance: 24.2
click at [543, 576] on textarea "**********" at bounding box center [448, 679] width 206 height 62
click at [500, 576] on button "Cancel" at bounding box center [493, 743] width 41 height 16
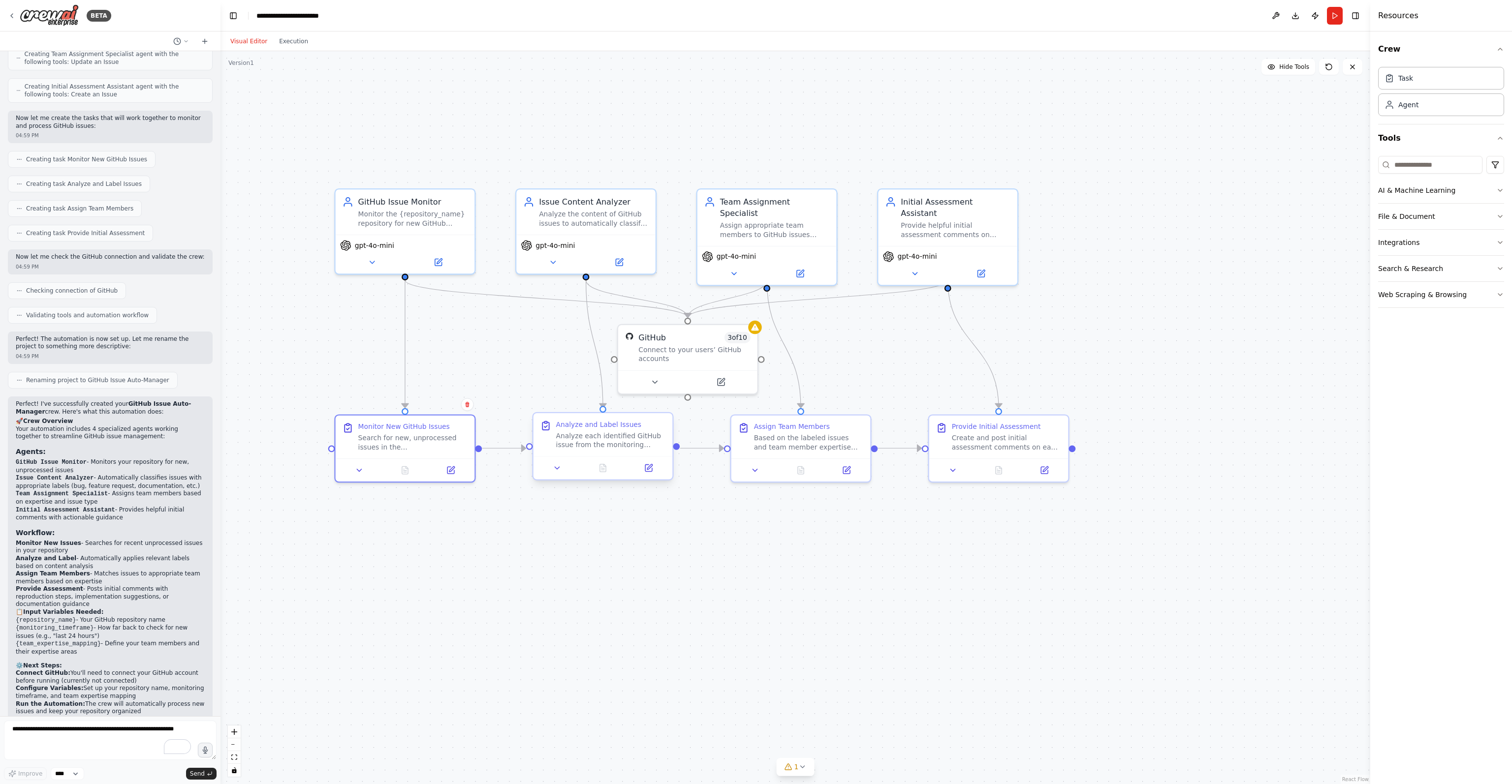
click at [571, 446] on div "Analyze each identified GitHub issue from the monitoring results and automatica…" at bounding box center [611, 441] width 110 height 18
click at [791, 437] on div "Based on the labeled issues and team member expertise defined in {team_expertis…" at bounding box center [808, 441] width 110 height 18
click at [831, 440] on div "Provide Initial Assessment Create and post initial assessment comments on each …" at bounding box center [998, 435] width 126 height 29
click at [831, 546] on div ".deletable-edge-delete-btn { width: 20px; height: 20px; border: 0px solid #ffff…" at bounding box center [795, 417] width 1149 height 733
click at [738, 341] on div "GitHub 3 of 10 Connect to your users’ GitHub accounts" at bounding box center [694, 345] width 112 height 31
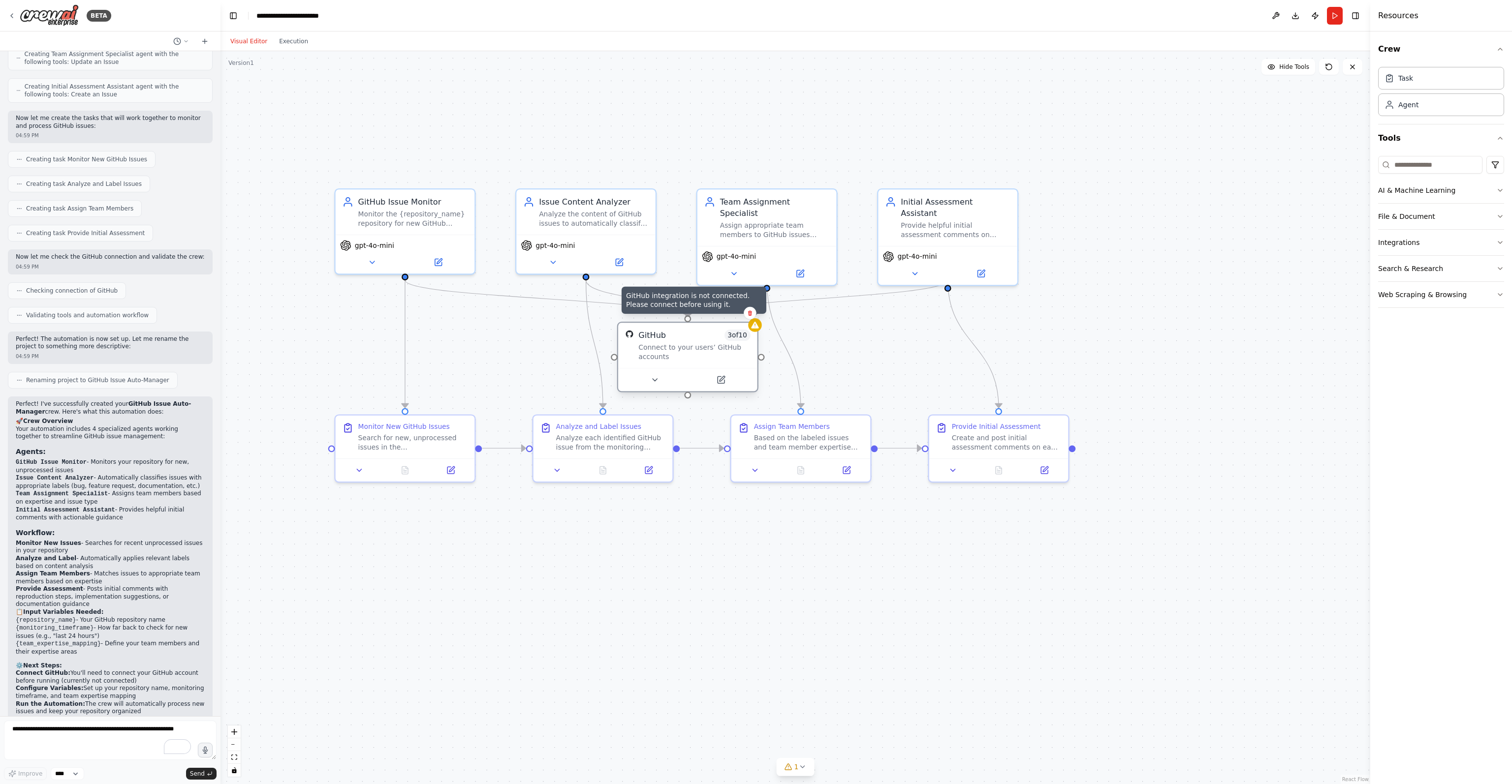
click at [755, 327] on icon at bounding box center [755, 325] width 8 height 7
click at [700, 351] on div "Connect to your users’ GitHub accounts" at bounding box center [694, 352] width 112 height 18
click at [653, 378] on icon at bounding box center [655, 380] width 9 height 9
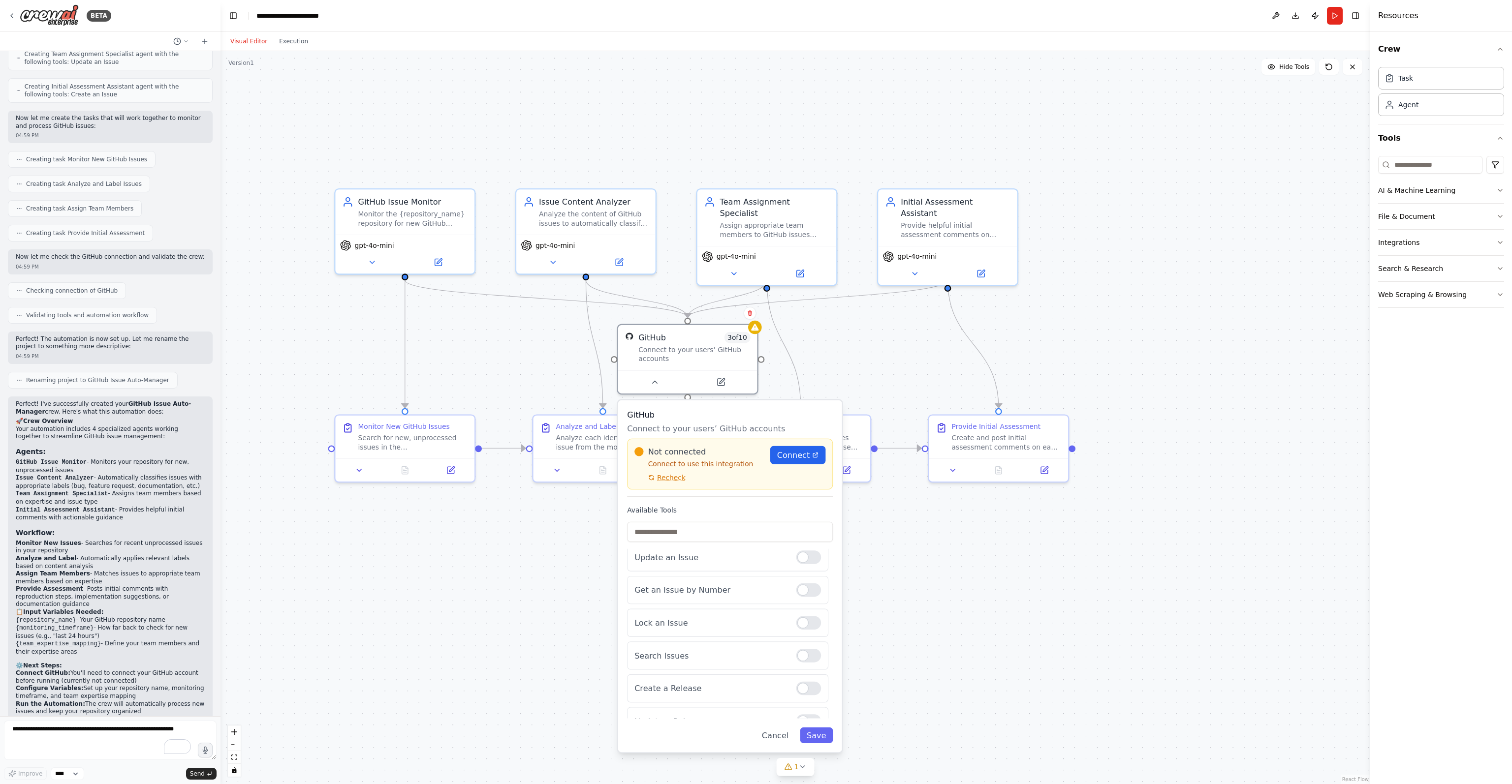
scroll to position [0, 0]
click at [737, 532] on input "text" at bounding box center [730, 532] width 206 height 20
click at [723, 512] on label "Available Tools" at bounding box center [730, 510] width 206 height 9
click at [796, 576] on span "1" at bounding box center [796, 767] width 4 height 10
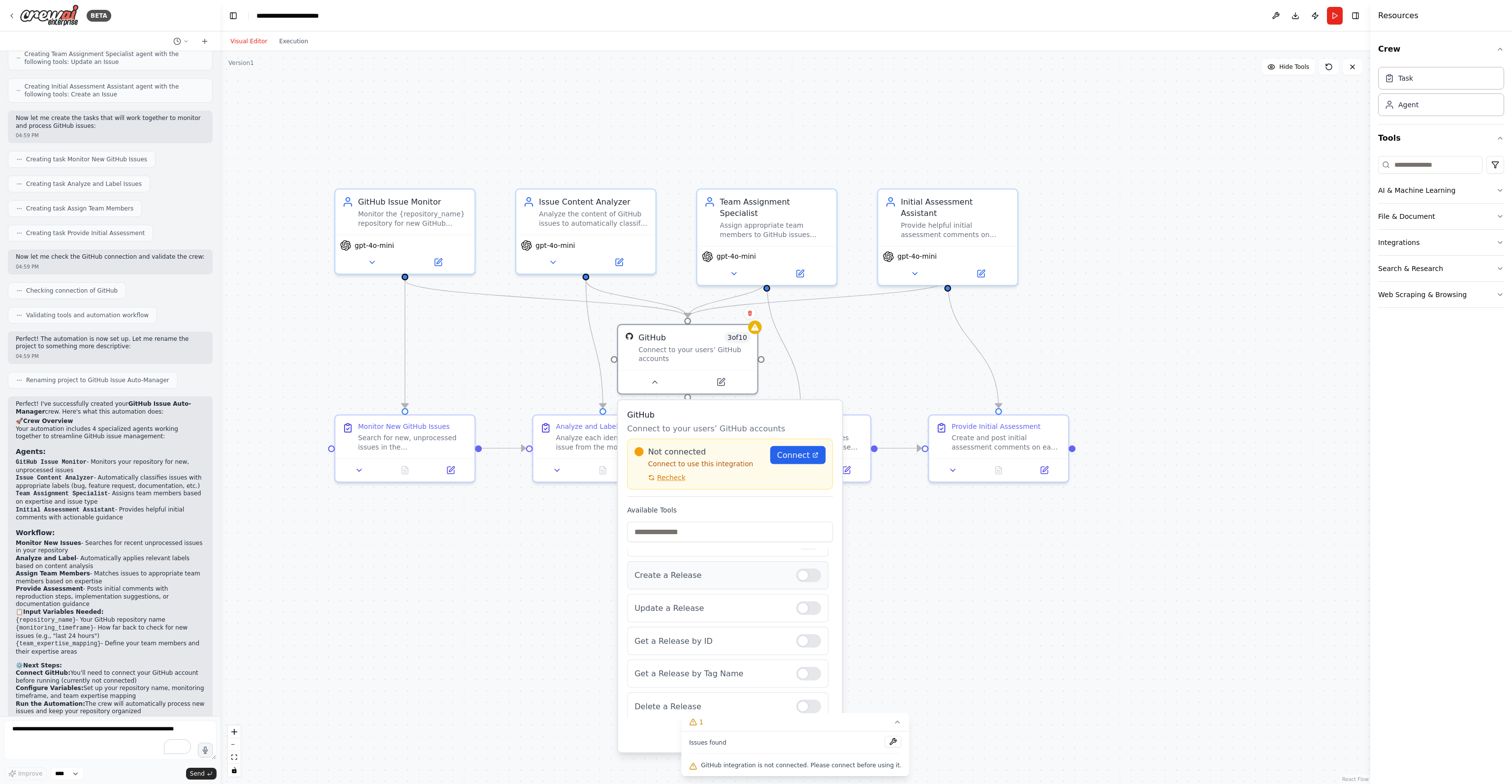
click at [722, 576] on div "Create a Release" at bounding box center [728, 575] width 201 height 28
click at [724, 550] on div "Search Issues" at bounding box center [728, 542] width 201 height 28
click at [704, 576] on p "Update an Issue" at bounding box center [710, 596] width 153 height 11
click at [831, 390] on div ".deletable-edge-delete-btn { width: 20px; height: 20px; border: 0px solid #ffff…" at bounding box center [795, 417] width 1149 height 733
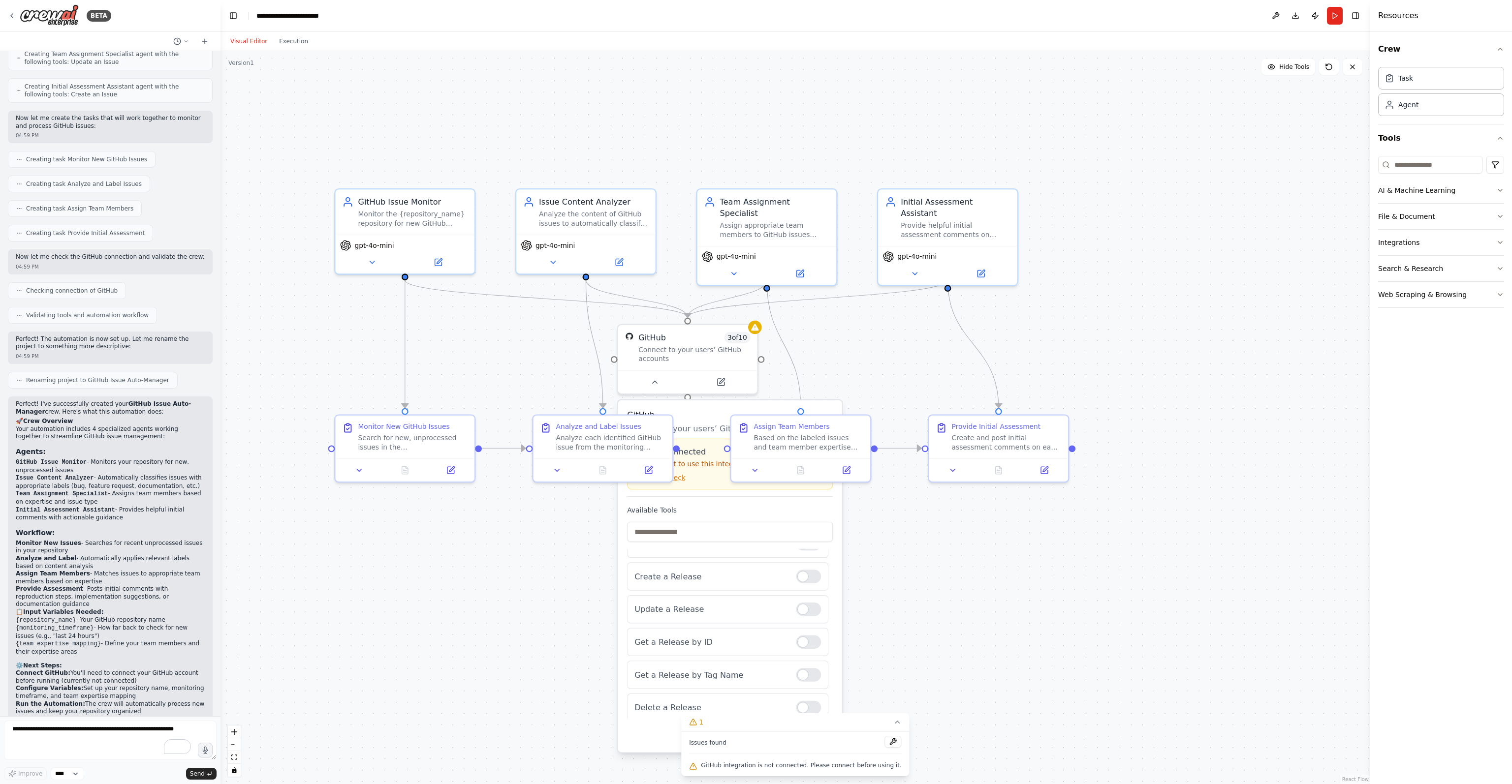
scroll to position [132, 0]
click at [831, 576] on button "1" at bounding box center [795, 722] width 228 height 18
click at [772, 576] on button "Cancel" at bounding box center [775, 735] width 41 height 16
click at [778, 576] on button "Cancel" at bounding box center [775, 735] width 41 height 16
click at [831, 296] on button "Web Scraping & Browsing" at bounding box center [1441, 295] width 126 height 26
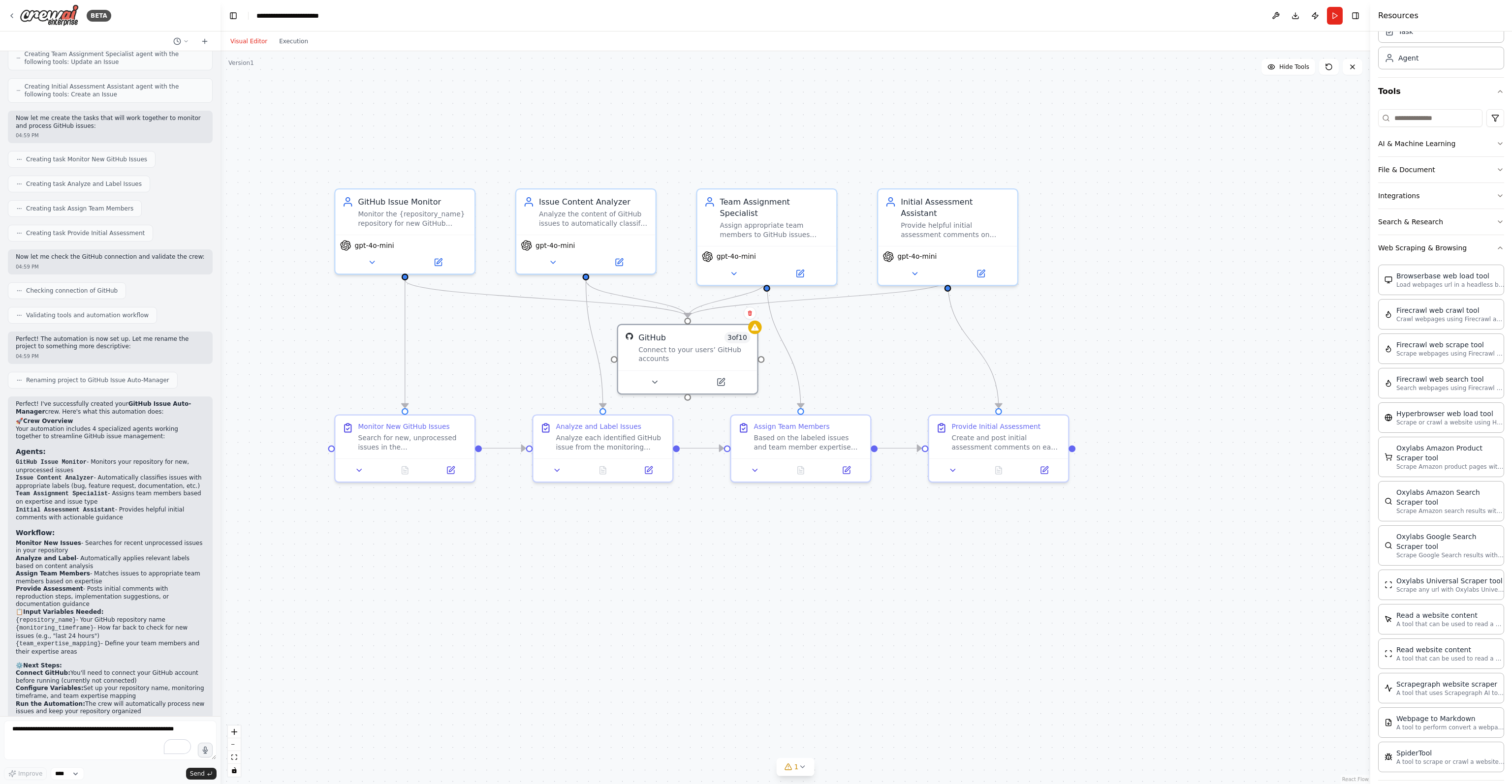
scroll to position [56, 0]
click at [831, 13] on button "Publish" at bounding box center [1315, 16] width 16 height 17
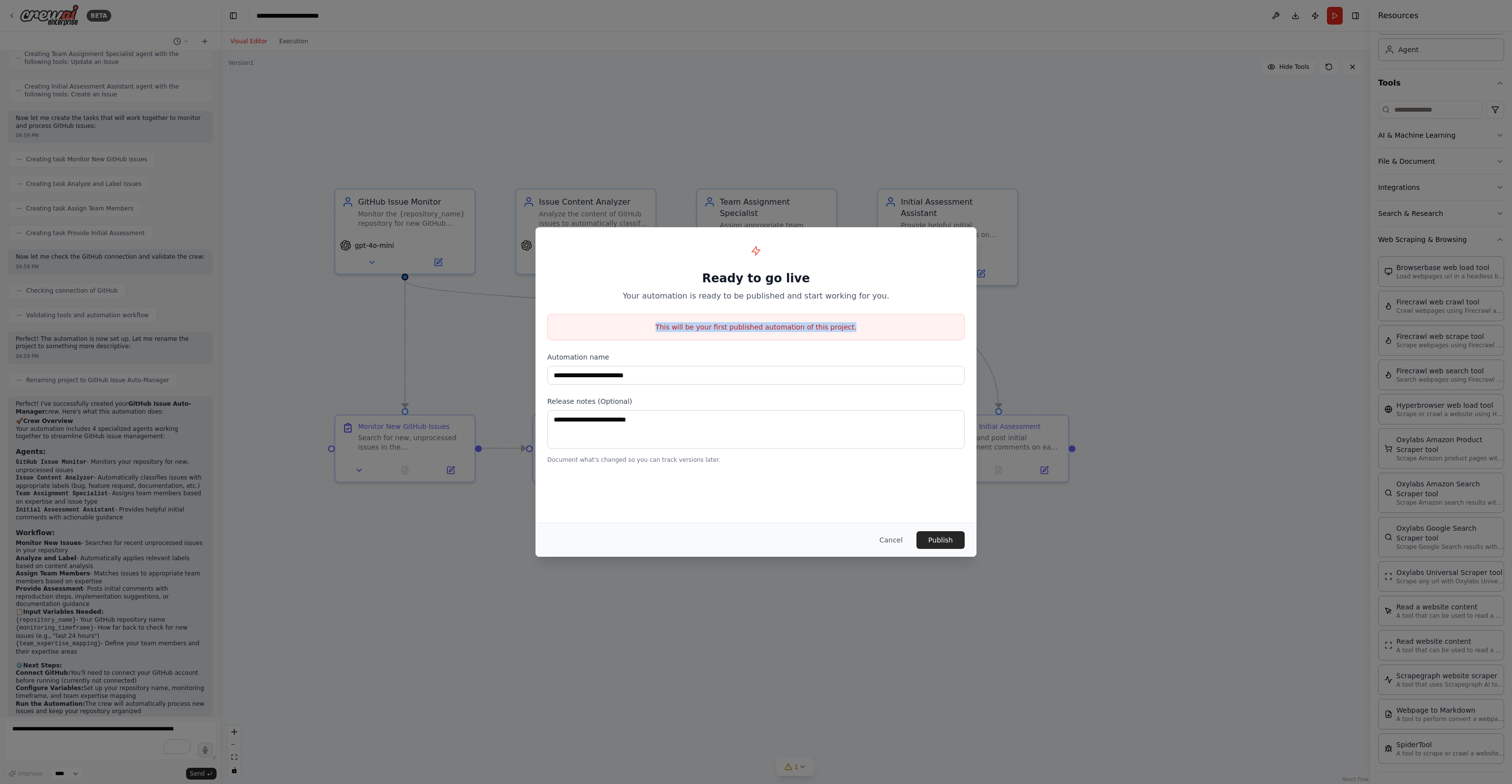
drag, startPoint x: 664, startPoint y: 327, endPoint x: 898, endPoint y: 325, distance: 234.0
click at [831, 325] on p "This will be your first published automation of this project." at bounding box center [756, 327] width 416 height 10
click at [831, 539] on button "Publish" at bounding box center [941, 540] width 49 height 17
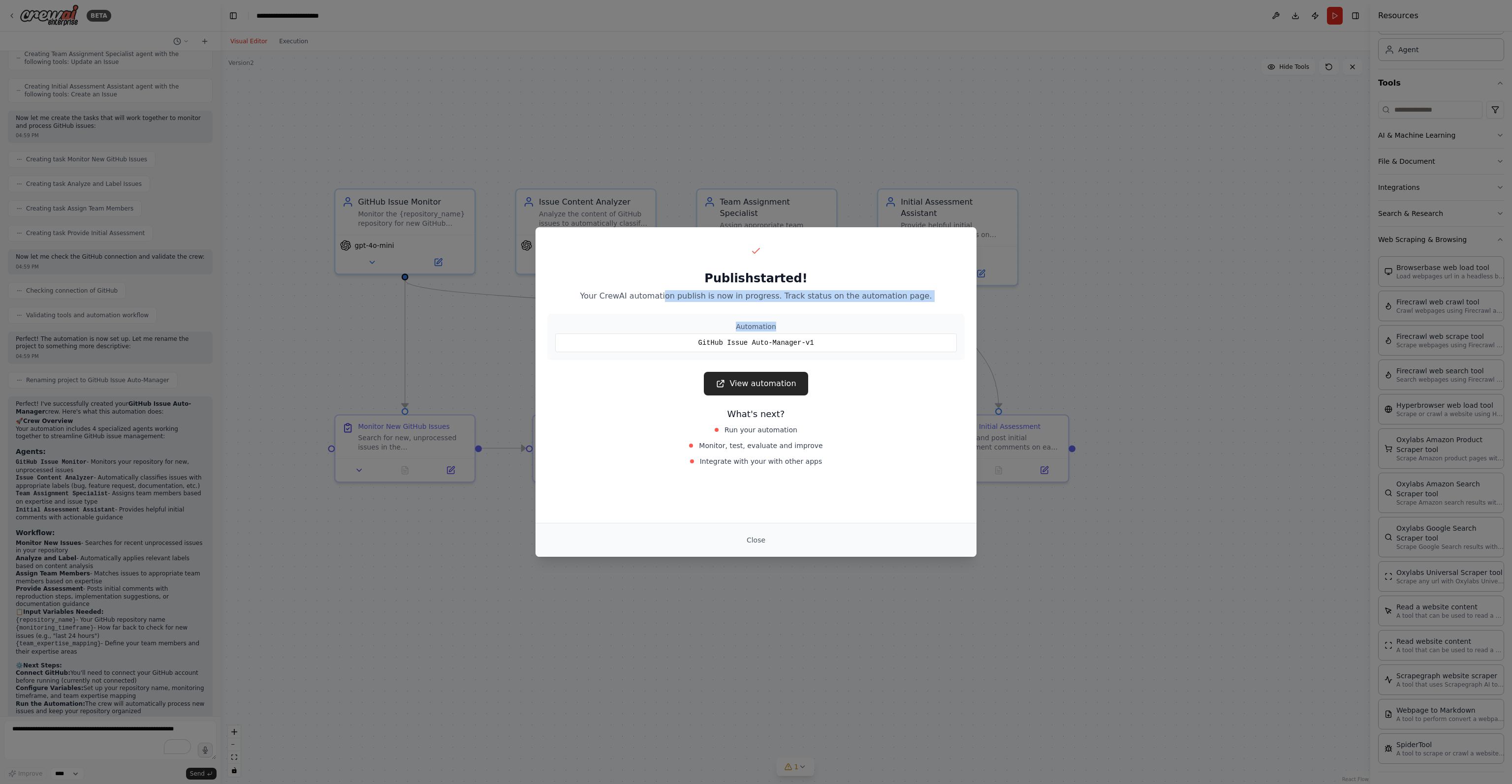
drag, startPoint x: 685, startPoint y: 298, endPoint x: 874, endPoint y: 308, distance: 189.3
click at [831, 308] on div "Publish started! Your CrewAI automation publish is now in progress. Track statu…" at bounding box center [756, 356] width 441 height 257
click at [831, 299] on p "Your CrewAI automation publish is now in progress. Track status on the automati…" at bounding box center [756, 297] width 417 height 12
click at [756, 376] on link "View automation" at bounding box center [756, 383] width 104 height 23
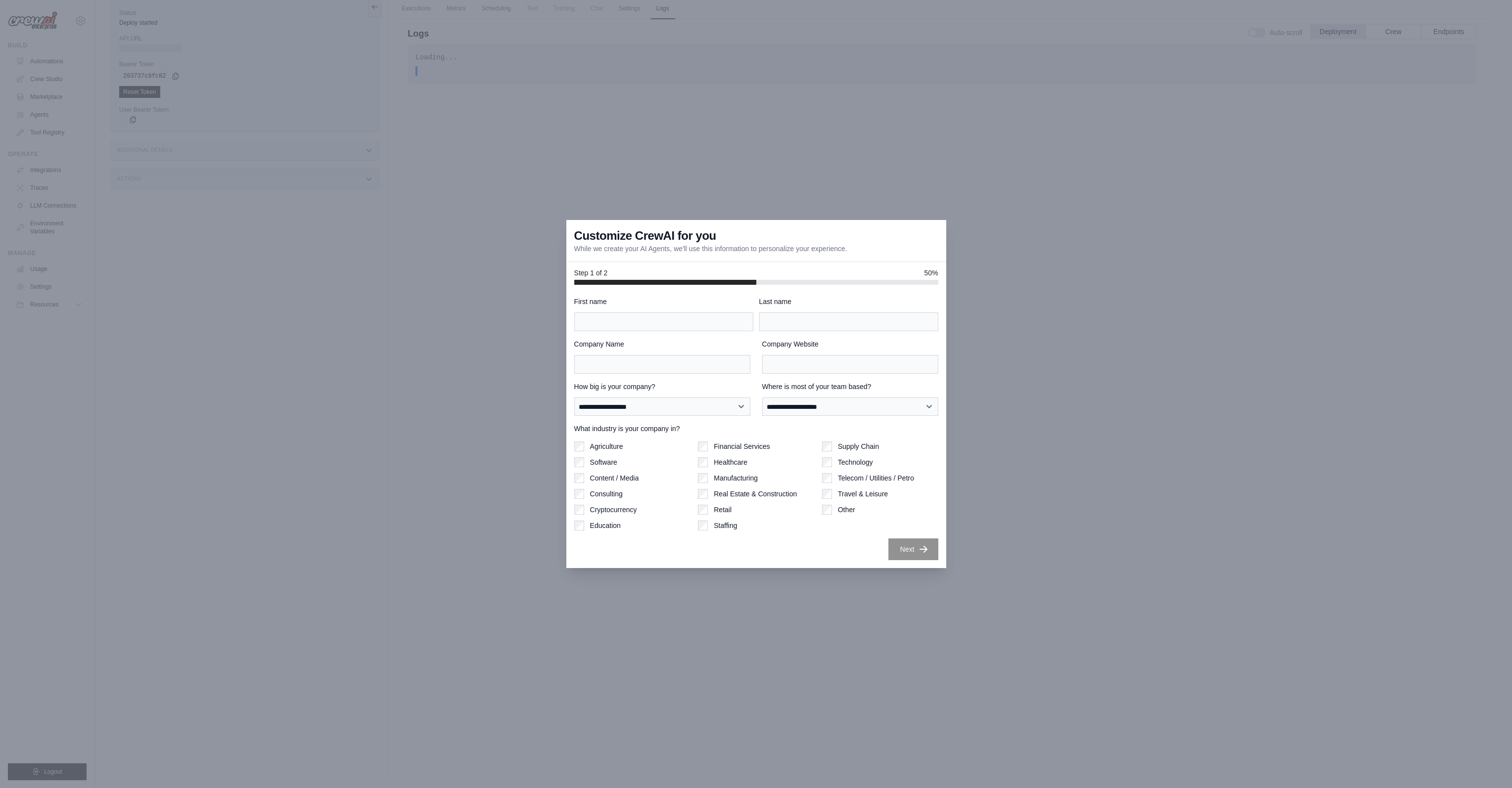
click at [458, 235] on div at bounding box center [756, 394] width 1512 height 788
